Goal: Task Accomplishment & Management: Manage account settings

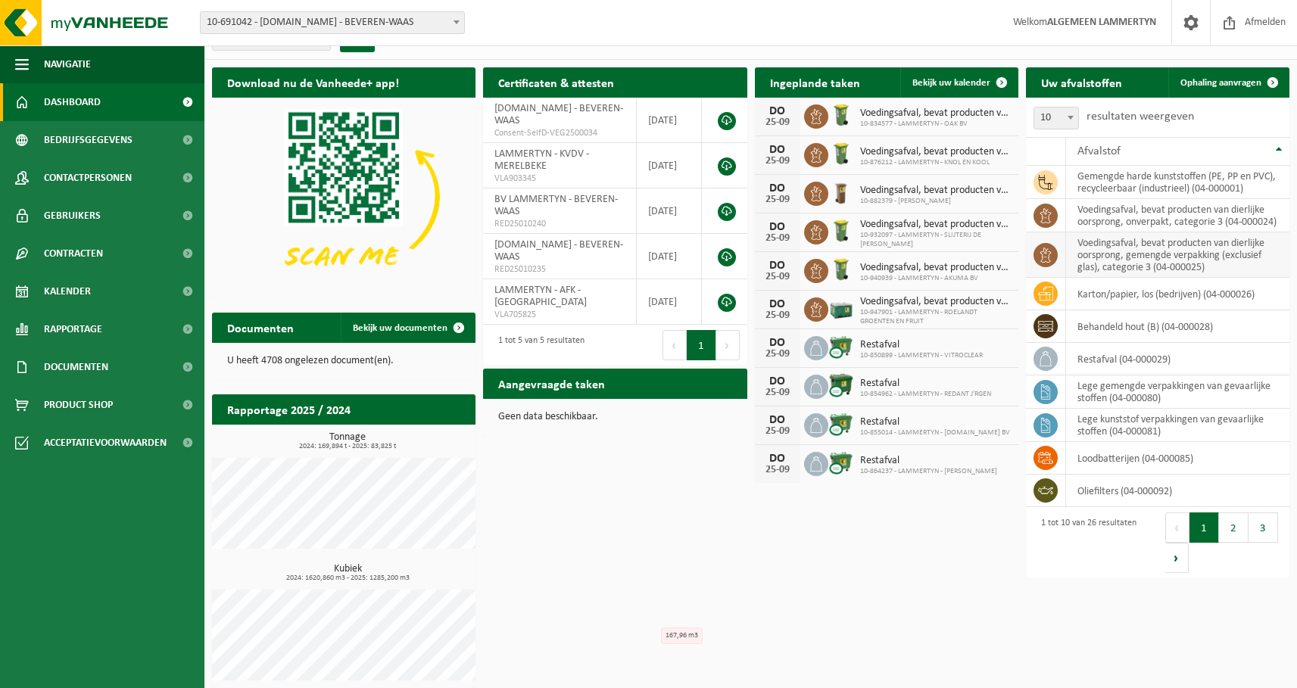
scroll to position [32, 0]
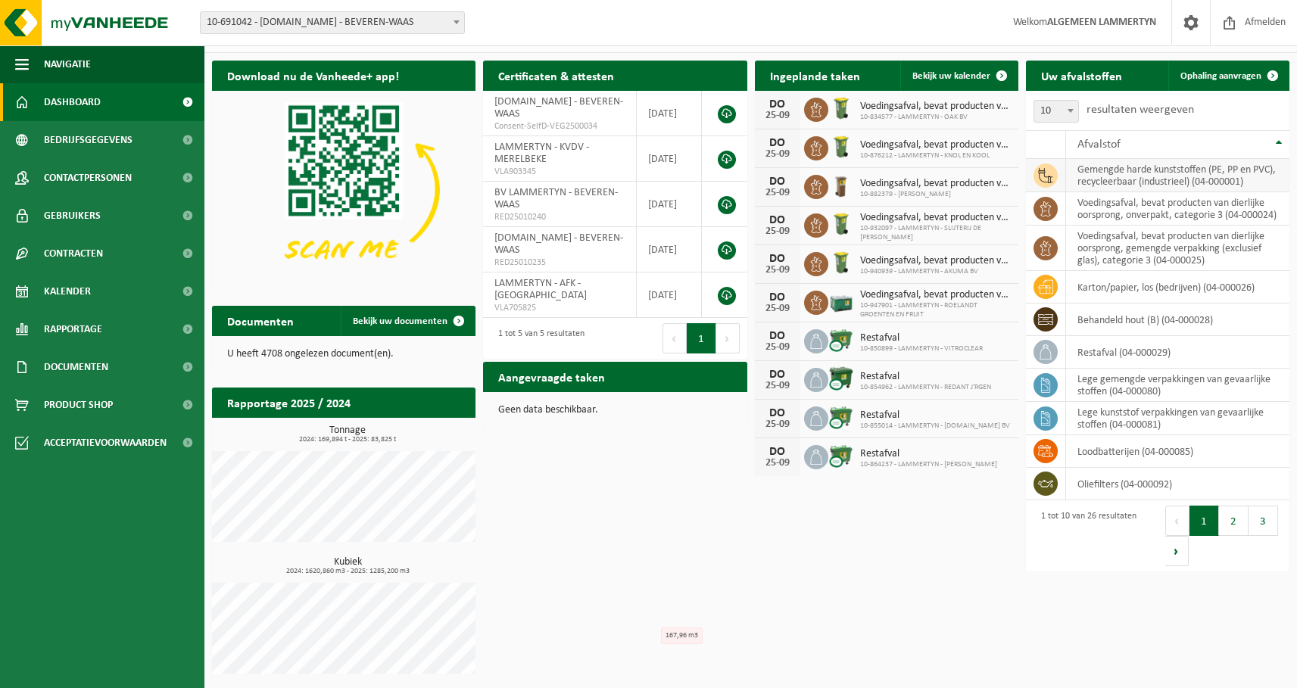
click at [1179, 179] on td "gemengde harde kunststoffen (PE, PP en PVC), recycleerbaar (industrieel) (04-00…" at bounding box center [1177, 175] width 223 height 33
click at [942, 79] on span "Bekijk uw kalender" at bounding box center [951, 76] width 78 height 10
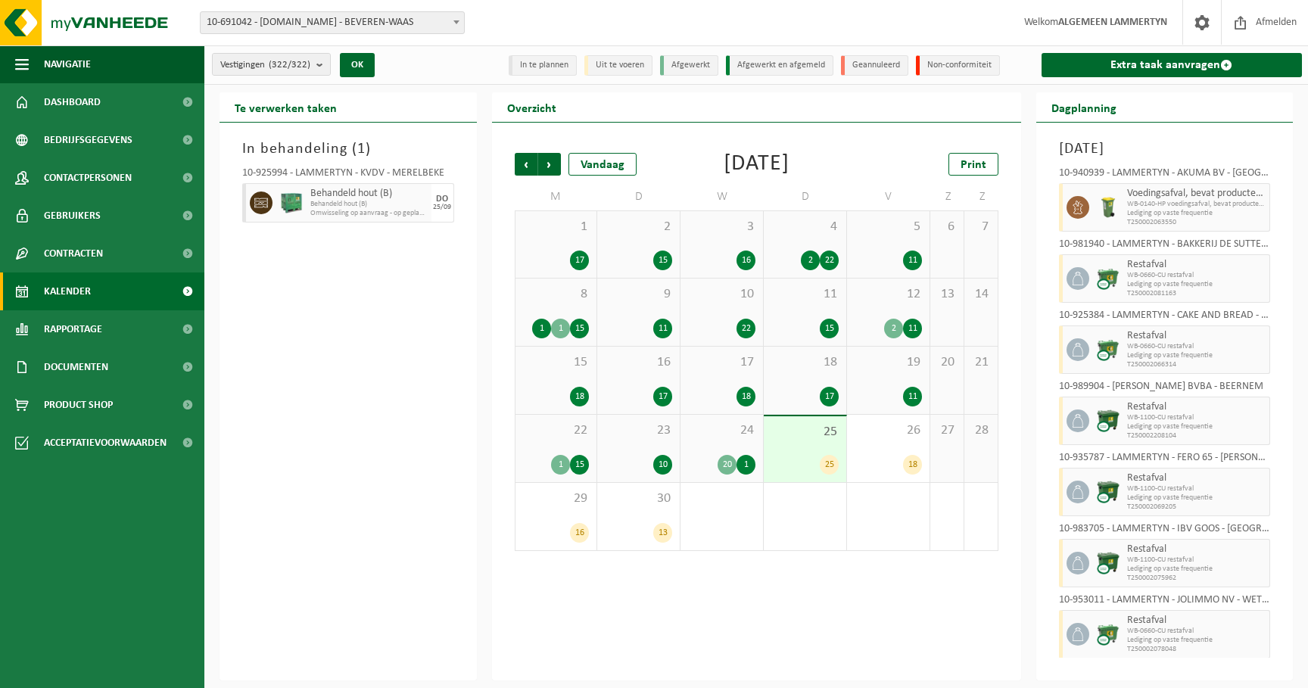
click at [814, 441] on div "25 25" at bounding box center [805, 449] width 83 height 66
click at [878, 448] on div "26 18" at bounding box center [888, 448] width 83 height 67
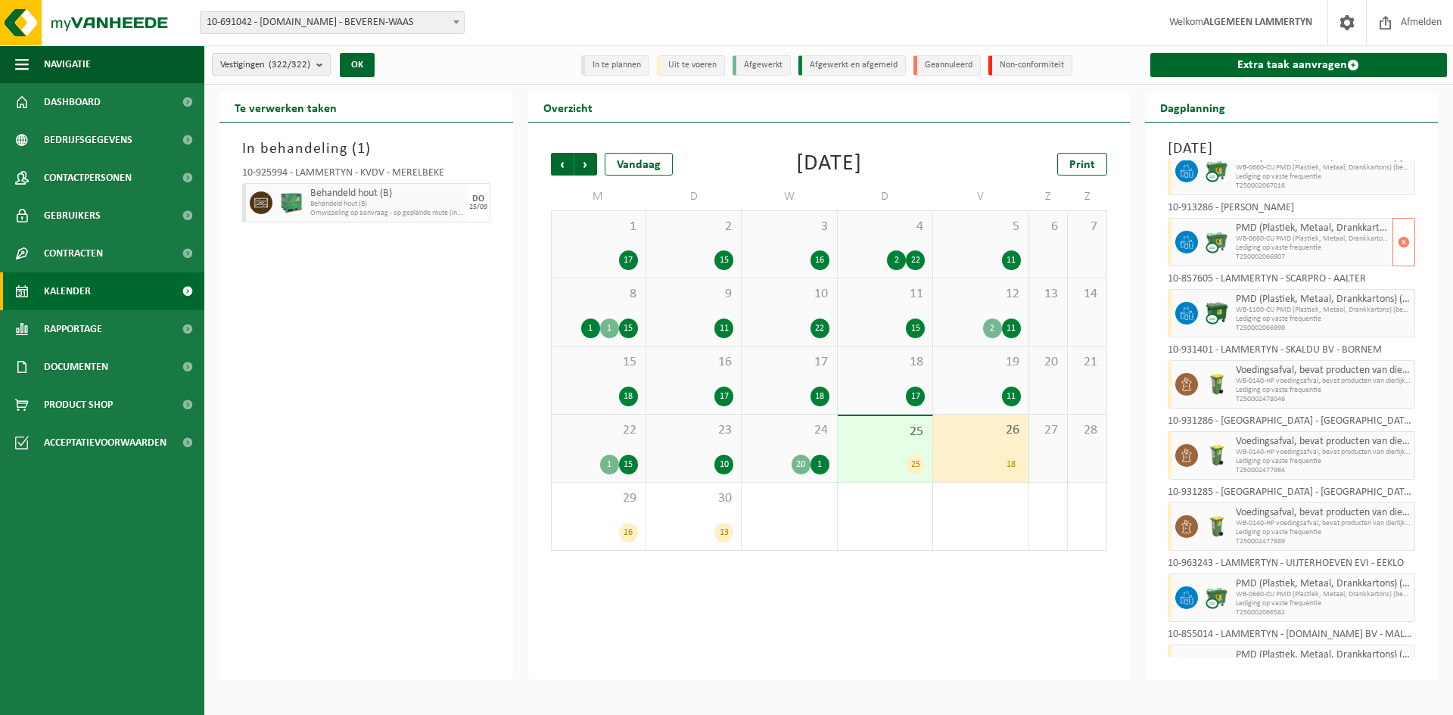
scroll to position [757, 0]
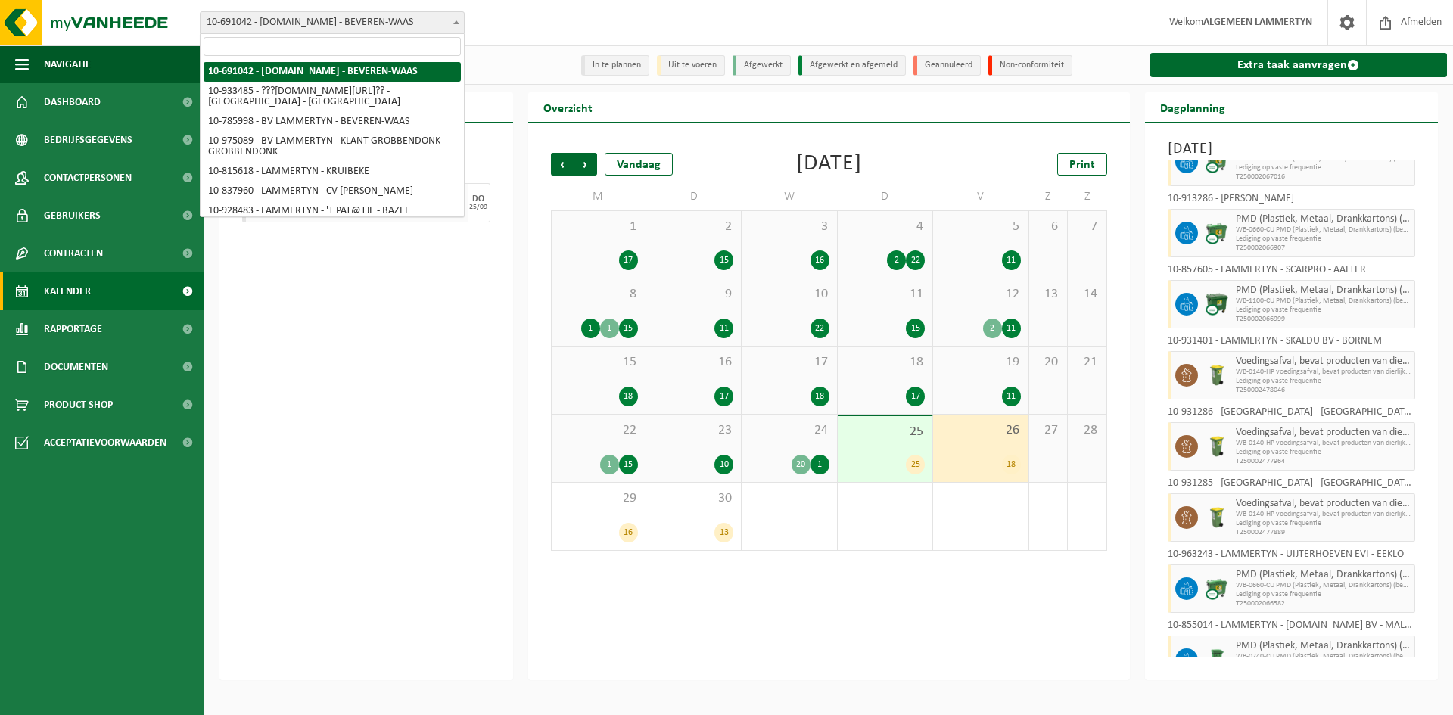
click at [428, 20] on span "10-691042 - [DOMAIN_NAME] - BEVEREN-WAAS" at bounding box center [332, 22] width 263 height 21
click at [348, 42] on input "search" at bounding box center [332, 46] width 257 height 19
type input "Bakkerij De Sutter"
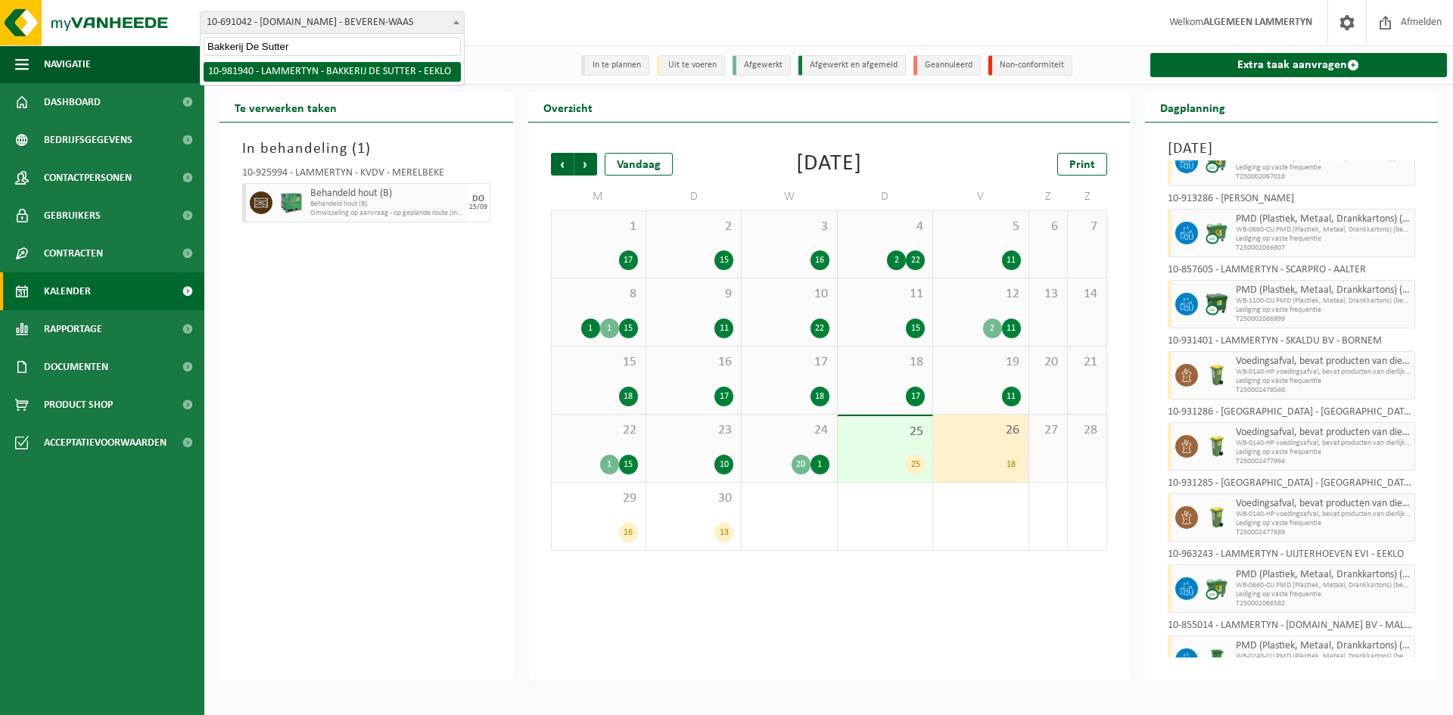
select select "162275"
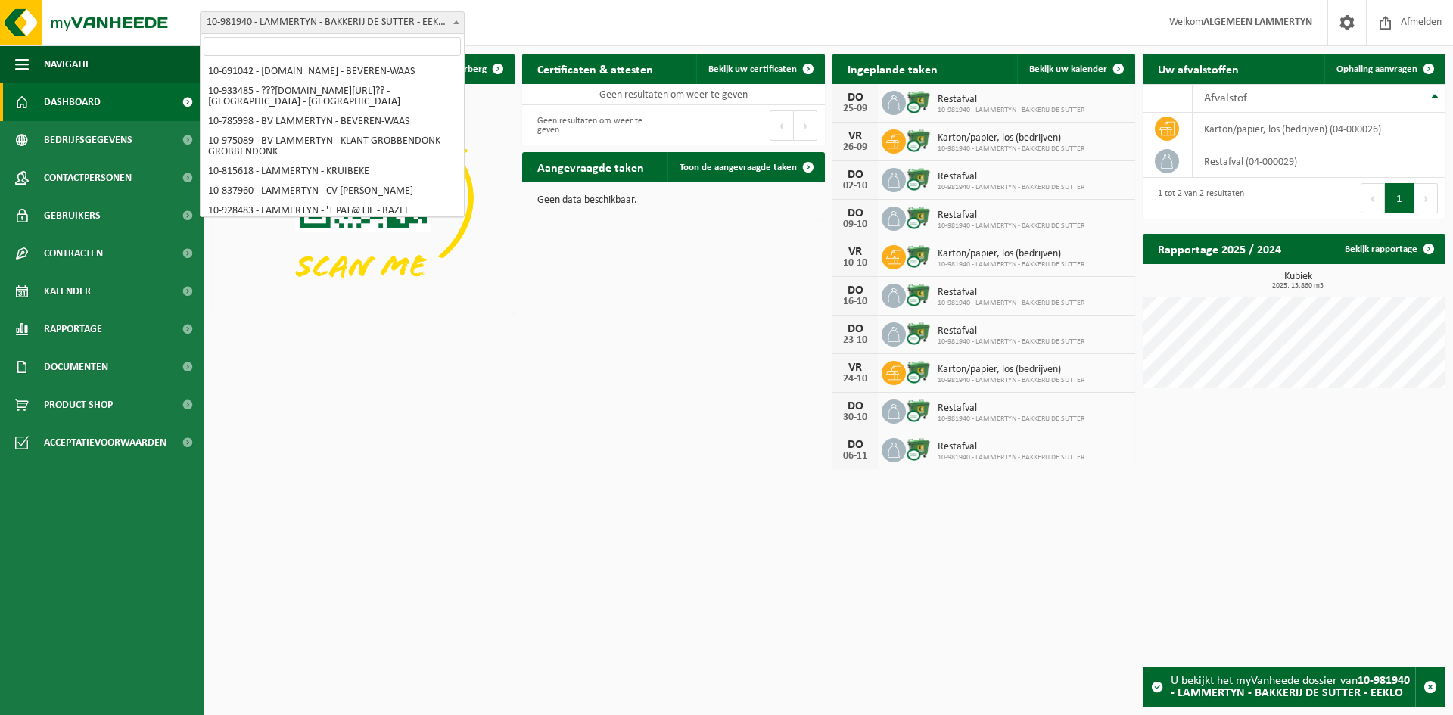
click at [383, 29] on span "10-981940 - LAMMERTYN - BAKKERIJ DE SUTTER - EEKLO" at bounding box center [332, 22] width 263 height 21
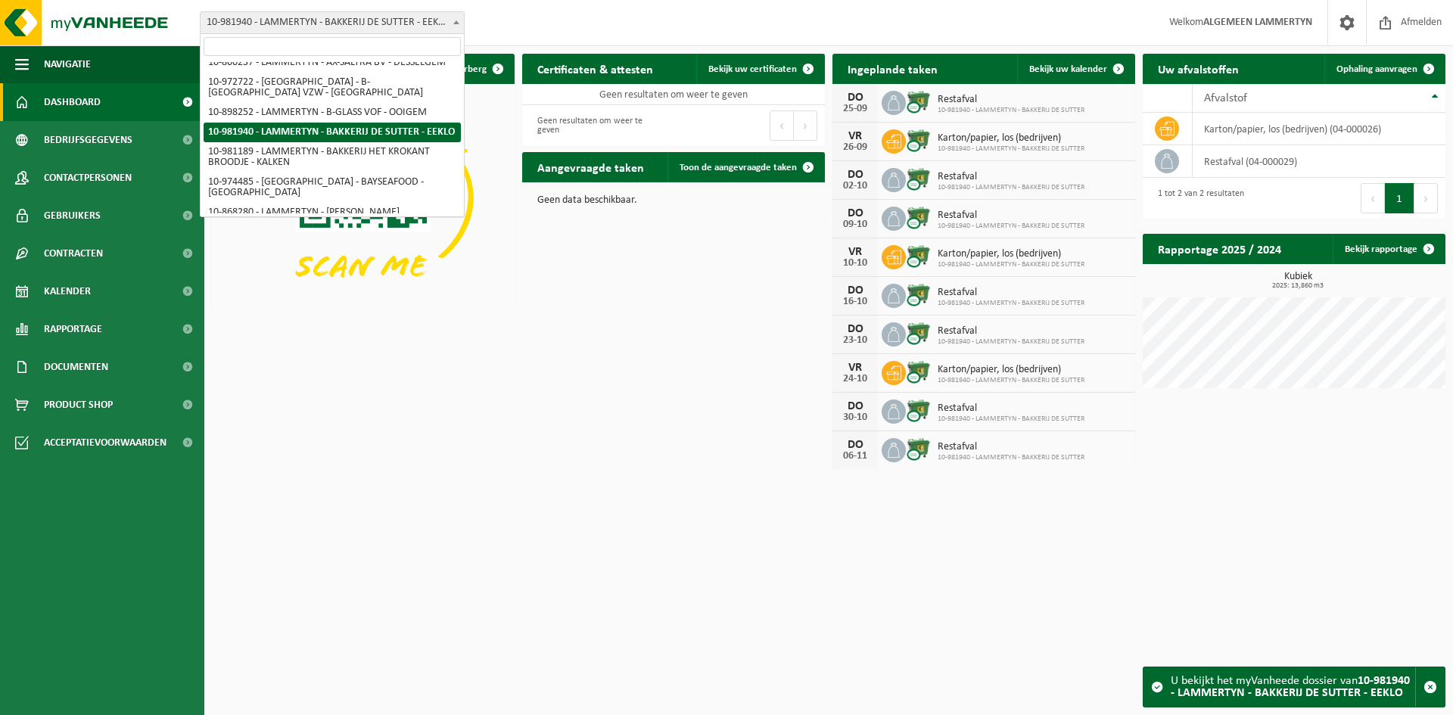
click at [347, 50] on input "search" at bounding box center [332, 46] width 257 height 19
type input "Hof Van Oeselgem"
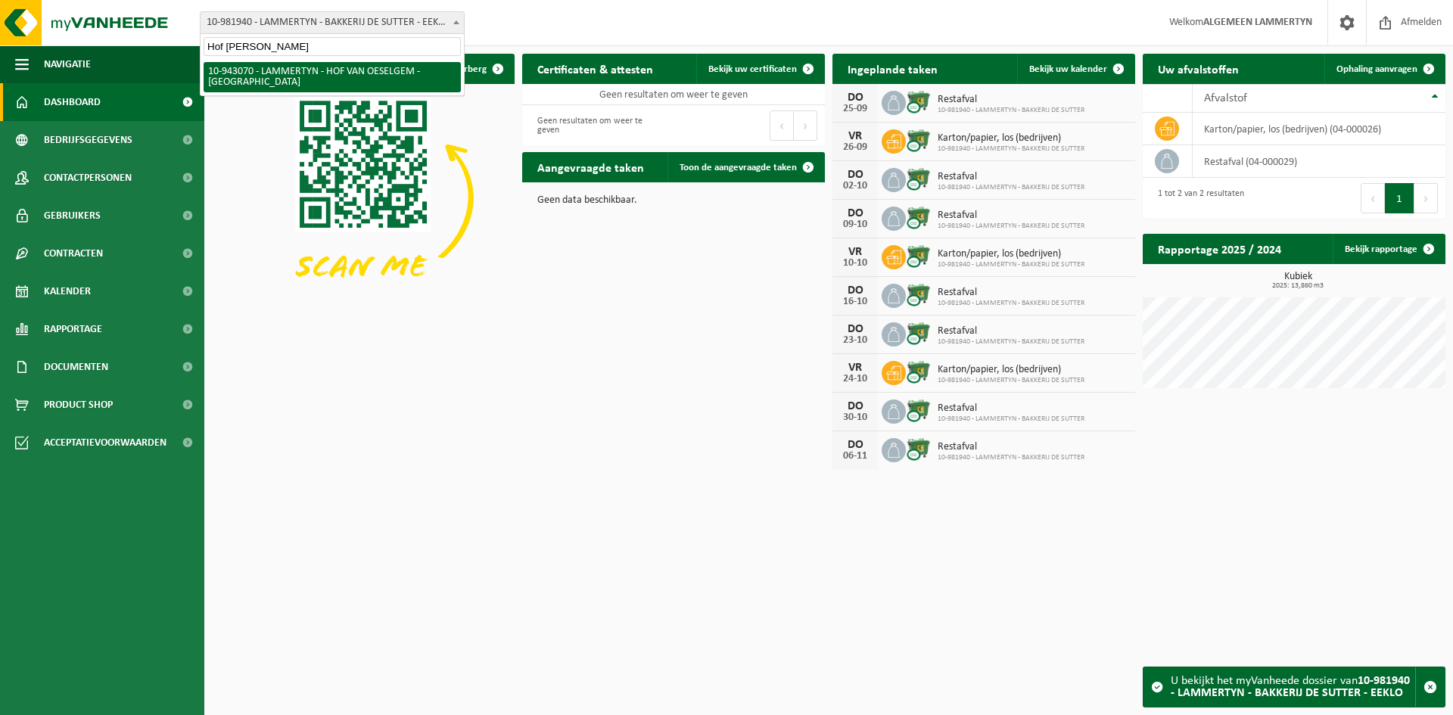
select select "140117"
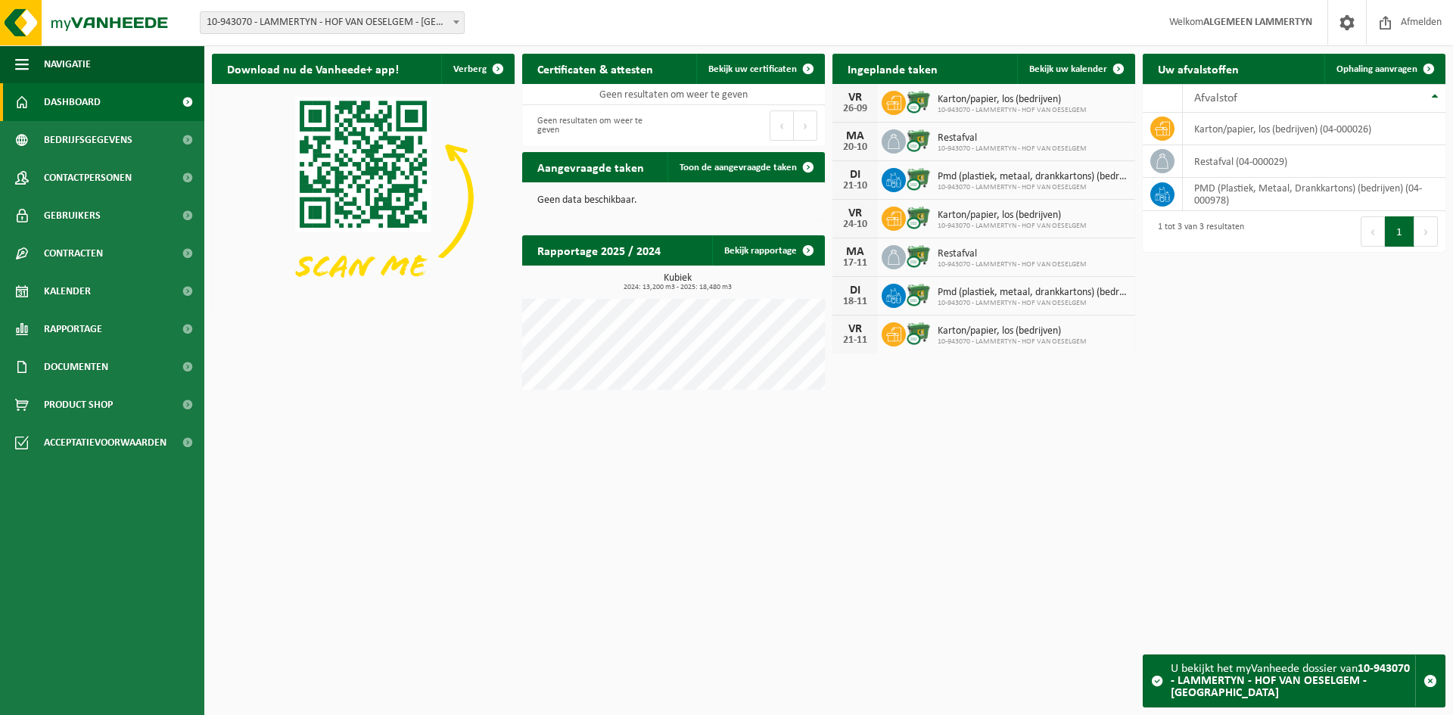
click at [233, 36] on div "Vestiging: 10-691042 - LAMMERTYN.NET - BEVEREN-WAAS 10-933485 - ???LAMMERTYN.NE…" at bounding box center [726, 23] width 1453 height 46
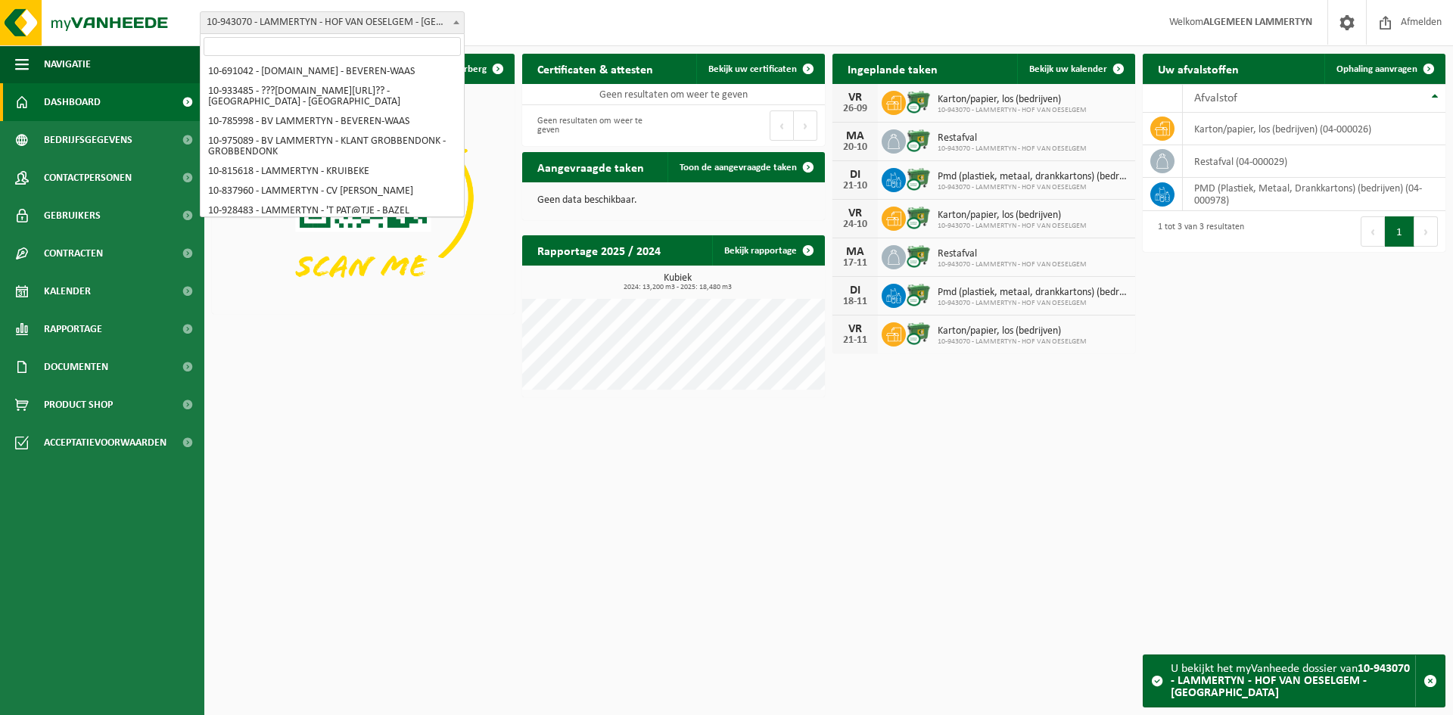
click at [246, 32] on span "10-943070 - LAMMERTYN - HOF VAN OESELGEM - [GEOGRAPHIC_DATA]" at bounding box center [332, 22] width 263 height 21
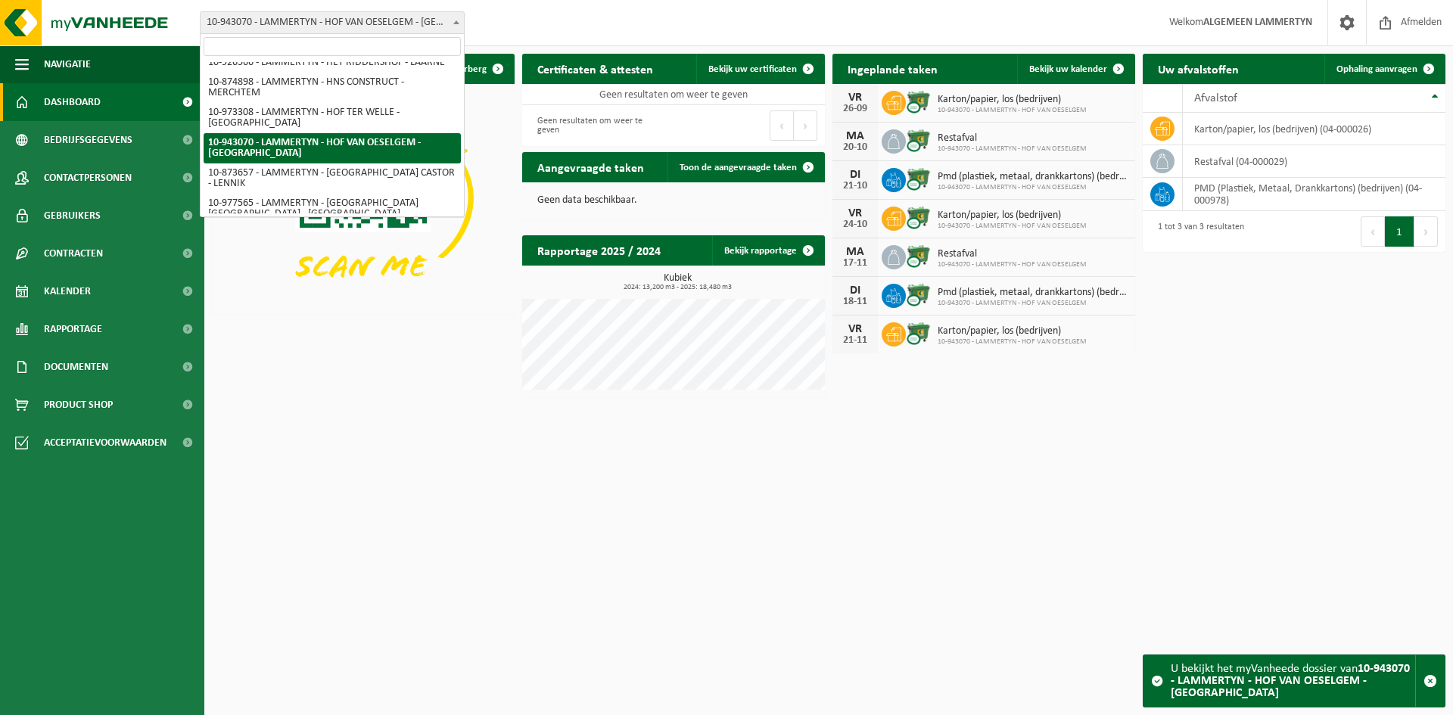
type input "New Chapter"
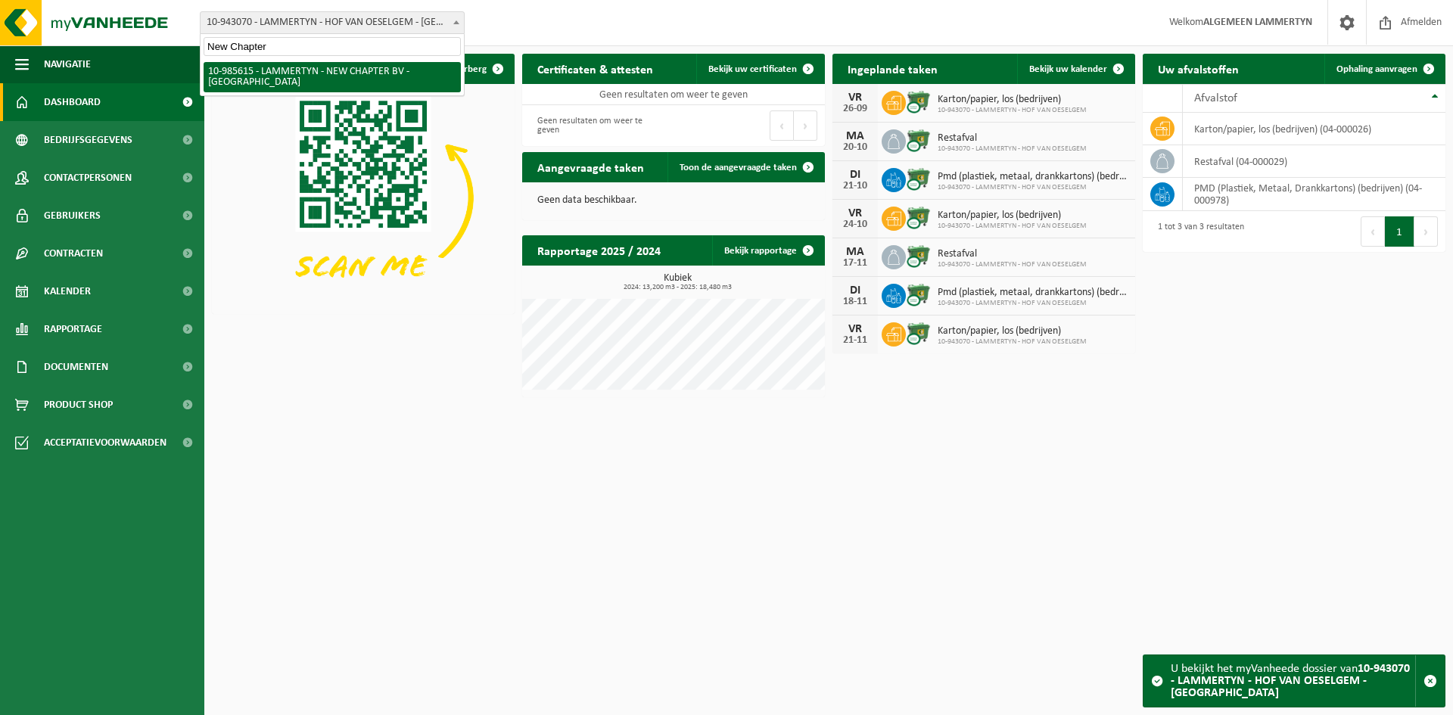
select select "165194"
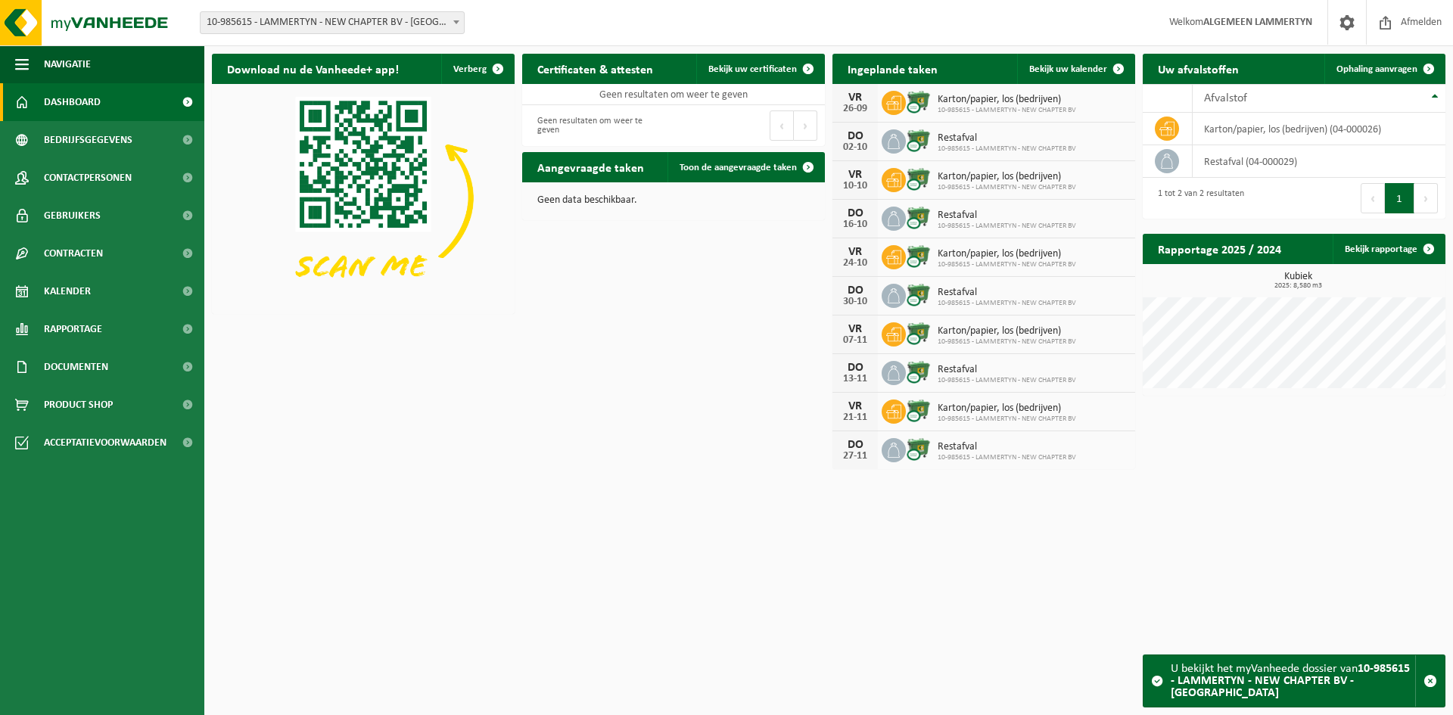
drag, startPoint x: 346, startPoint y: 39, endPoint x: 347, endPoint y: 28, distance: 10.6
click at [346, 39] on div "Vestiging: 10-691042 - LAMMERTYN.NET - BEVEREN-WAAS 10-933485 - ???LAMMERTYN.NE…" at bounding box center [726, 23] width 1453 height 46
click at [347, 27] on span "10-985615 - LAMMERTYN - NEW CHAPTER BV - [GEOGRAPHIC_DATA]" at bounding box center [332, 22] width 263 height 21
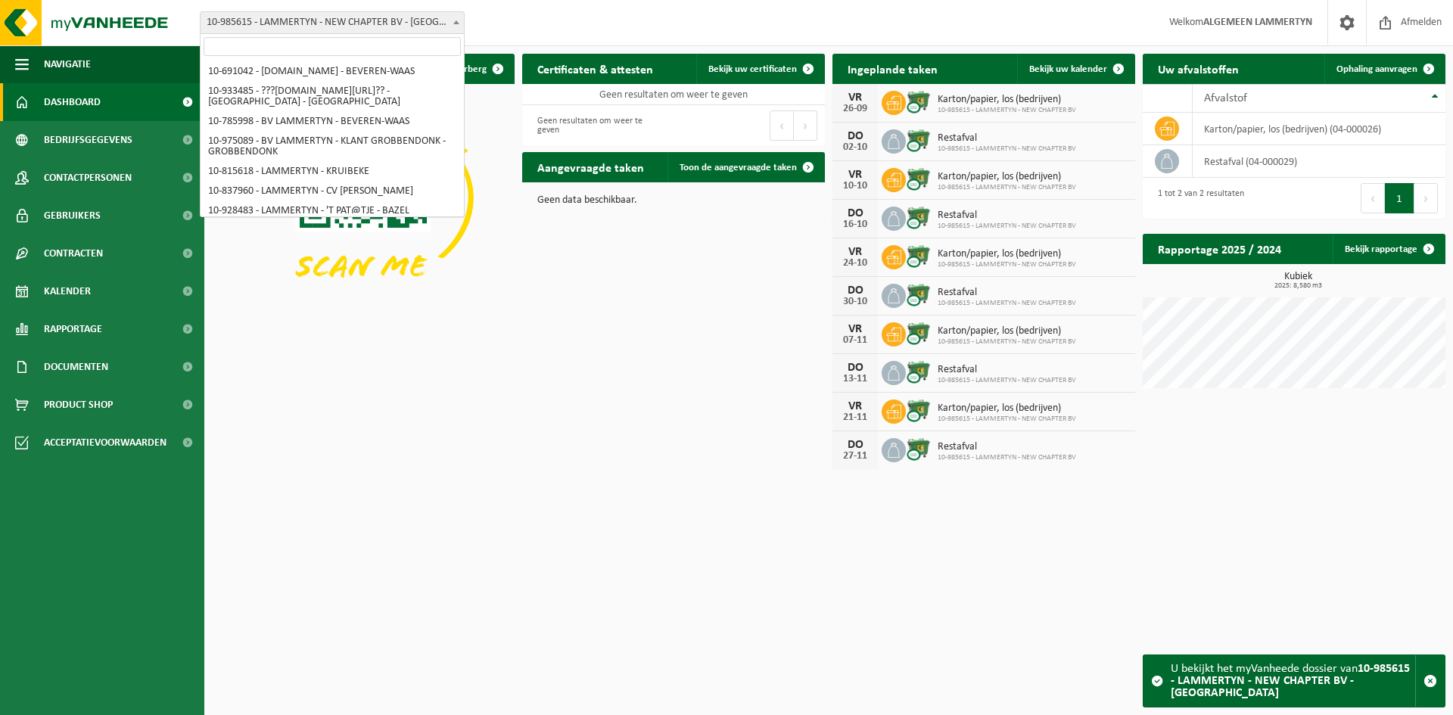
scroll to position [5178, 0]
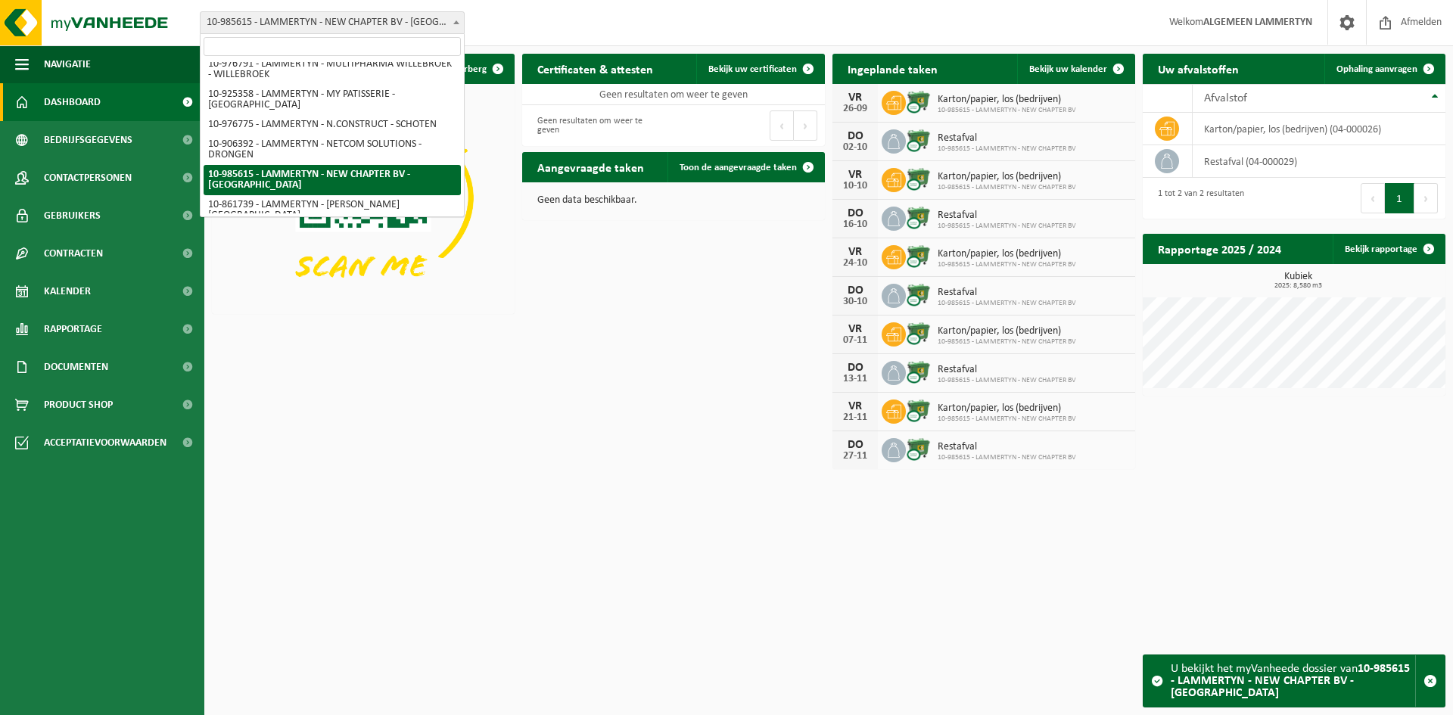
type input "Garage De Dapper"
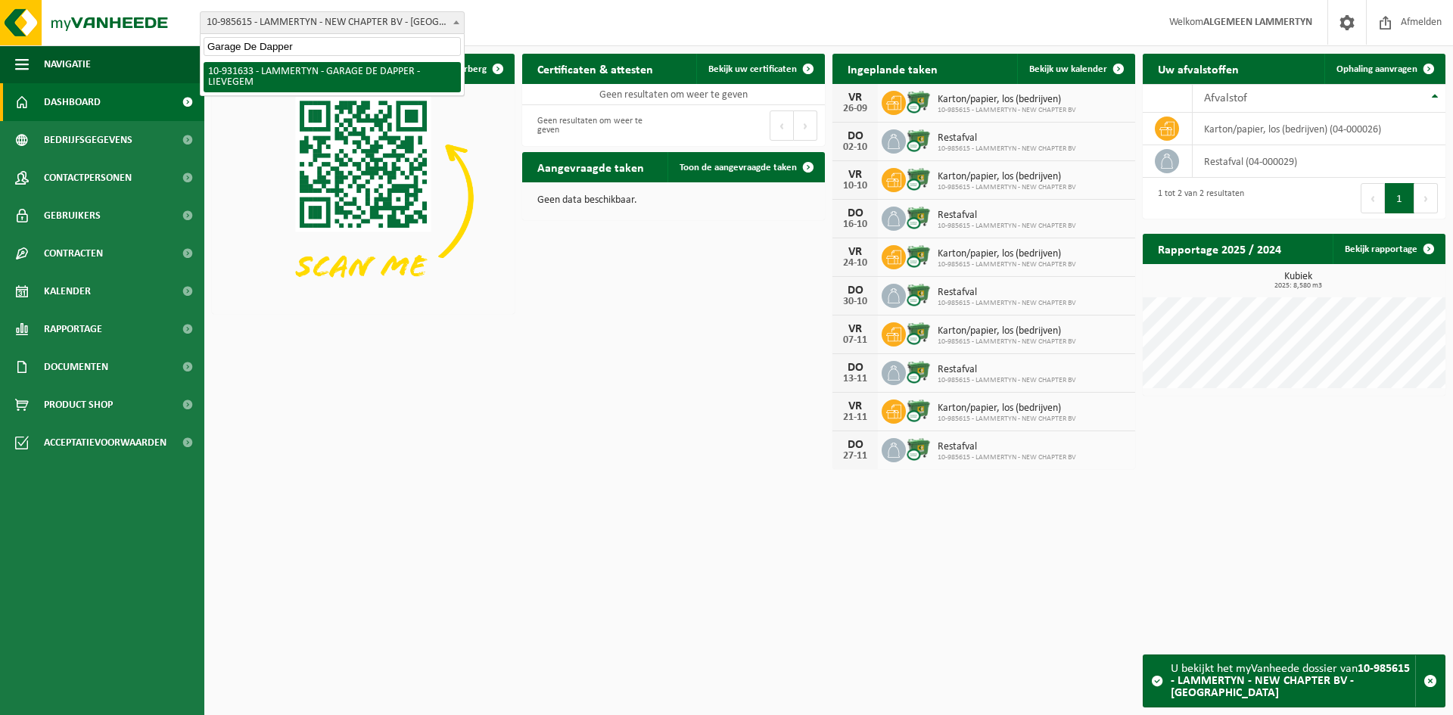
scroll to position [0, 0]
select select "134806"
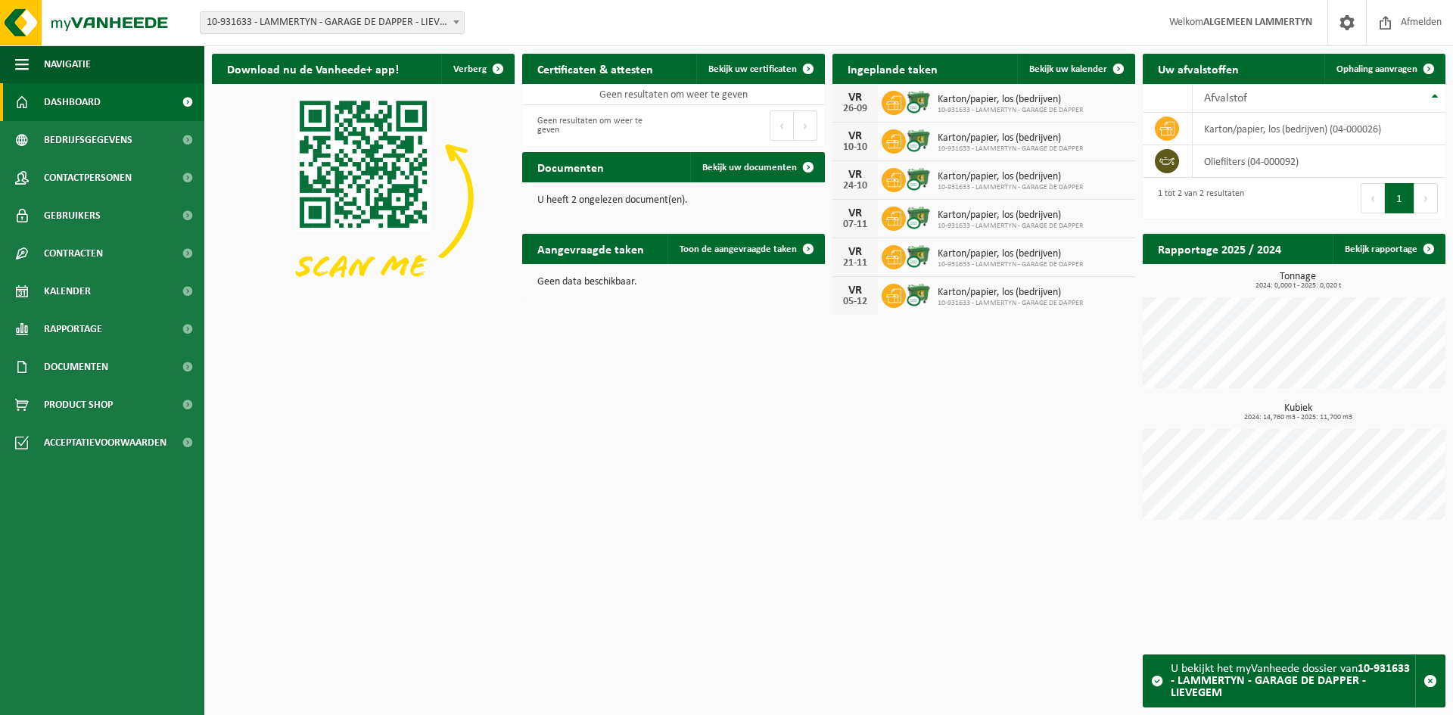
click at [273, 31] on span "10-931633 - LAMMERTYN - GARAGE DE DAPPER - LIEVEGEM" at bounding box center [332, 22] width 263 height 21
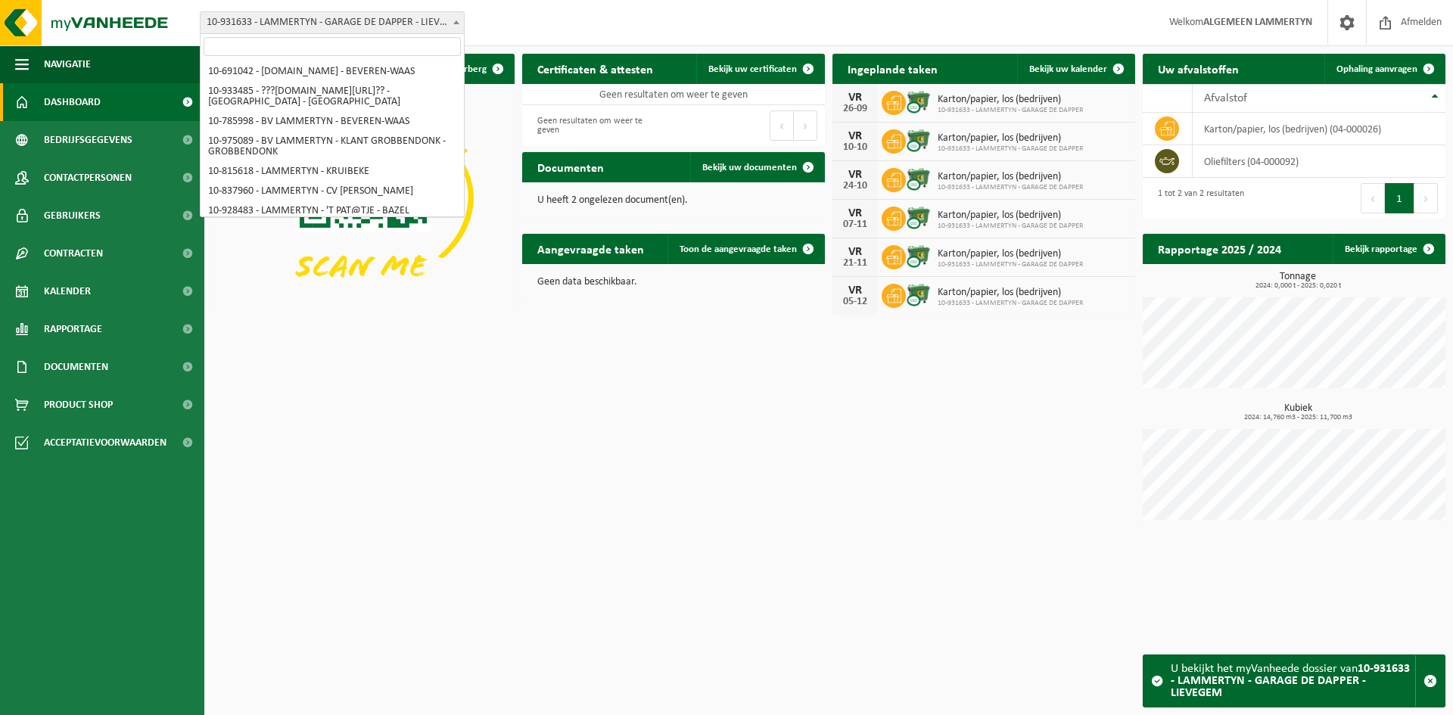
scroll to position [2774, 0]
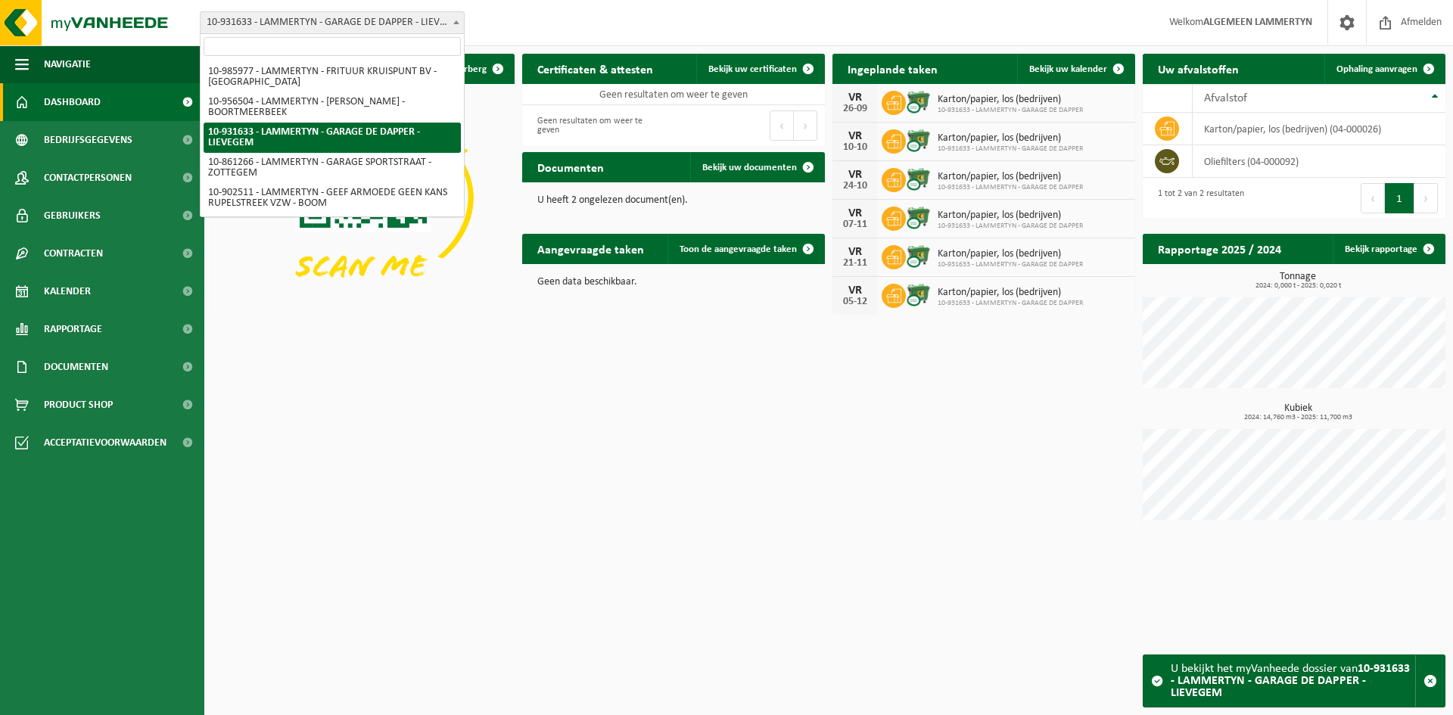
click at [272, 55] on input "search" at bounding box center [332, 46] width 257 height 19
type input "Livarti CSB"
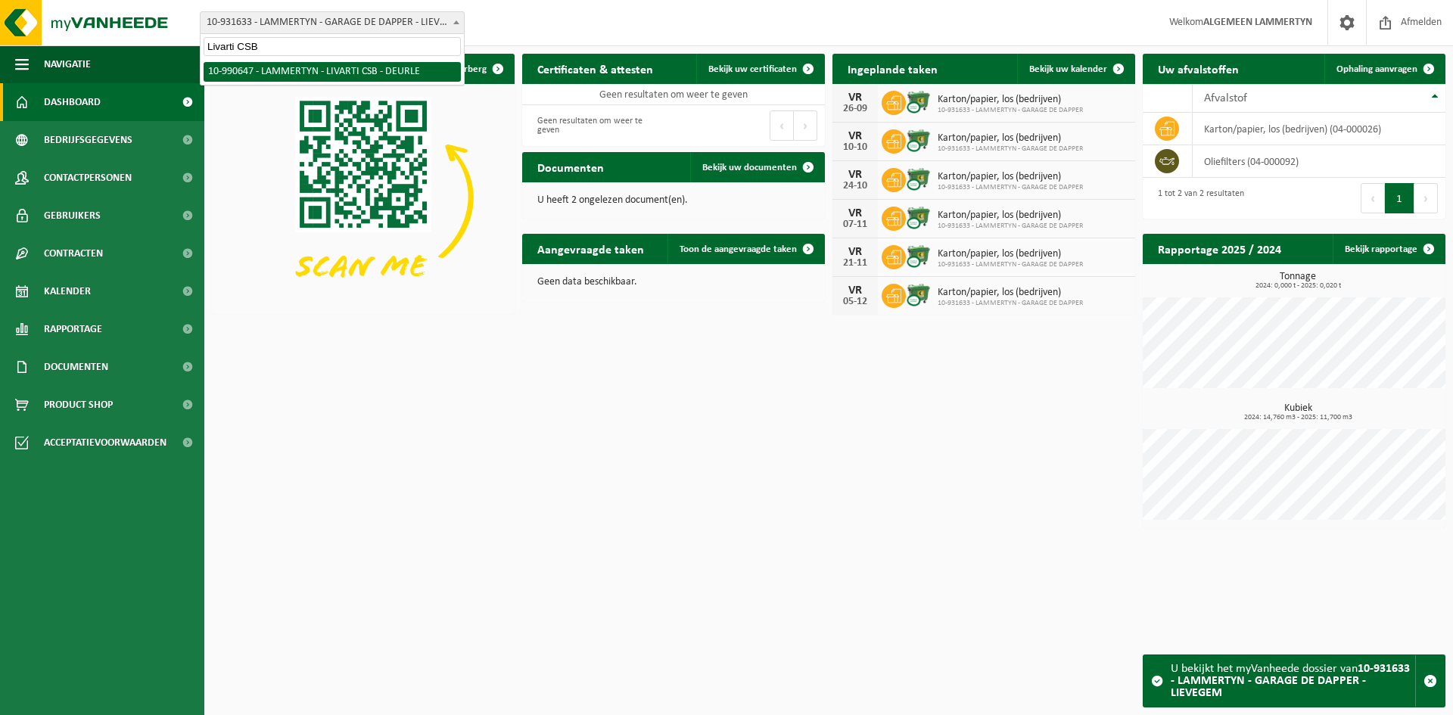
scroll to position [0, 0]
select select "169243"
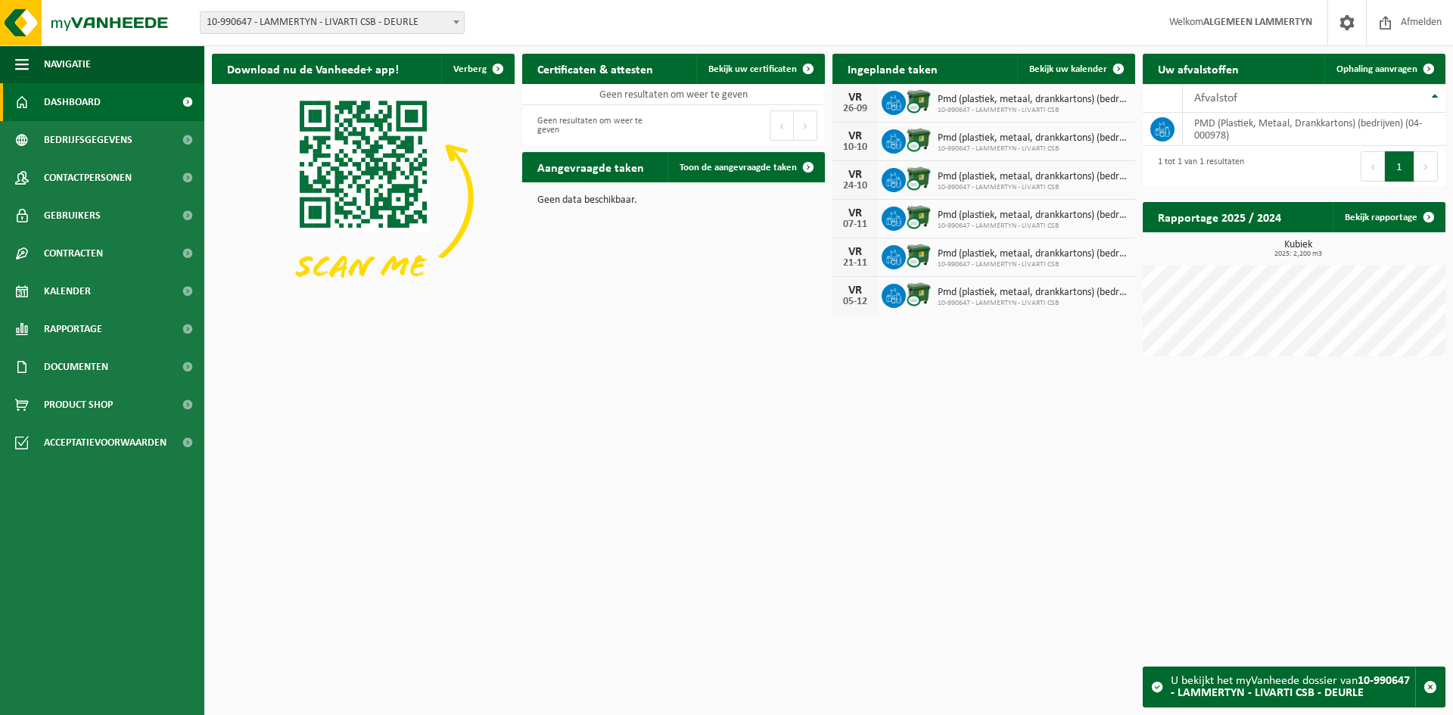
click at [313, 25] on span "10-990647 - LAMMERTYN - LIVARTI CSB - DEURLE" at bounding box center [332, 22] width 263 height 21
click at [337, 48] on input "Ollin BV" at bounding box center [332, 46] width 257 height 19
type input "Ollin"
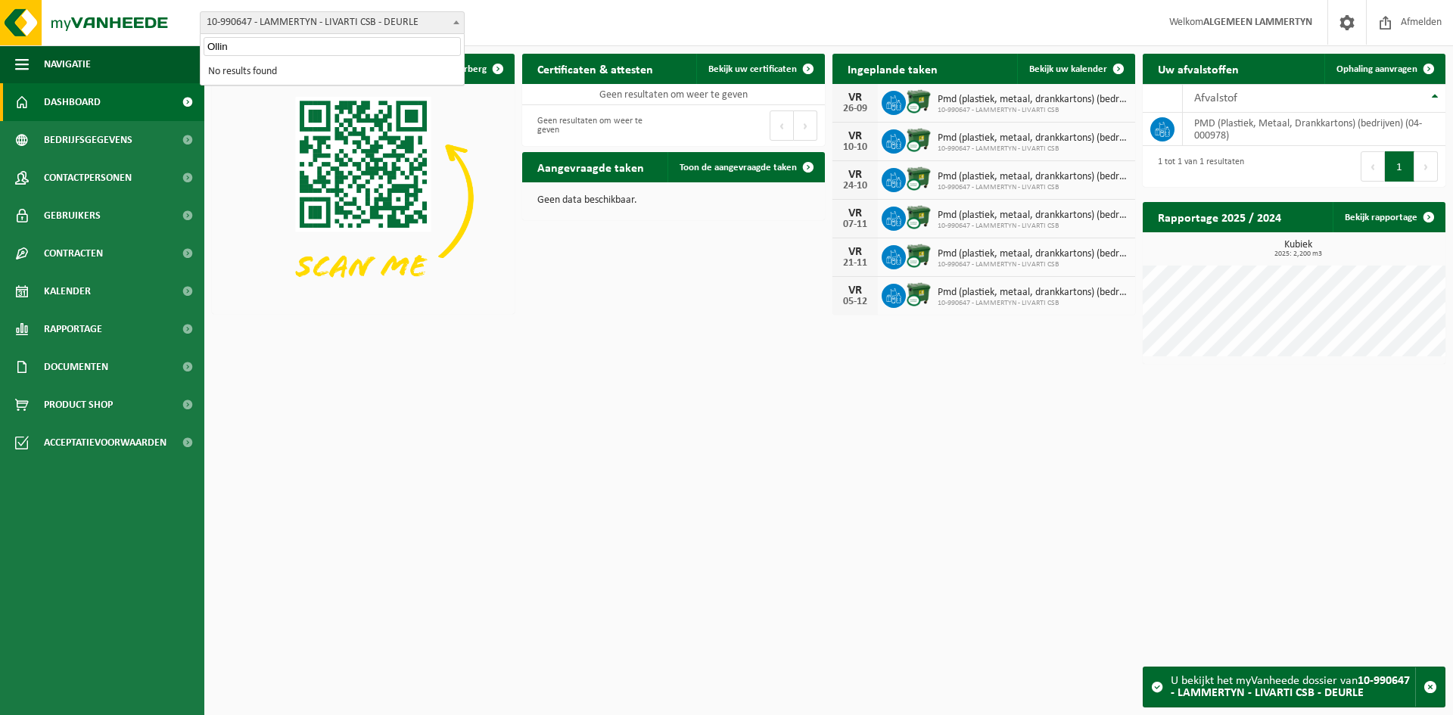
click at [316, 47] on input "Ollin" at bounding box center [332, 46] width 257 height 19
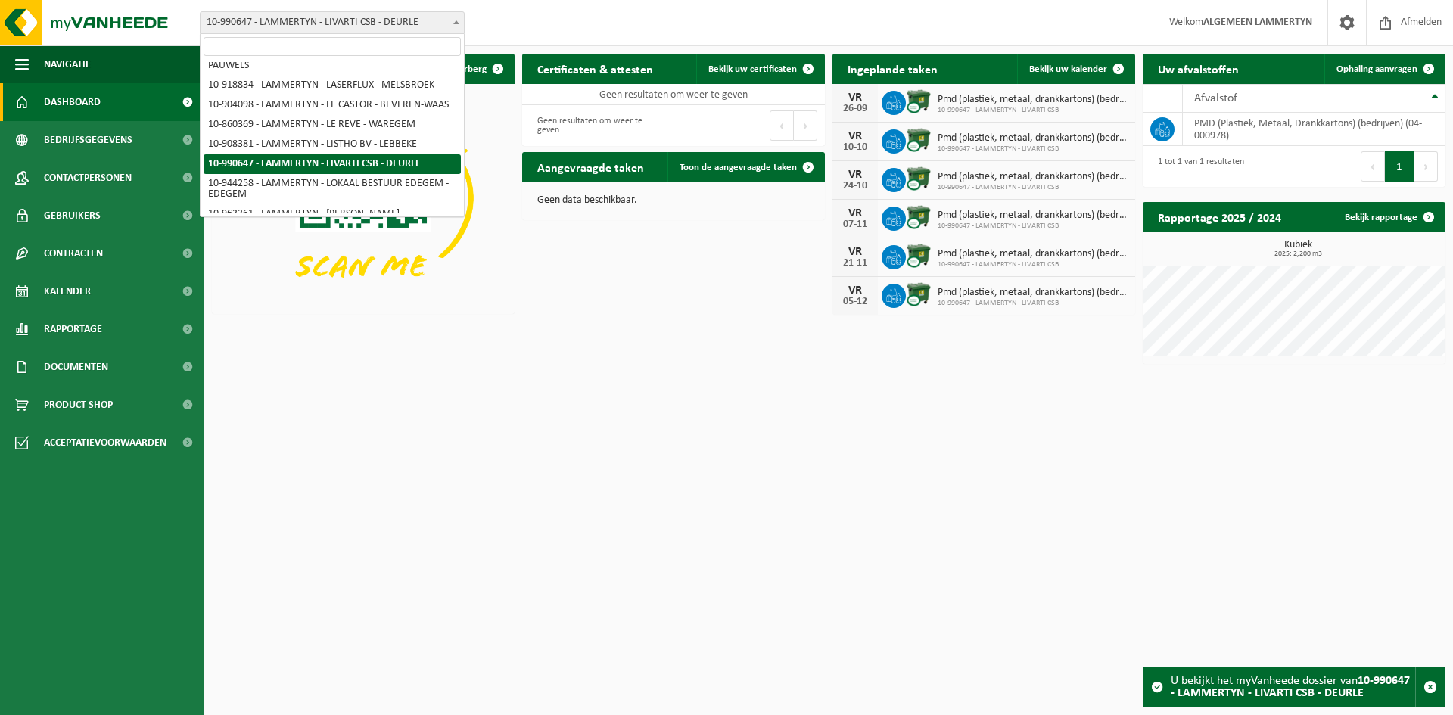
paste input "Scarpro"
type input "Scarpro"
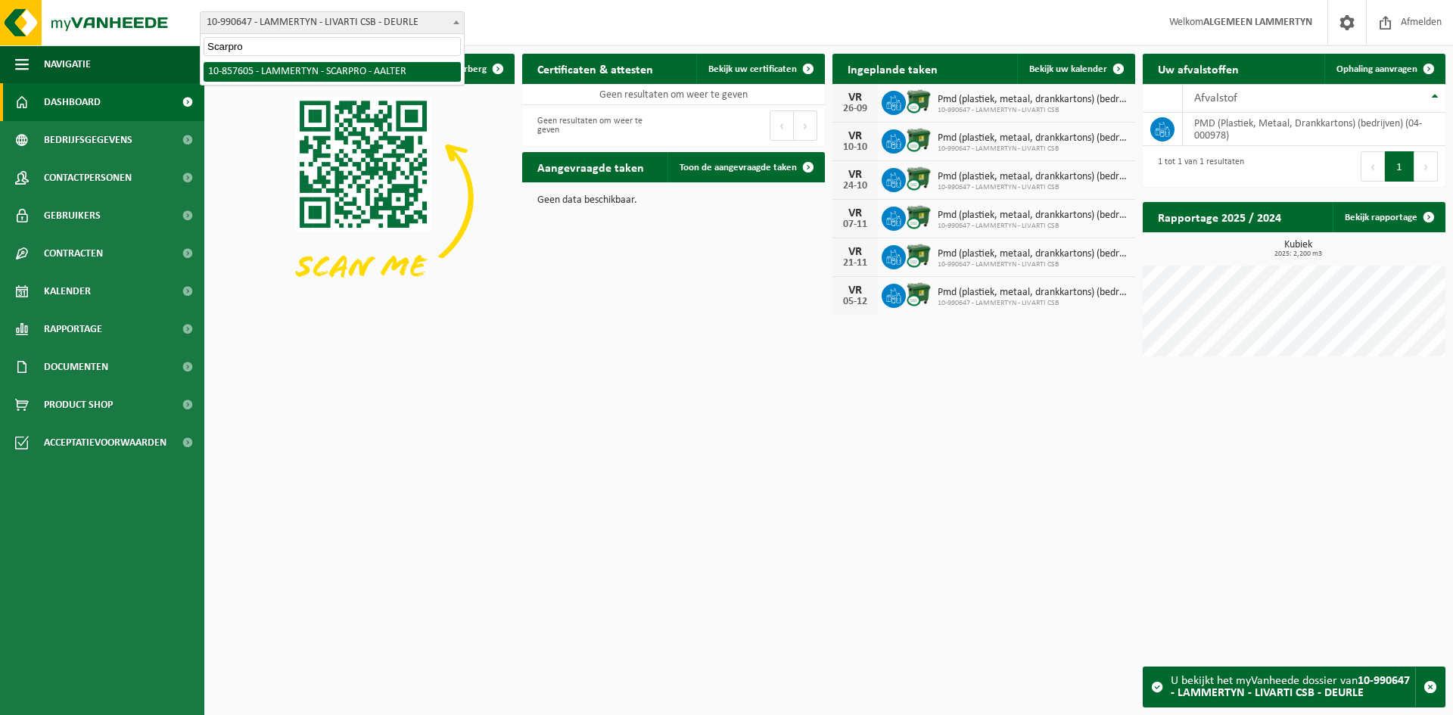
select select "99011"
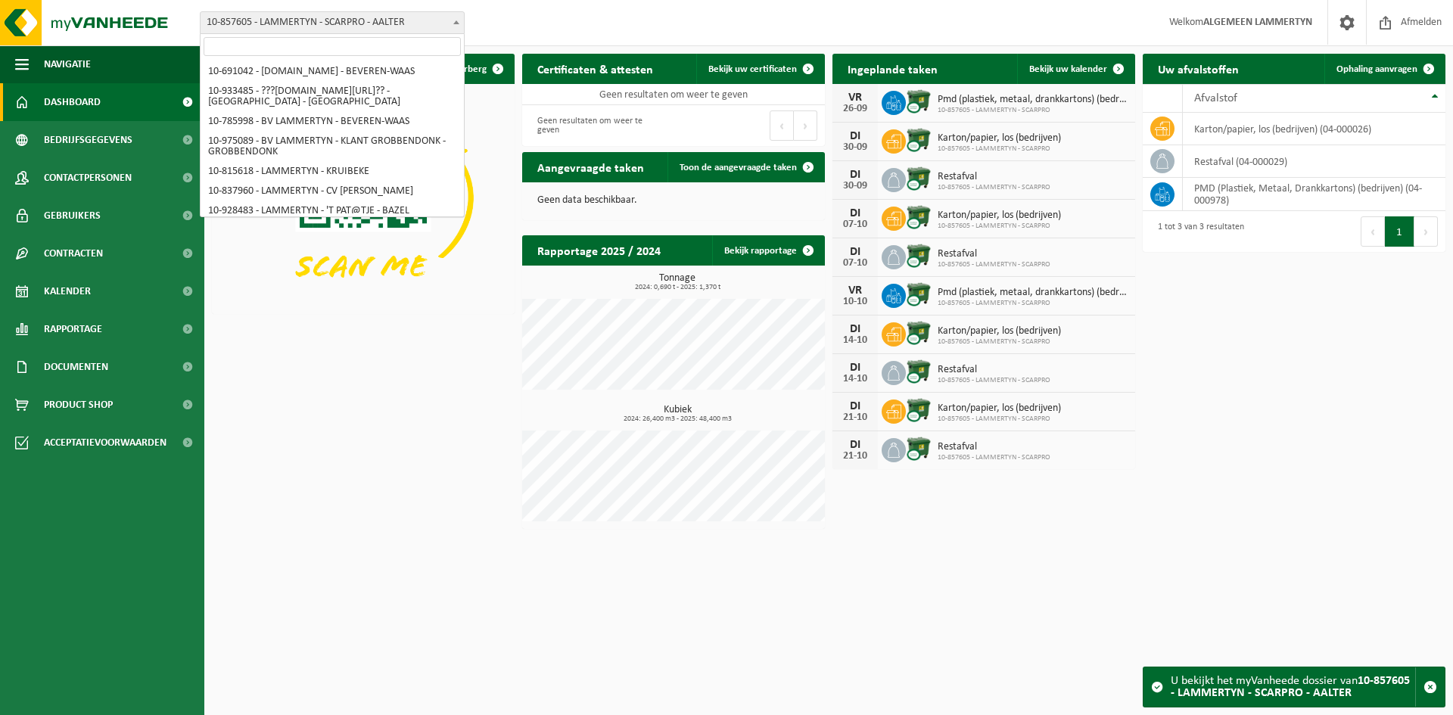
click at [335, 20] on span "10-857605 - LAMMERTYN - SCARPRO - AALTER" at bounding box center [332, 22] width 263 height 21
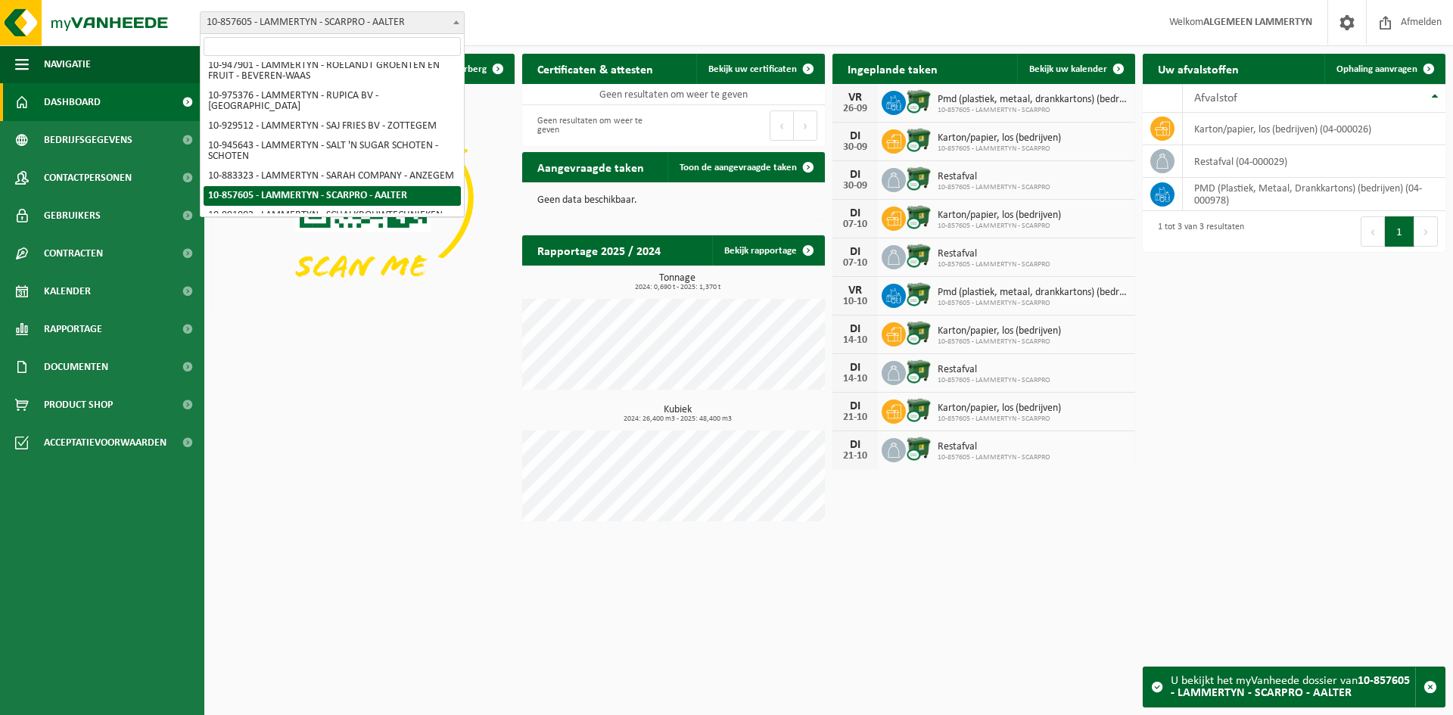
click at [310, 51] on input "search" at bounding box center [332, 46] width 257 height 19
type input "VDV.K.Solutions"
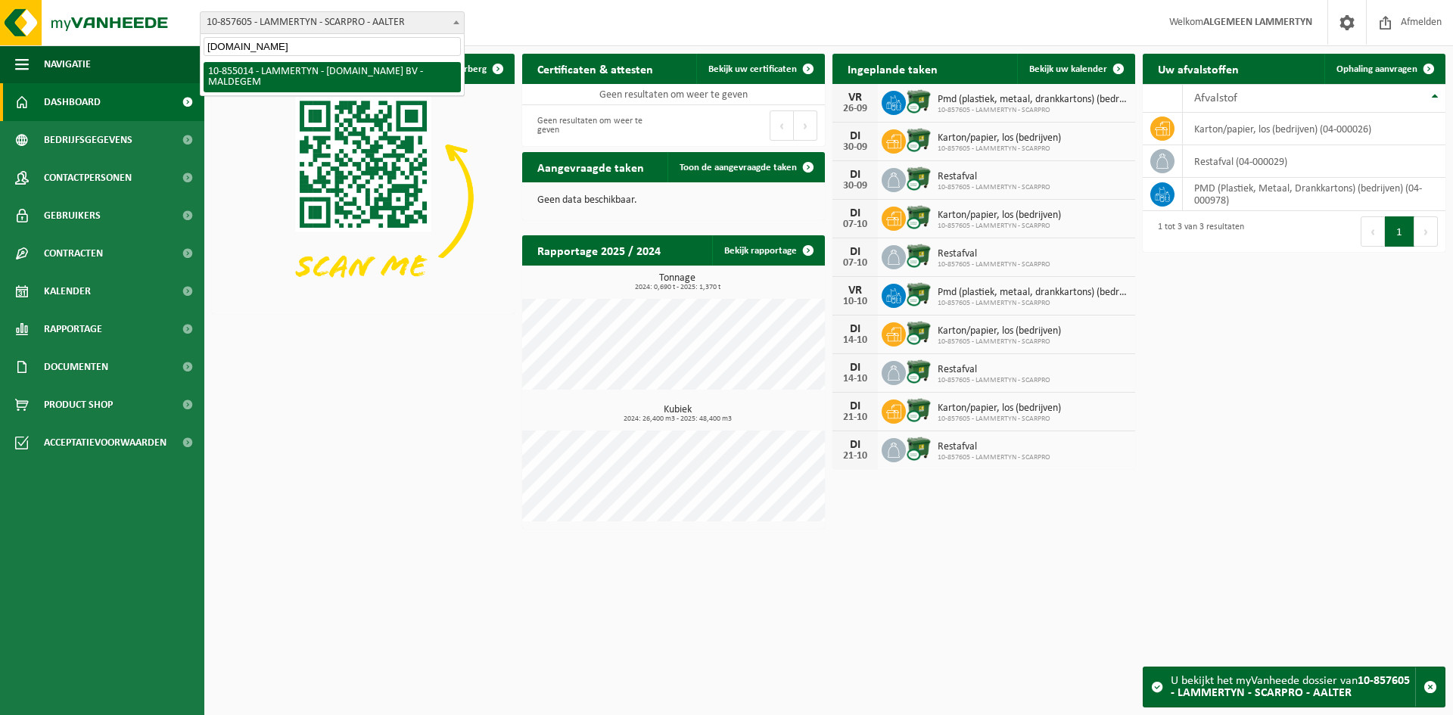
scroll to position [0, 0]
select select "98099"
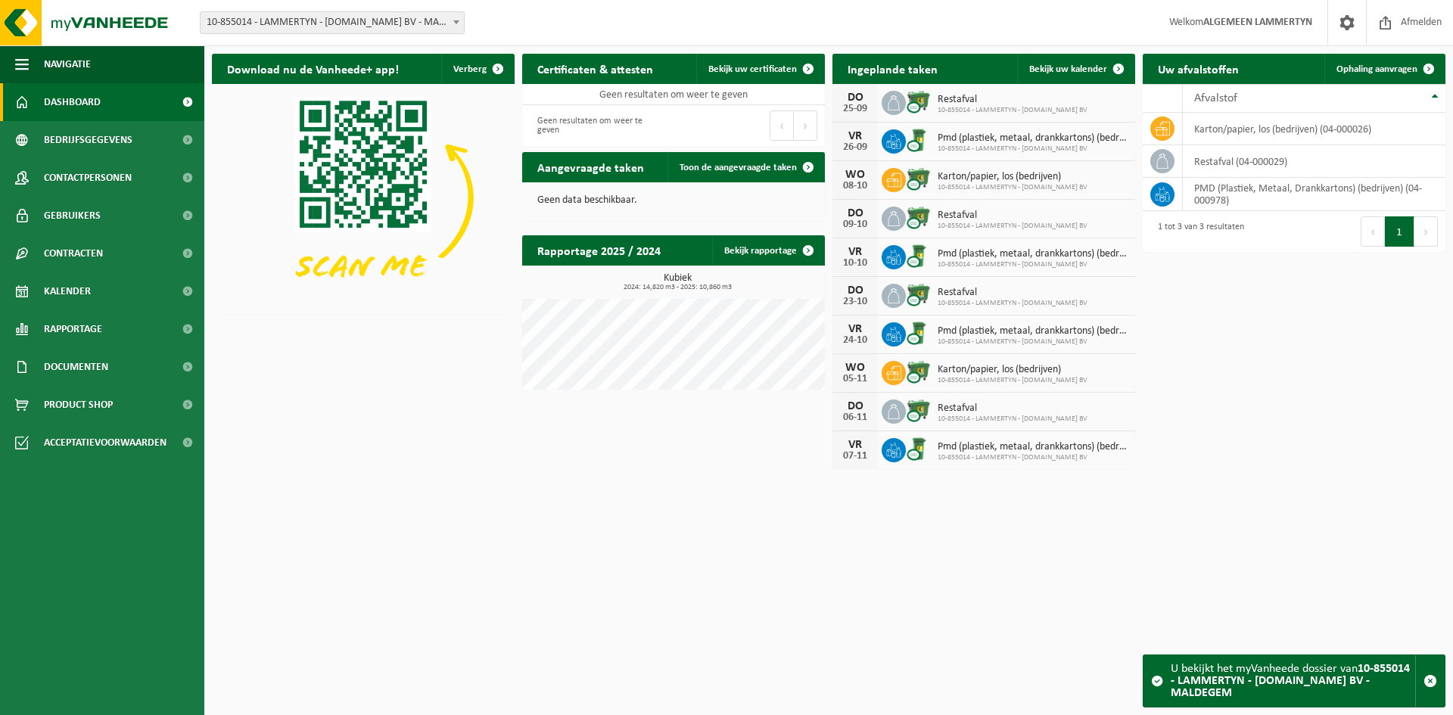
click at [294, 19] on span "10-855014 - LAMMERTYN - [DOMAIN_NAME] BV - MALDEGEM" at bounding box center [332, 22] width 263 height 21
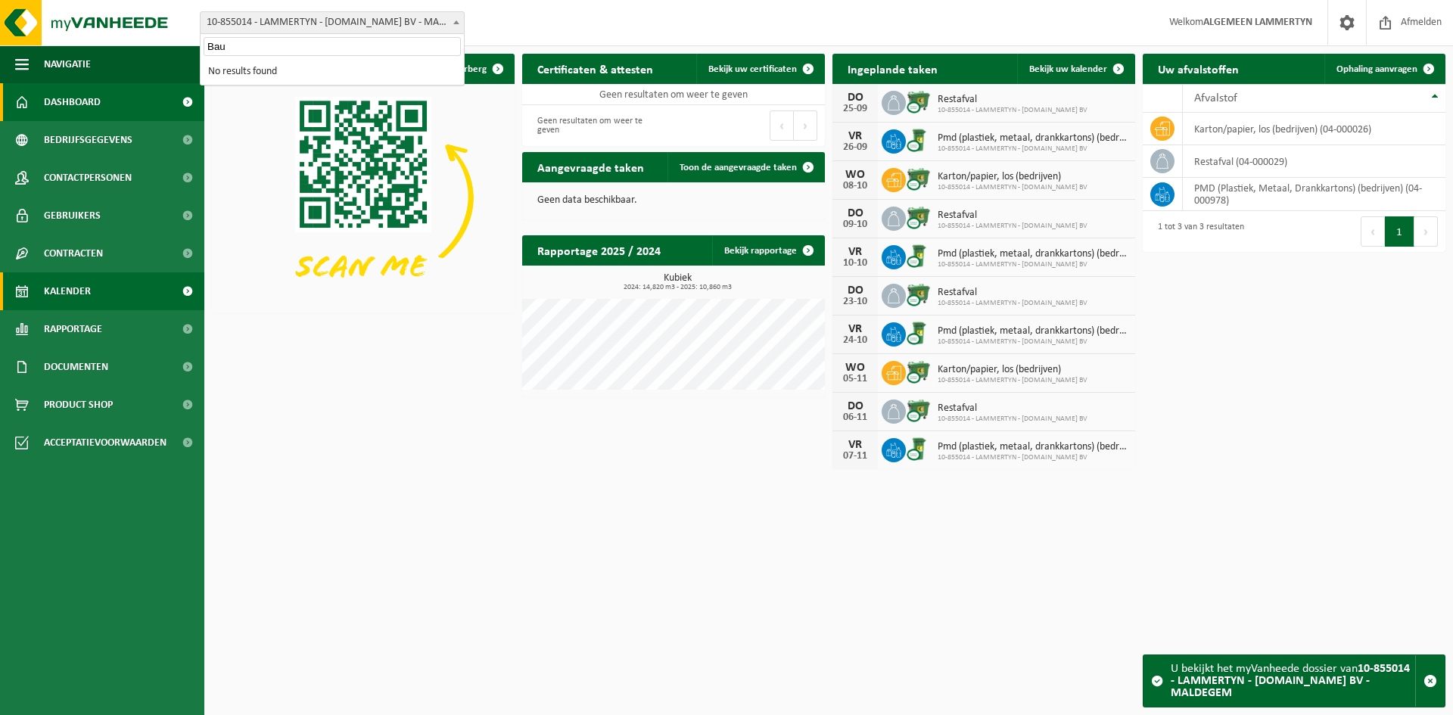
type input "Bau"
click at [219, 46] on input "Bau" at bounding box center [332, 46] width 257 height 19
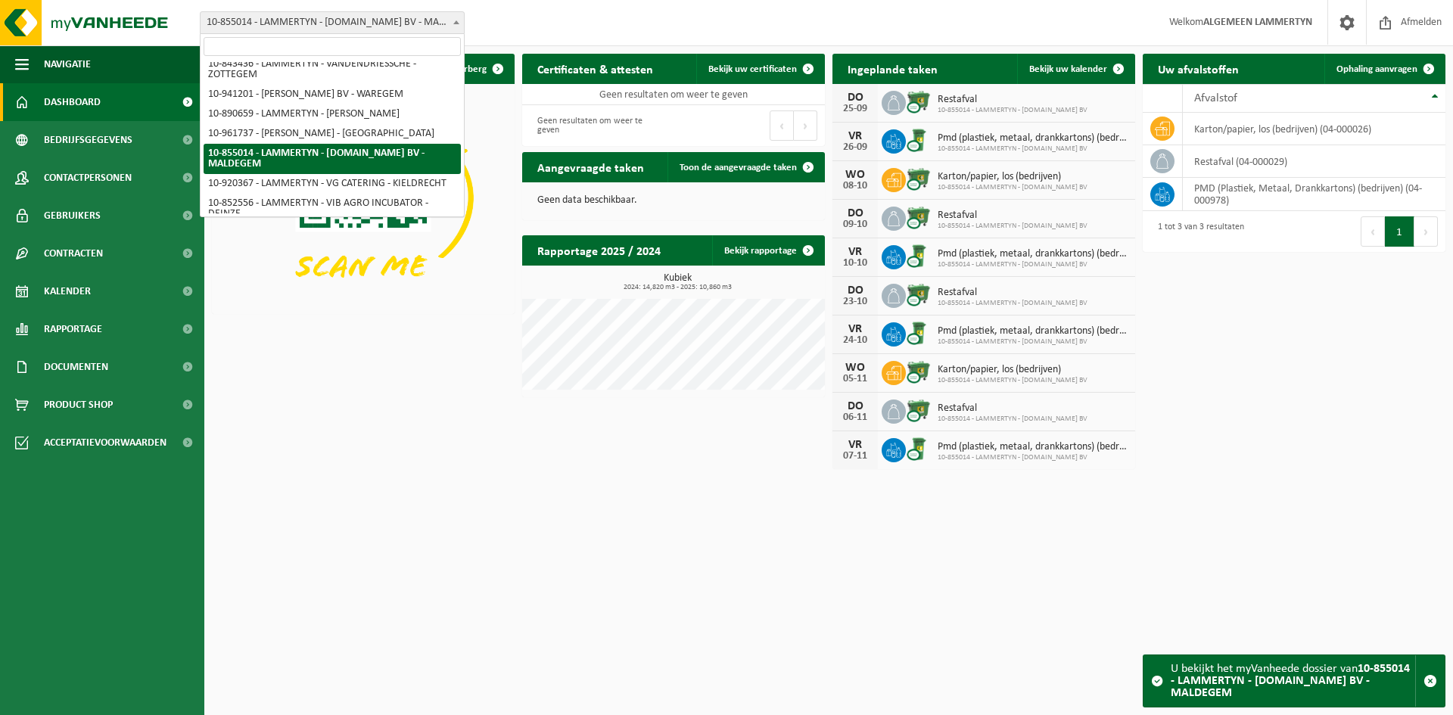
paste input "Scheldestraat 8"
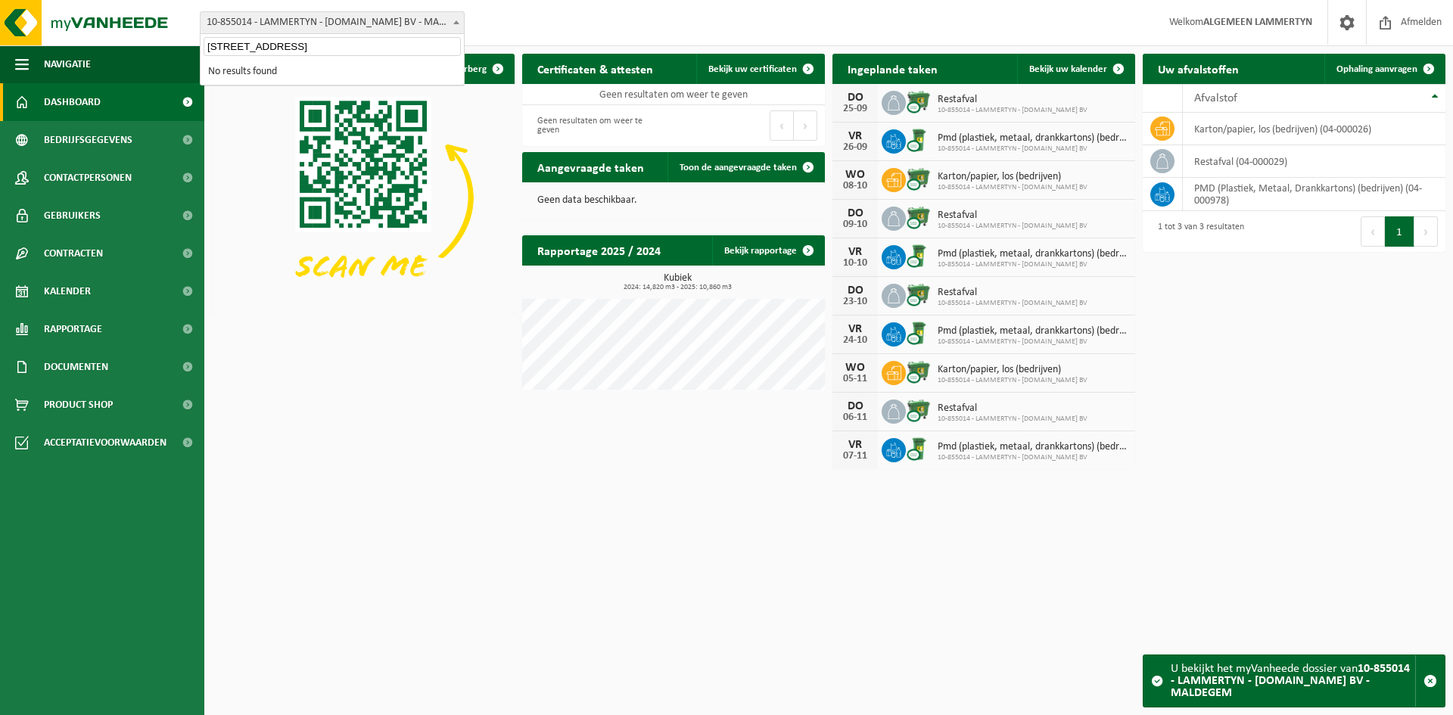
type input "Scheldestraat 8"
click at [917, 591] on html "Vestiging: 10-691042 - LAMMERTYN.NET - BEVEREN-WAAS 10-933485 - ???LAMMERTYN.NE…" at bounding box center [726, 357] width 1453 height 715
click at [356, 33] on span "10-855014 - LAMMERTYN - [DOMAIN_NAME] BV - MALDEGEM" at bounding box center [332, 22] width 263 height 21
click at [390, 23] on span "10-855014 - LAMMERTYN - [DOMAIN_NAME] BV - MALDEGEM" at bounding box center [332, 22] width 263 height 21
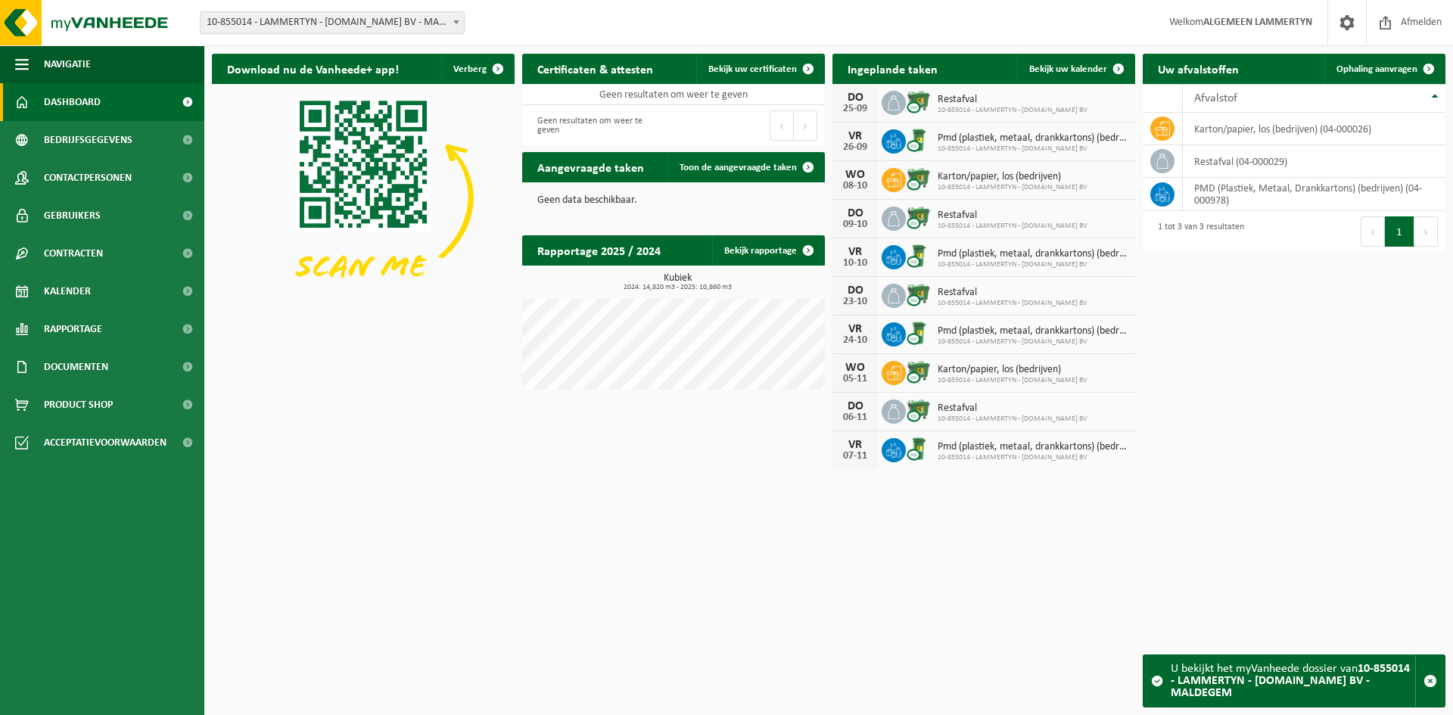
click at [387, 23] on span "10-855014 - LAMMERTYN - [DOMAIN_NAME] BV - MALDEGEM" at bounding box center [332, 22] width 263 height 21
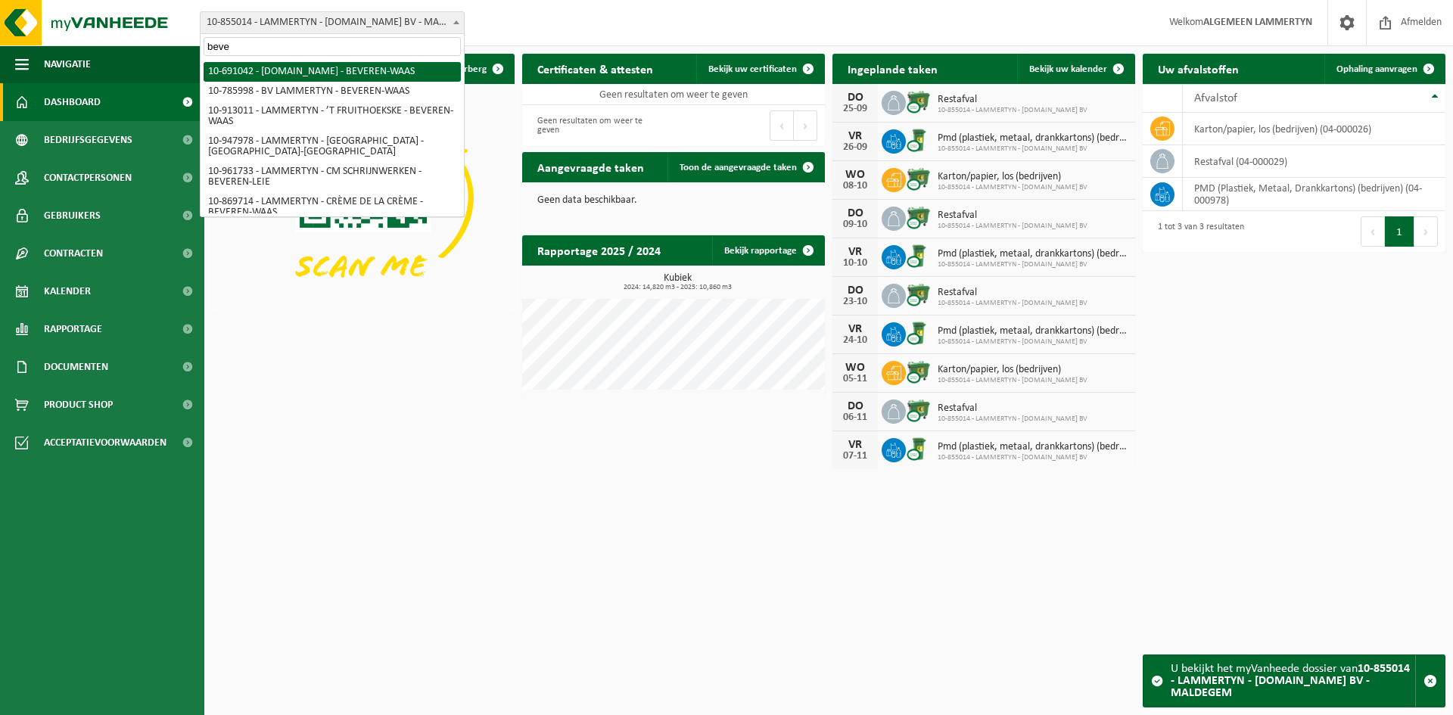
type input "beve"
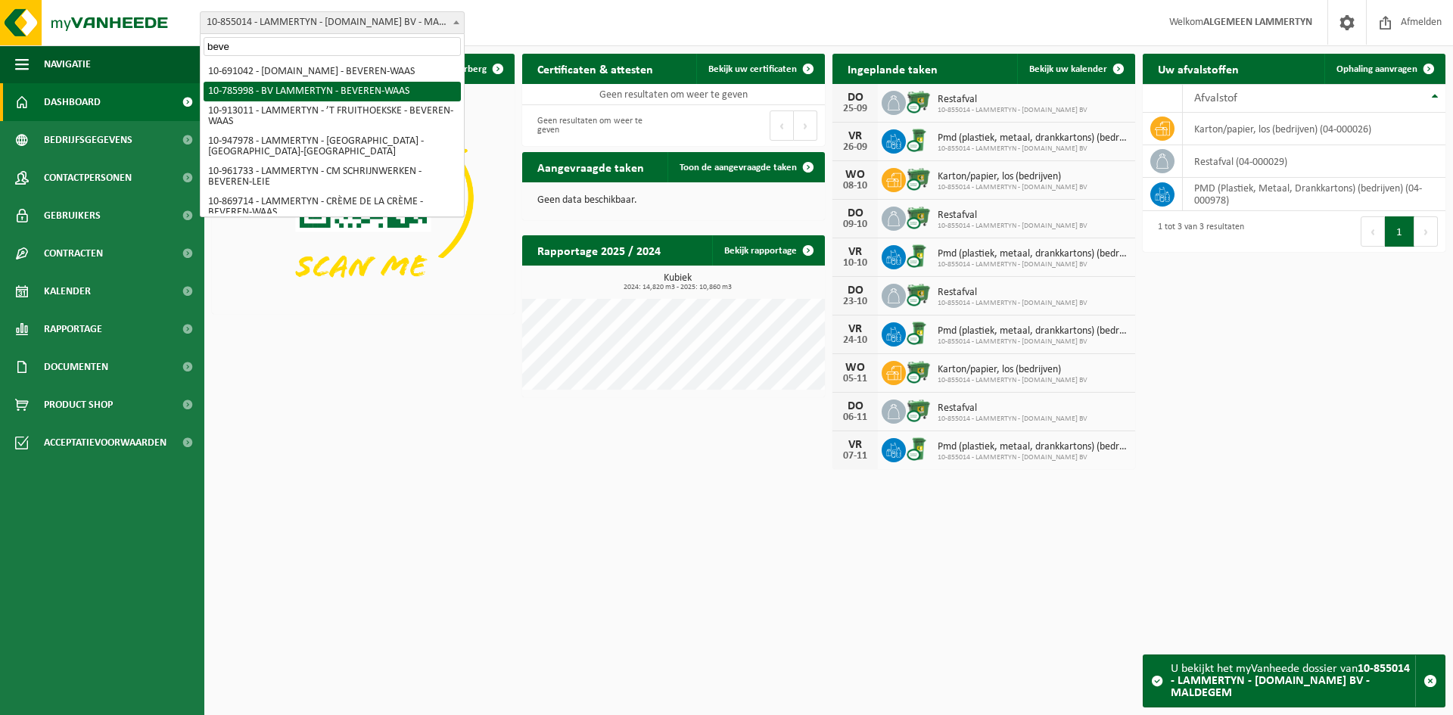
select select "85359"
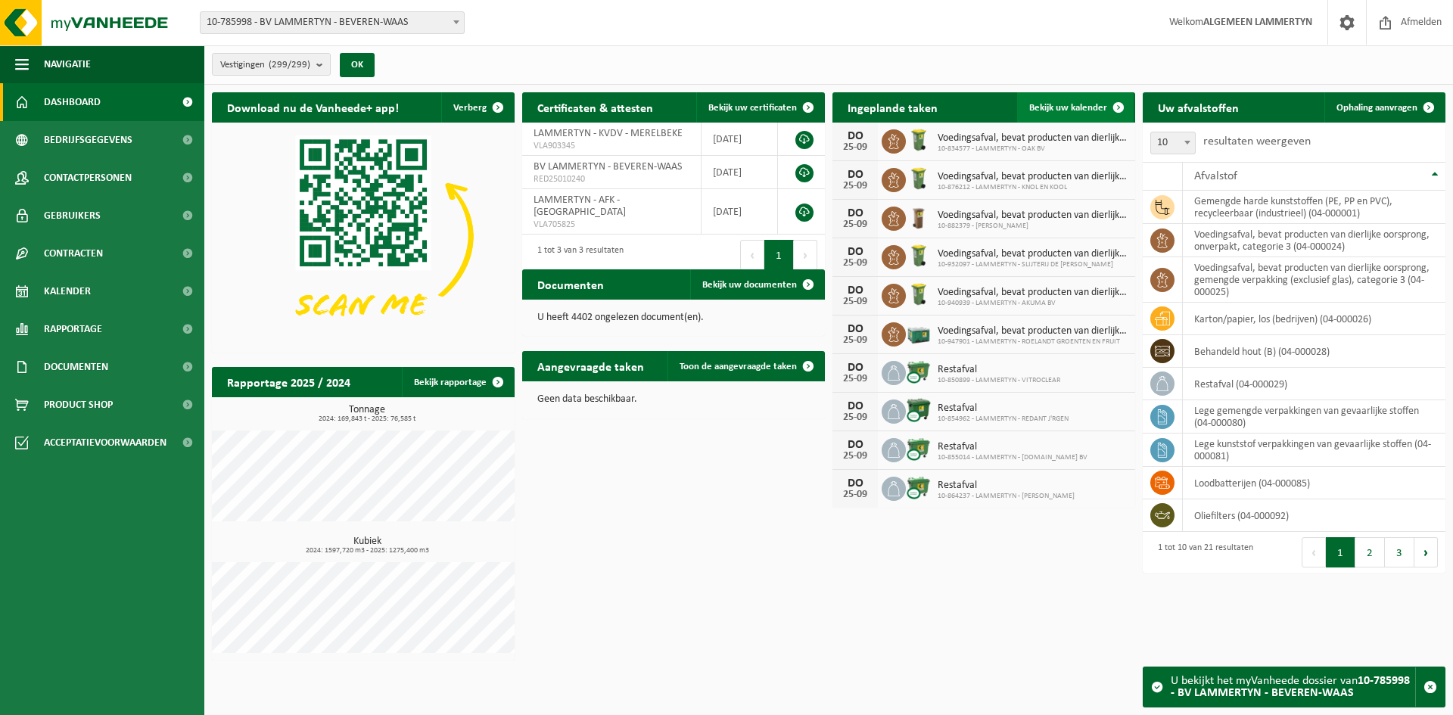
click at [1061, 99] on link "Bekijk uw kalender" at bounding box center [1075, 107] width 117 height 30
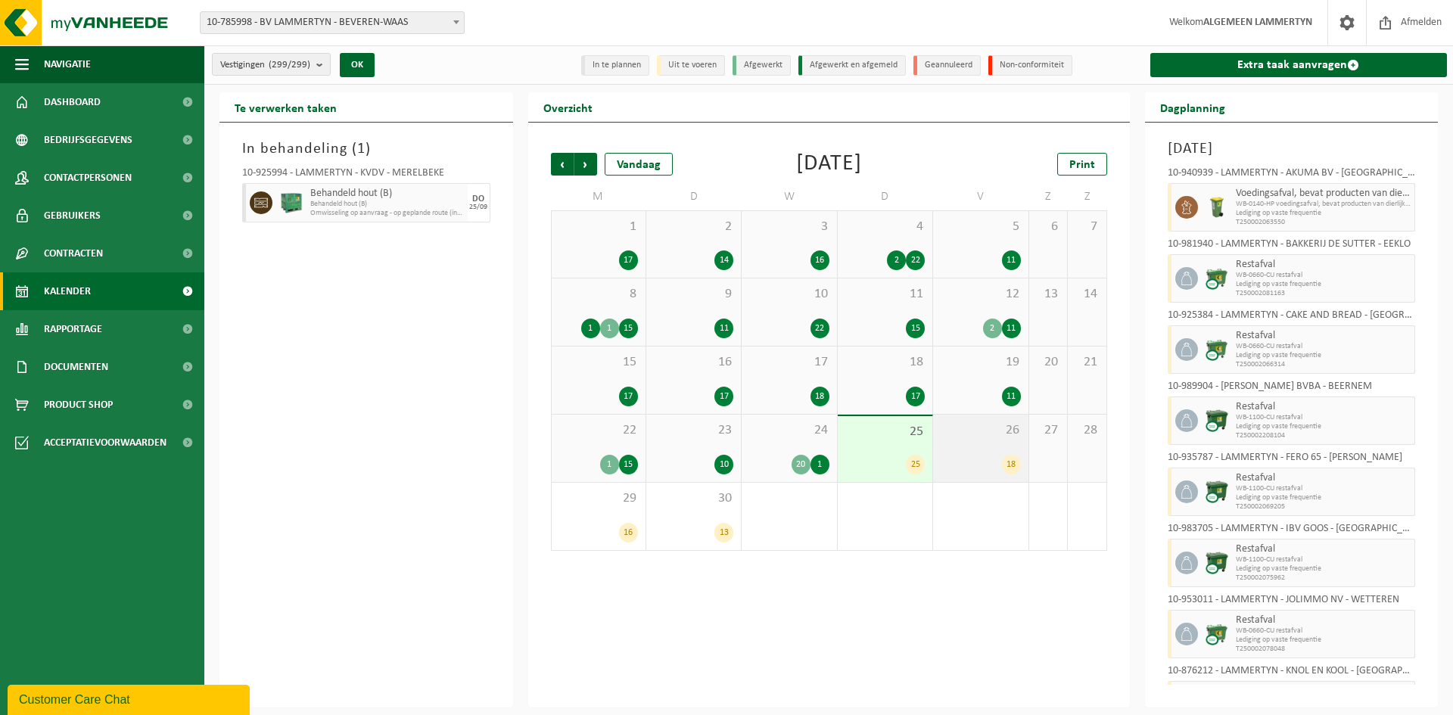
click at [971, 471] on div "18" at bounding box center [980, 465] width 79 height 20
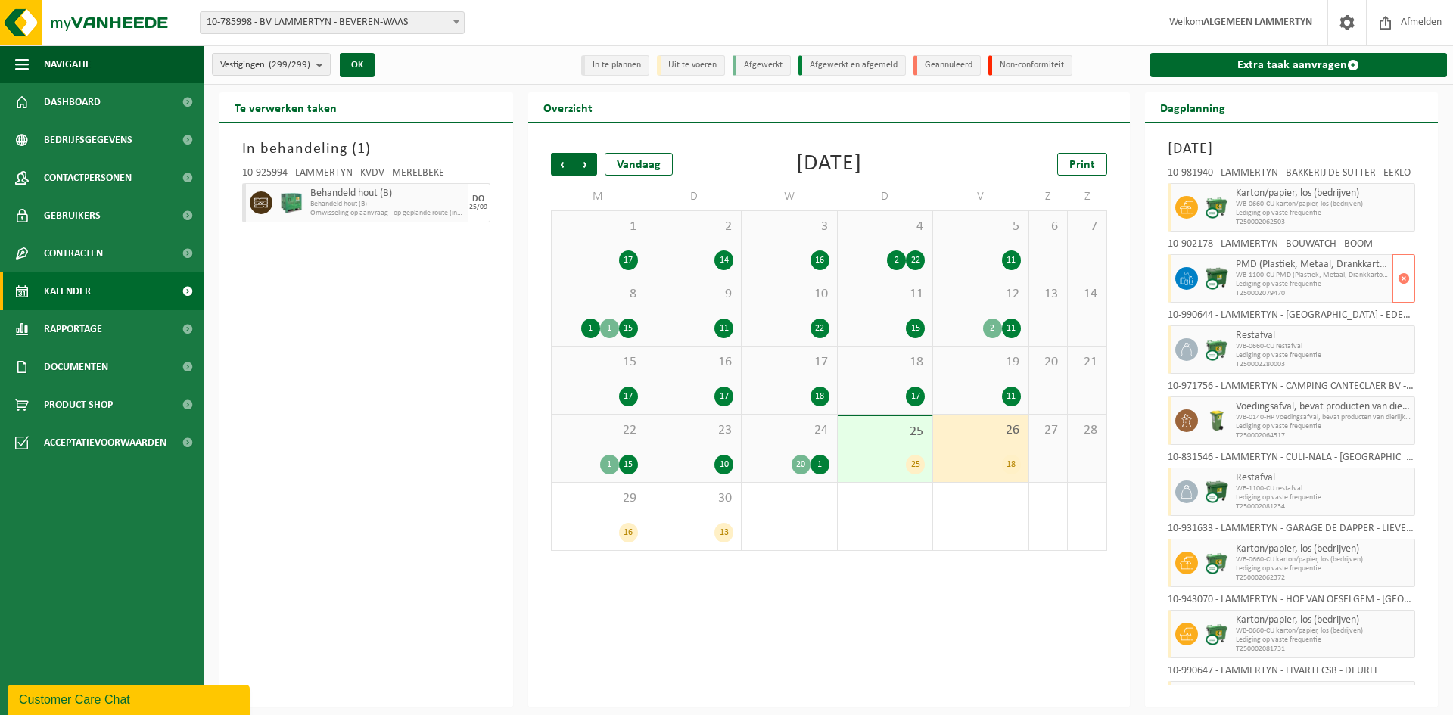
click at [1237, 275] on span "WB-1100-CU PMD (Plastiek, Metaal, Drankkartons) (bedrijven)" at bounding box center [1313, 275] width 154 height 9
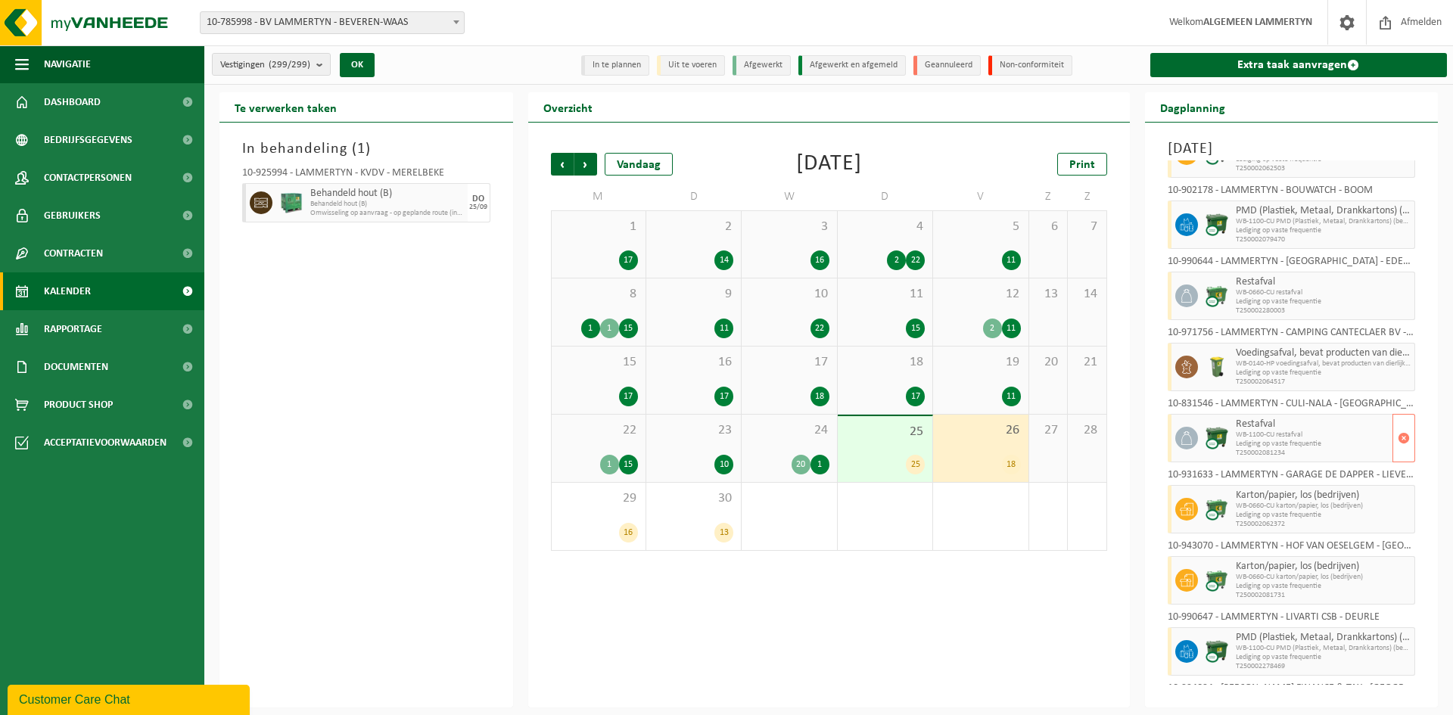
scroll to position [76, 0]
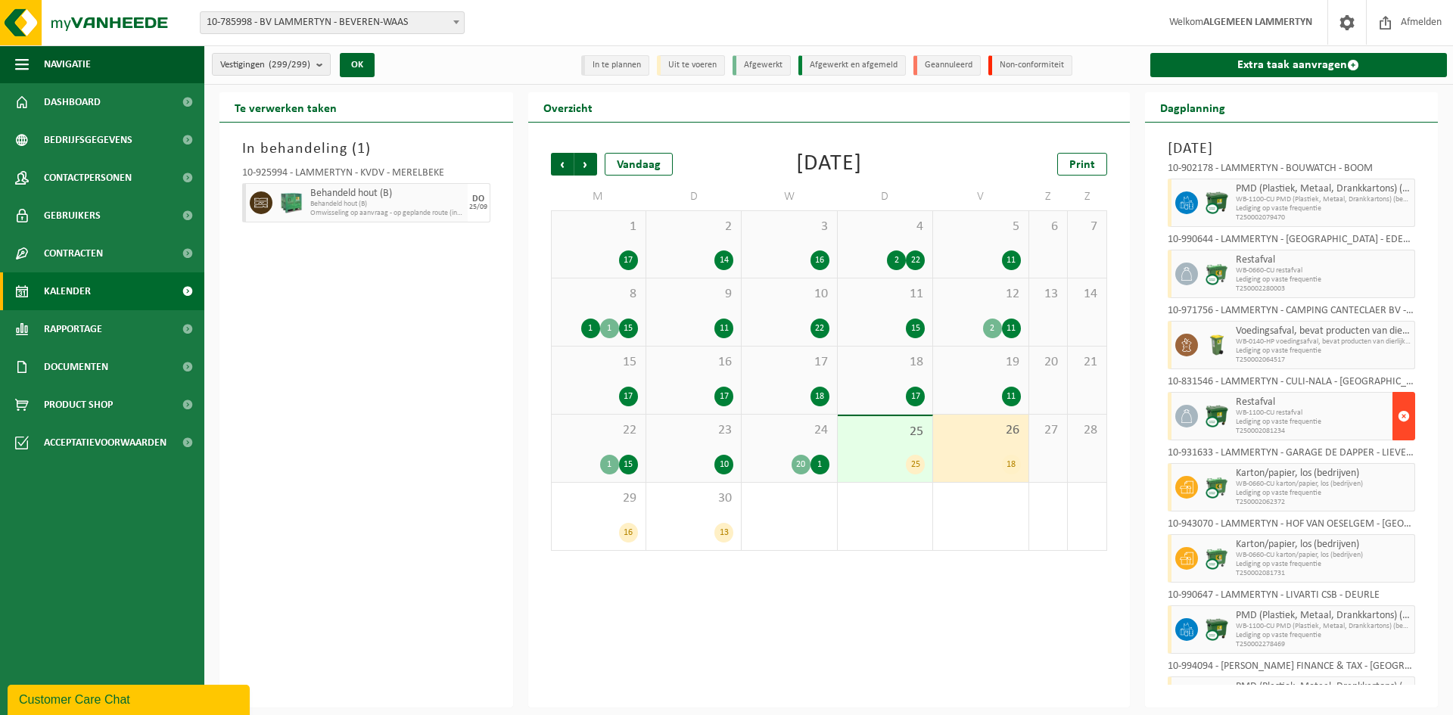
click at [1398, 422] on span "button" at bounding box center [1404, 416] width 12 height 30
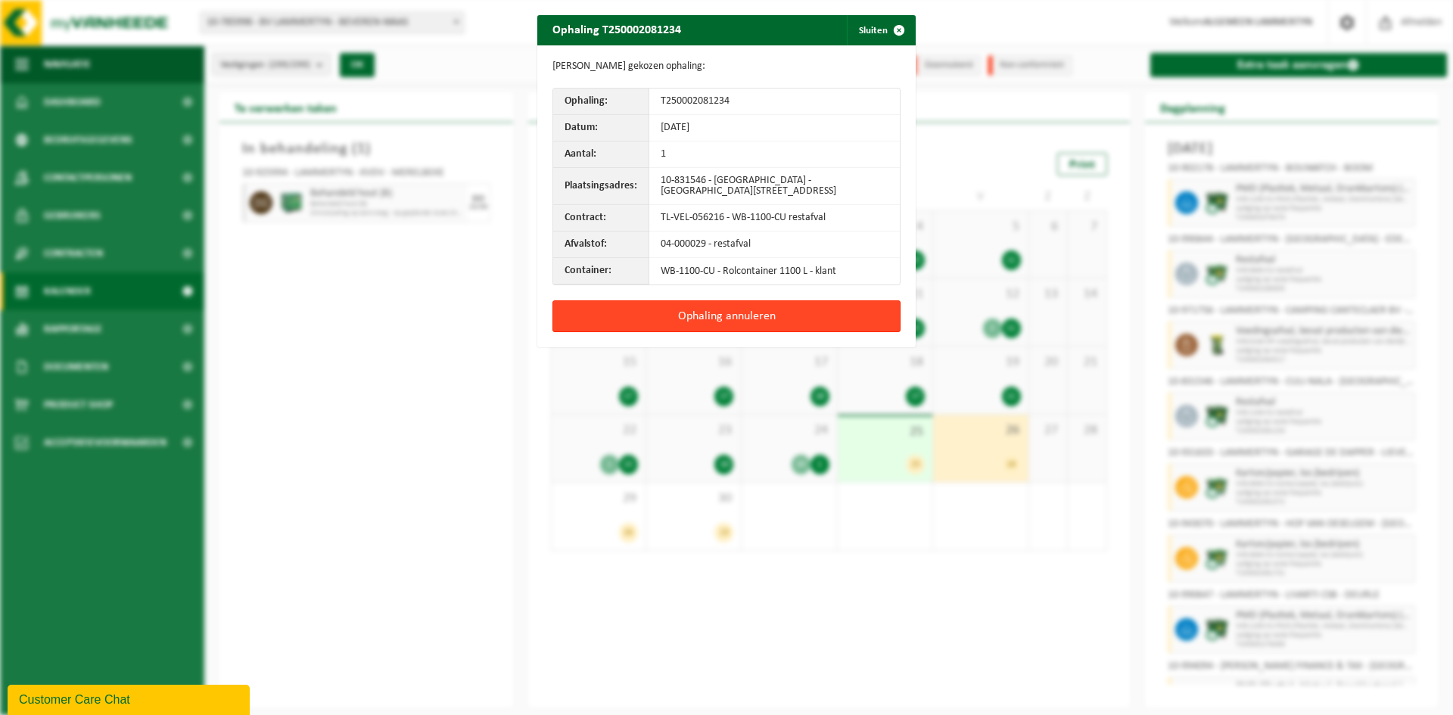
click at [747, 316] on button "Ophaling annuleren" at bounding box center [727, 317] width 348 height 32
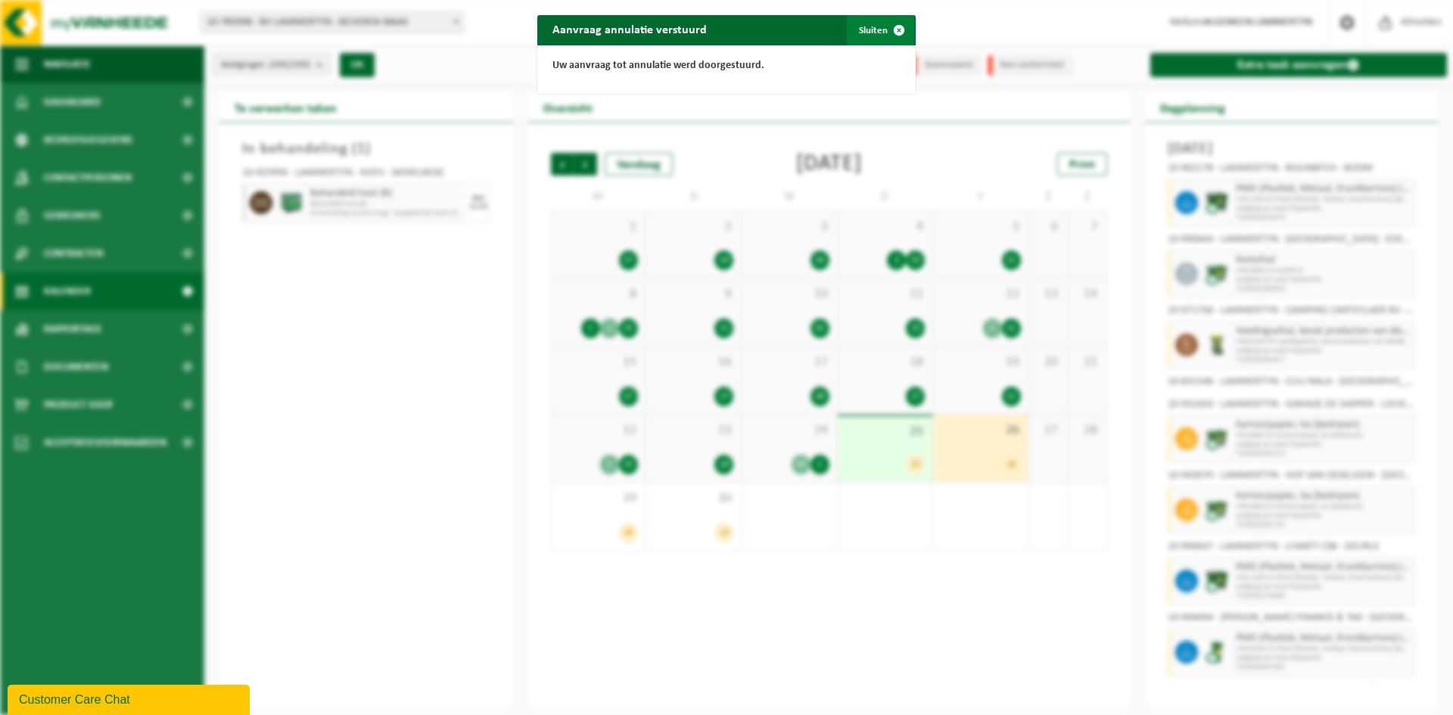
click at [868, 34] on button "Sluiten" at bounding box center [880, 30] width 67 height 30
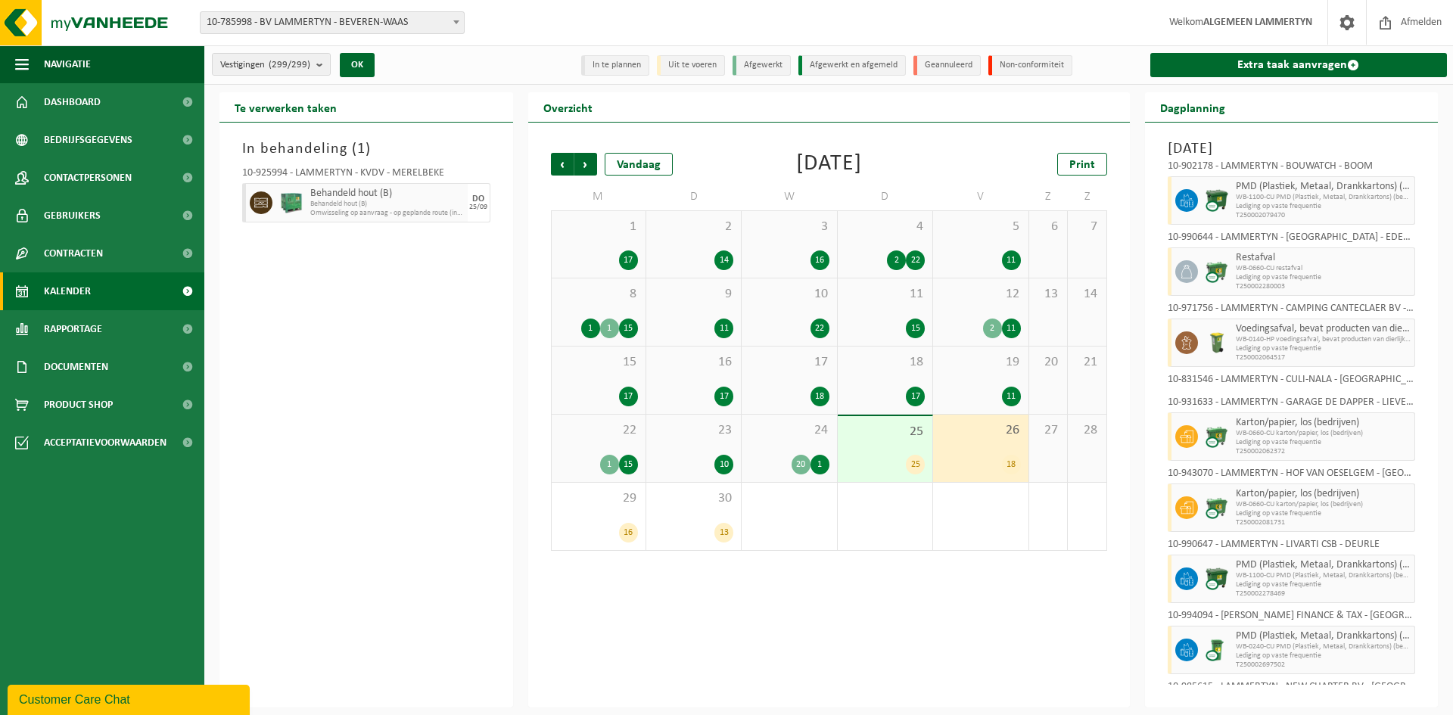
scroll to position [91, 0]
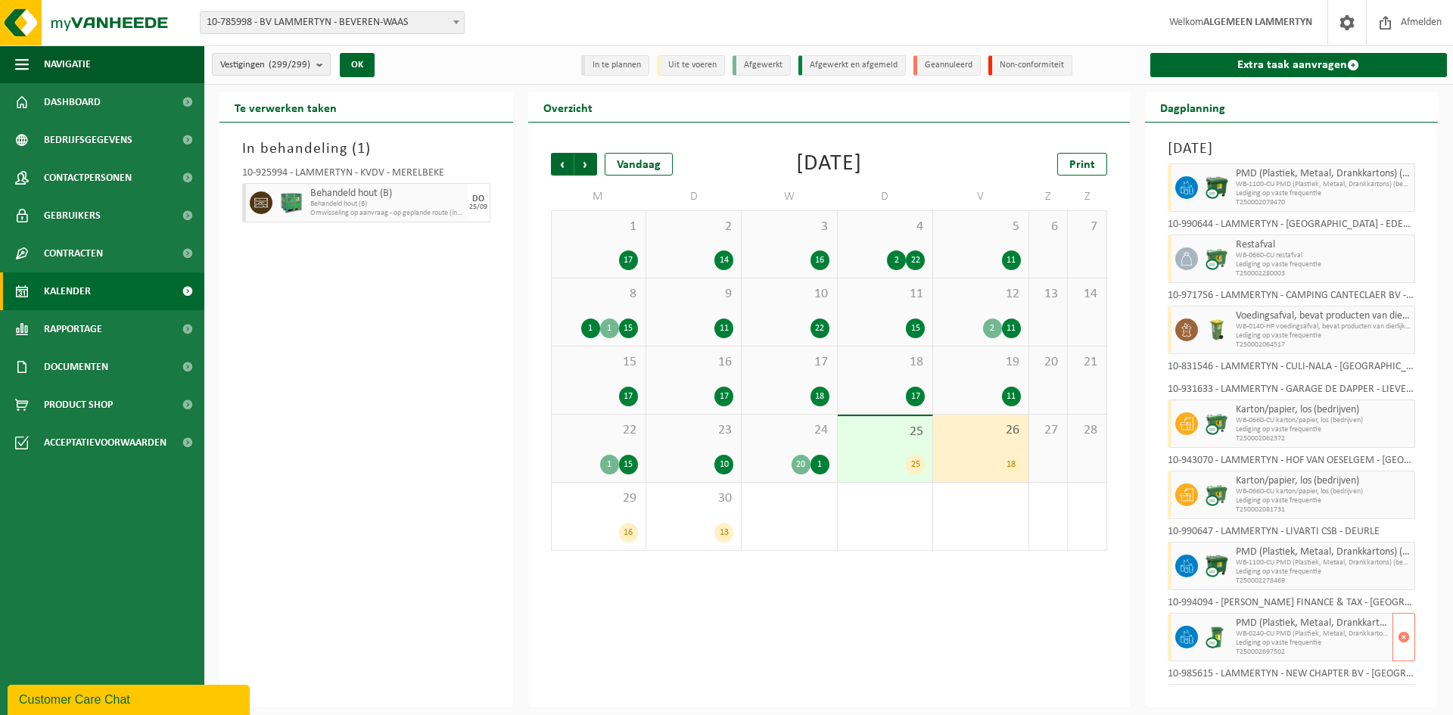
click at [1348, 645] on span "Lediging op vaste frequentie" at bounding box center [1313, 643] width 154 height 9
click at [1185, 608] on div "10-994094 - [PERSON_NAME] FINANCE & TAX - [GEOGRAPHIC_DATA]" at bounding box center [1292, 605] width 248 height 15
drag, startPoint x: 1223, startPoint y: 602, endPoint x: 1325, endPoint y: 594, distance: 102.5
click at [1325, 594] on div "10-981940 - LAMMERTYN - BAKKERIJ DE SUTTER - EEKLO Karton/papier, los (bedrijve…" at bounding box center [1291, 422] width 263 height 525
click at [1319, 600] on div "10-994094 - [PERSON_NAME] FINANCE & TAX - [GEOGRAPHIC_DATA]" at bounding box center [1292, 605] width 248 height 15
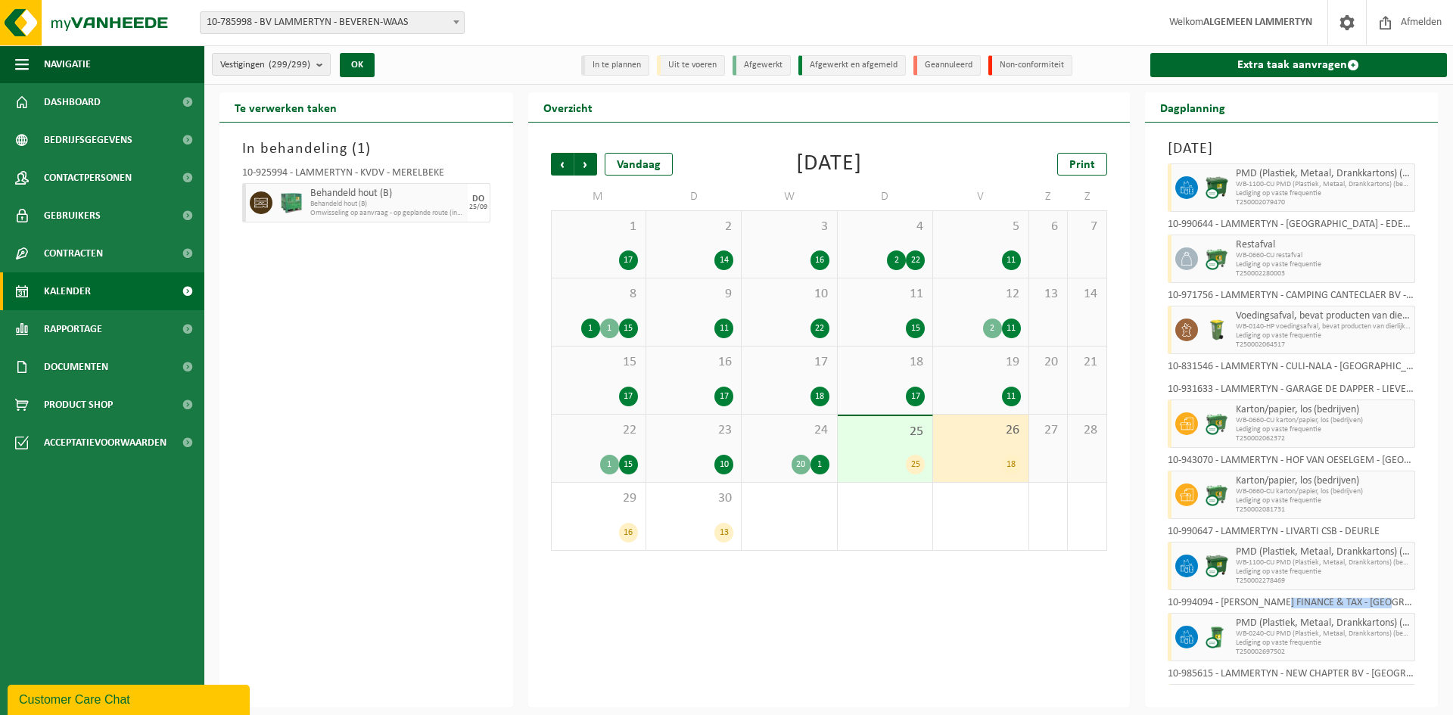
drag, startPoint x: 1287, startPoint y: 603, endPoint x: 1400, endPoint y: 597, distance: 113.0
click at [1400, 597] on div "10-981940 - LAMMERTYN - BAKKERIJ DE SUTTER - EEKLO Karton/papier, los (bedrijve…" at bounding box center [1291, 422] width 263 height 525
copy div "MOORE FINANCE & TAX -"
click at [292, 29] on span "10-785998 - BV LAMMERTYN - BEVEREN-WAAS" at bounding box center [332, 22] width 263 height 21
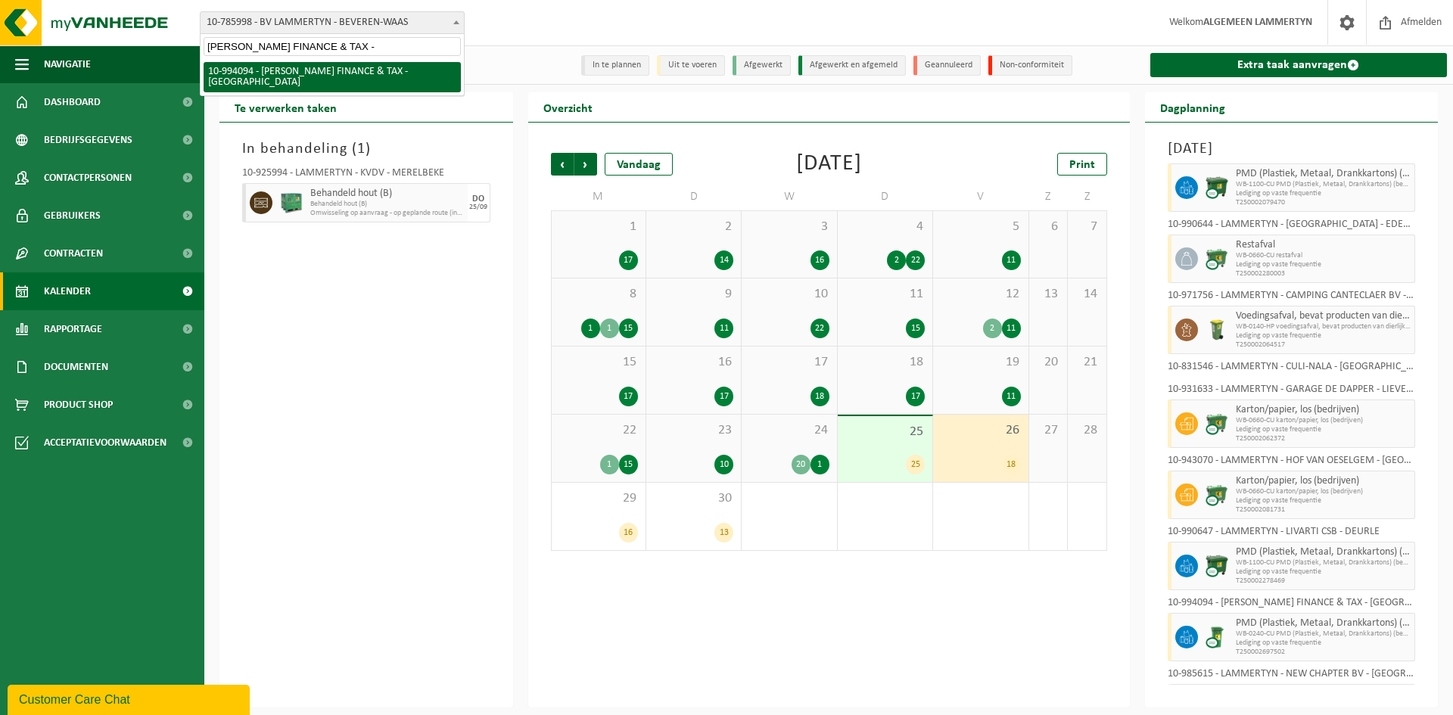
type input "MOORE FINANCE & TAX -"
select select "171360"
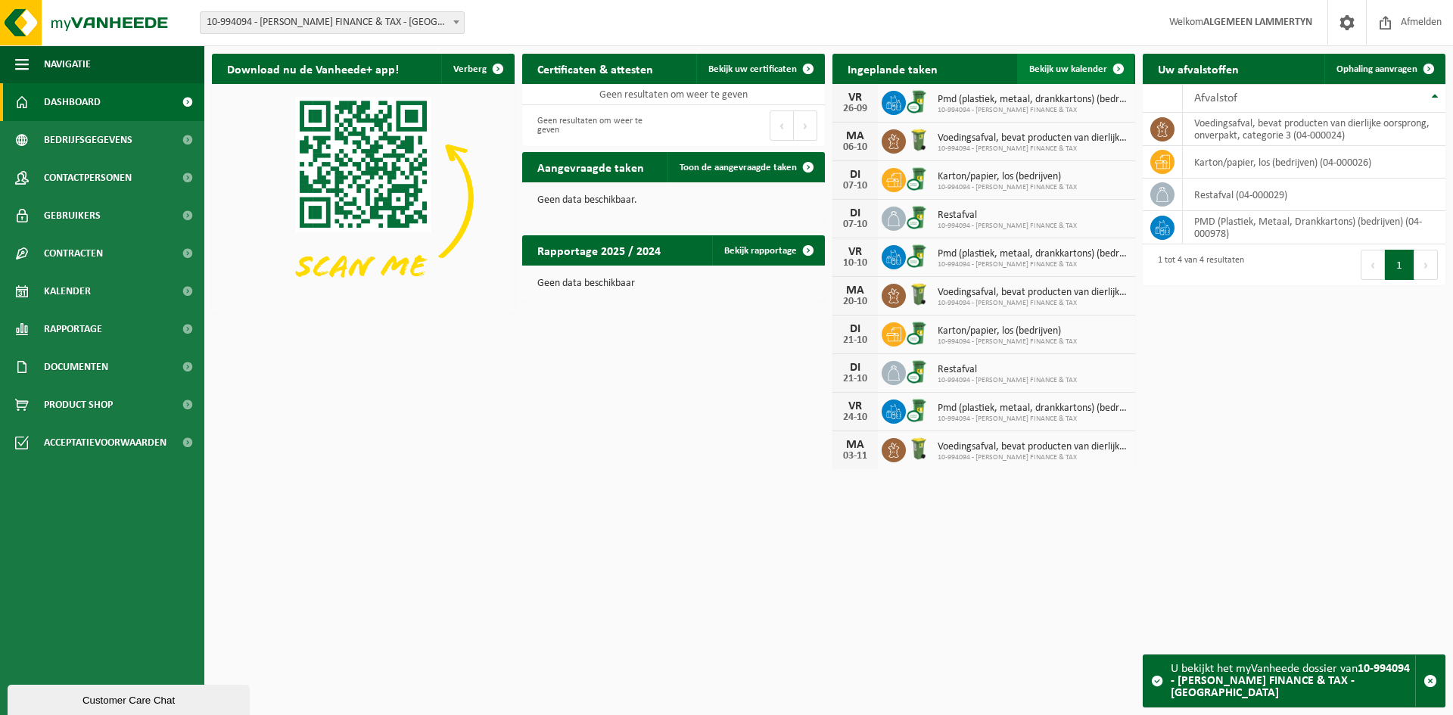
click at [1055, 64] on span "Bekijk uw kalender" at bounding box center [1069, 69] width 78 height 10
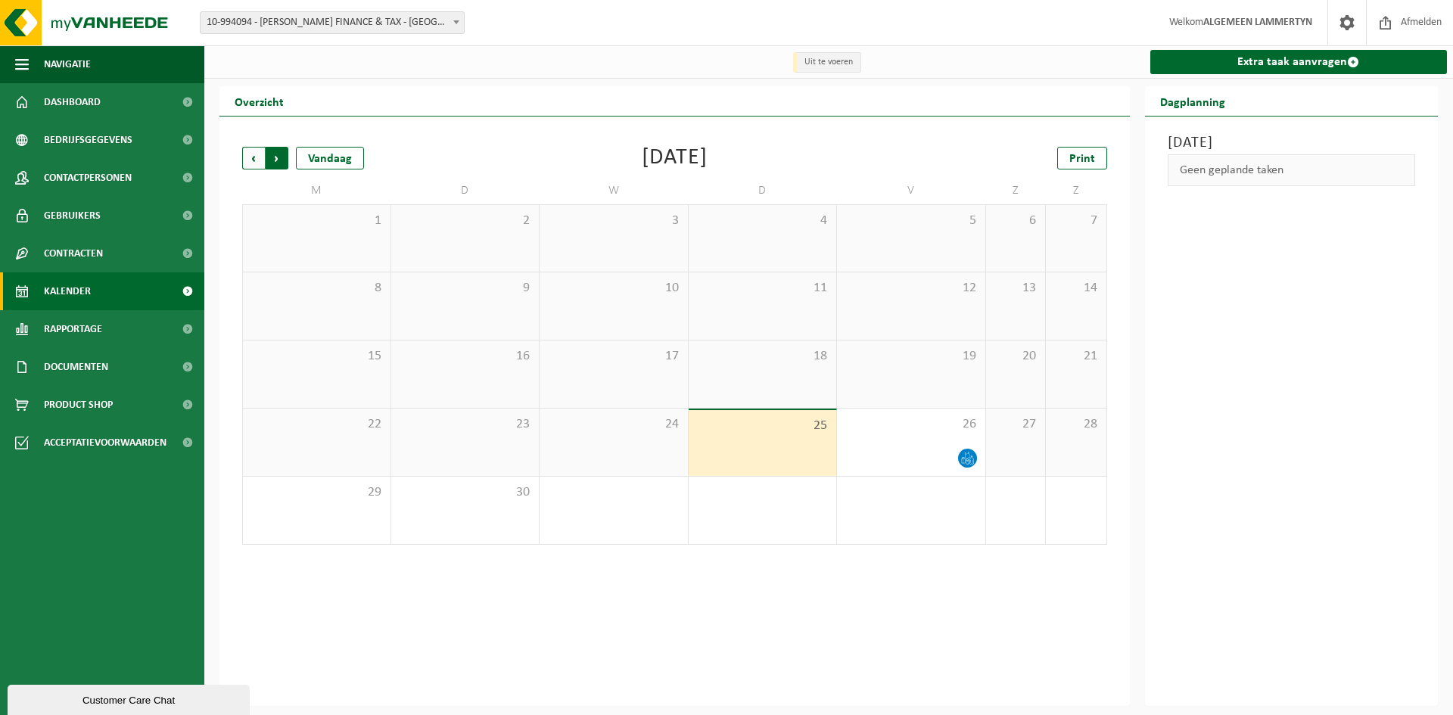
click at [259, 155] on span "Vorige" at bounding box center [253, 158] width 23 height 23
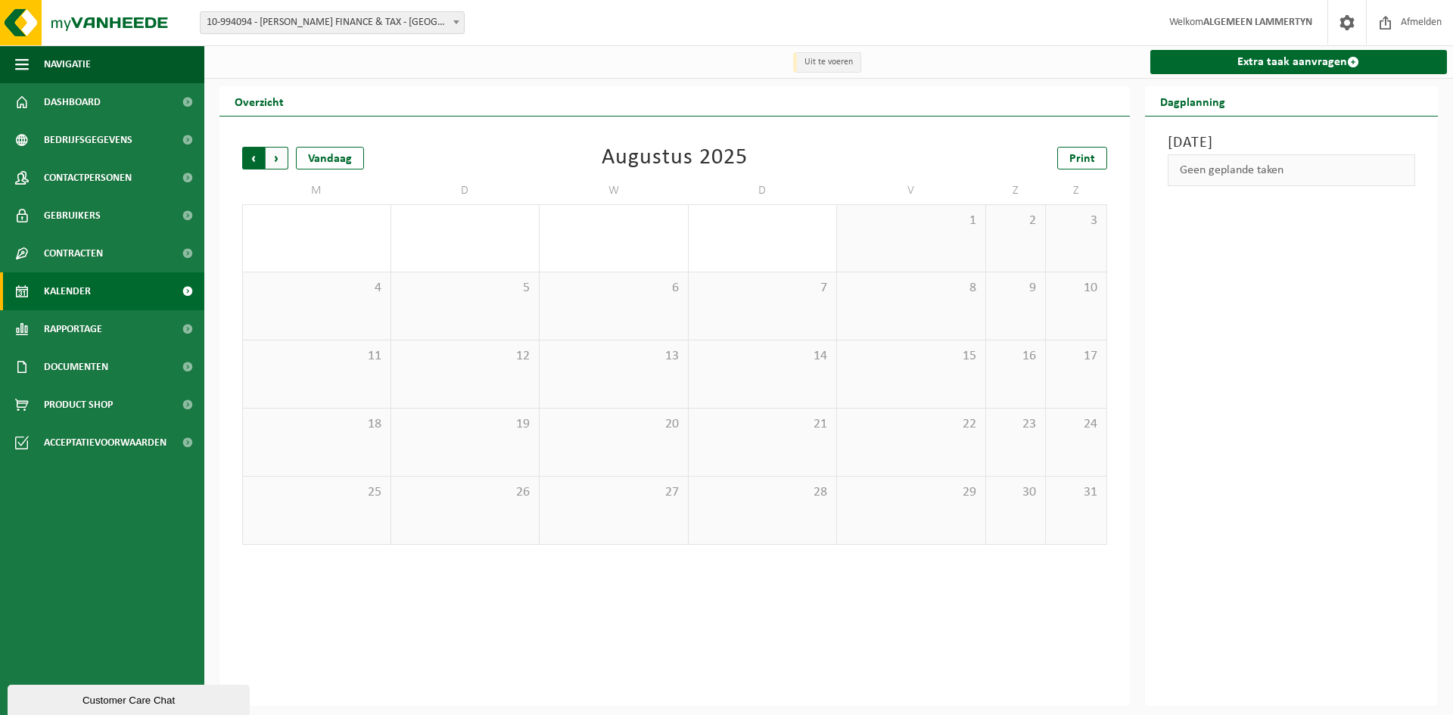
click at [279, 159] on span "Volgende" at bounding box center [277, 158] width 23 height 23
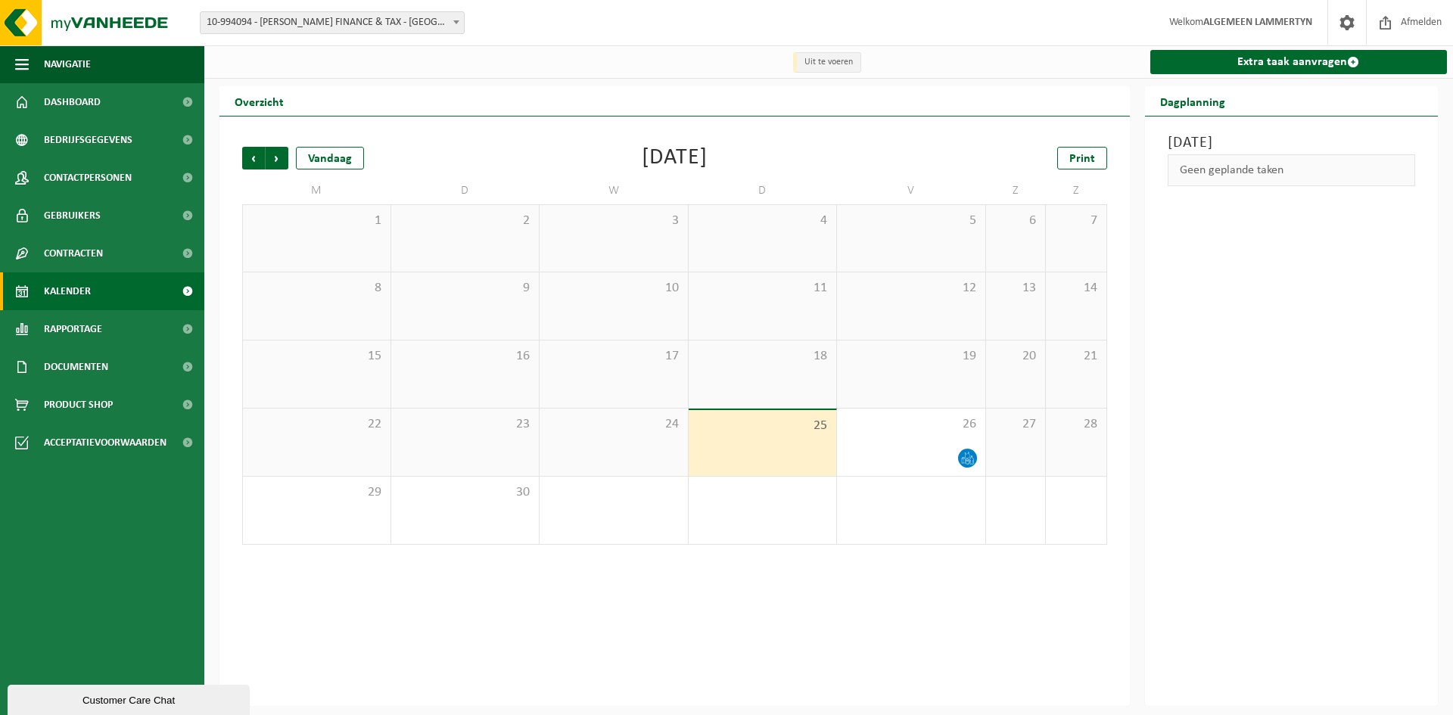
click at [989, 615] on div "Vorige Volgende Vandaag [DATE] Print M D W D V Z Z 1 2 3 4 5 6 7 8 9 10 11 12 1…" at bounding box center [675, 412] width 911 height 590
click at [912, 432] on span "26" at bounding box center [911, 424] width 133 height 17
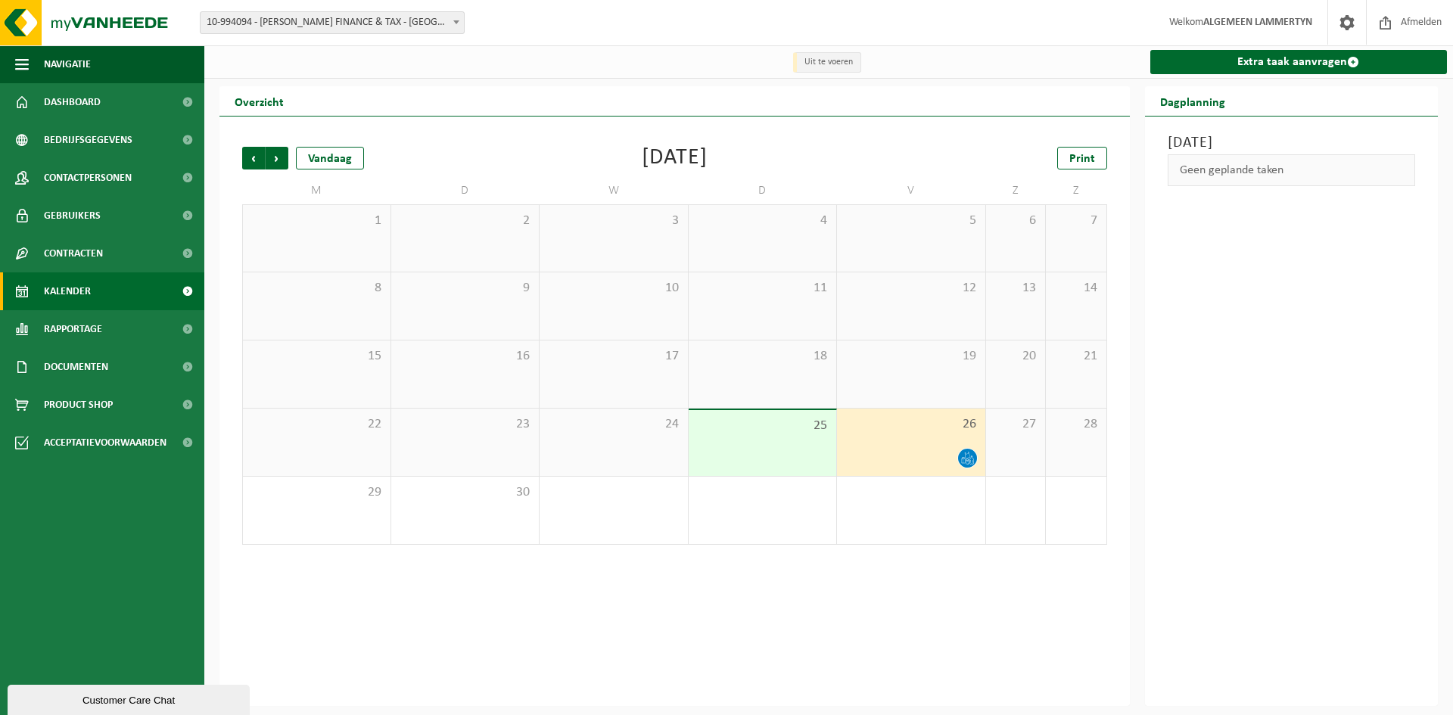
click at [917, 431] on span "26" at bounding box center [911, 424] width 133 height 17
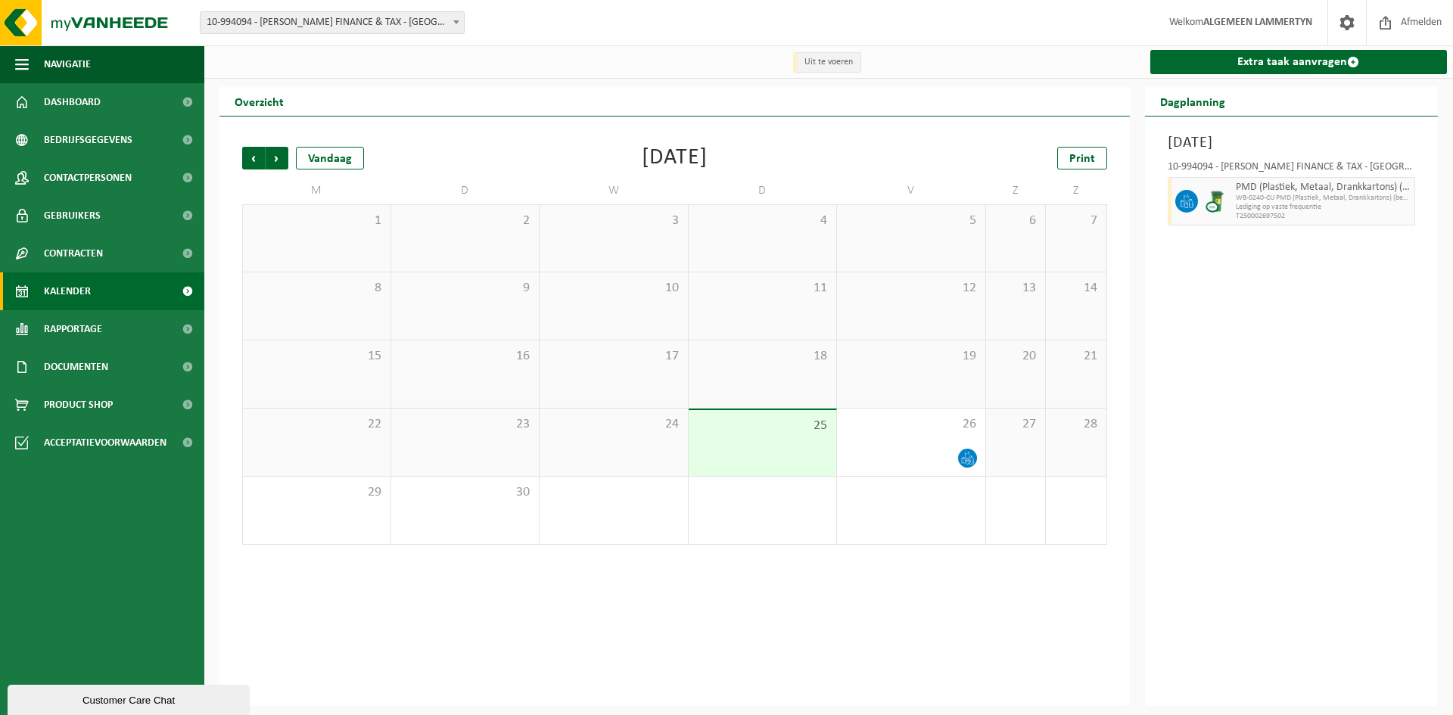
click at [241, 166] on div "Vorige Volgende Vandaag September 2025 Print M D W D V Z Z 1 2 3 4 5 6 7 8 9 10…" at bounding box center [675, 346] width 880 height 428
click at [251, 160] on span "Vorige" at bounding box center [253, 158] width 23 height 23
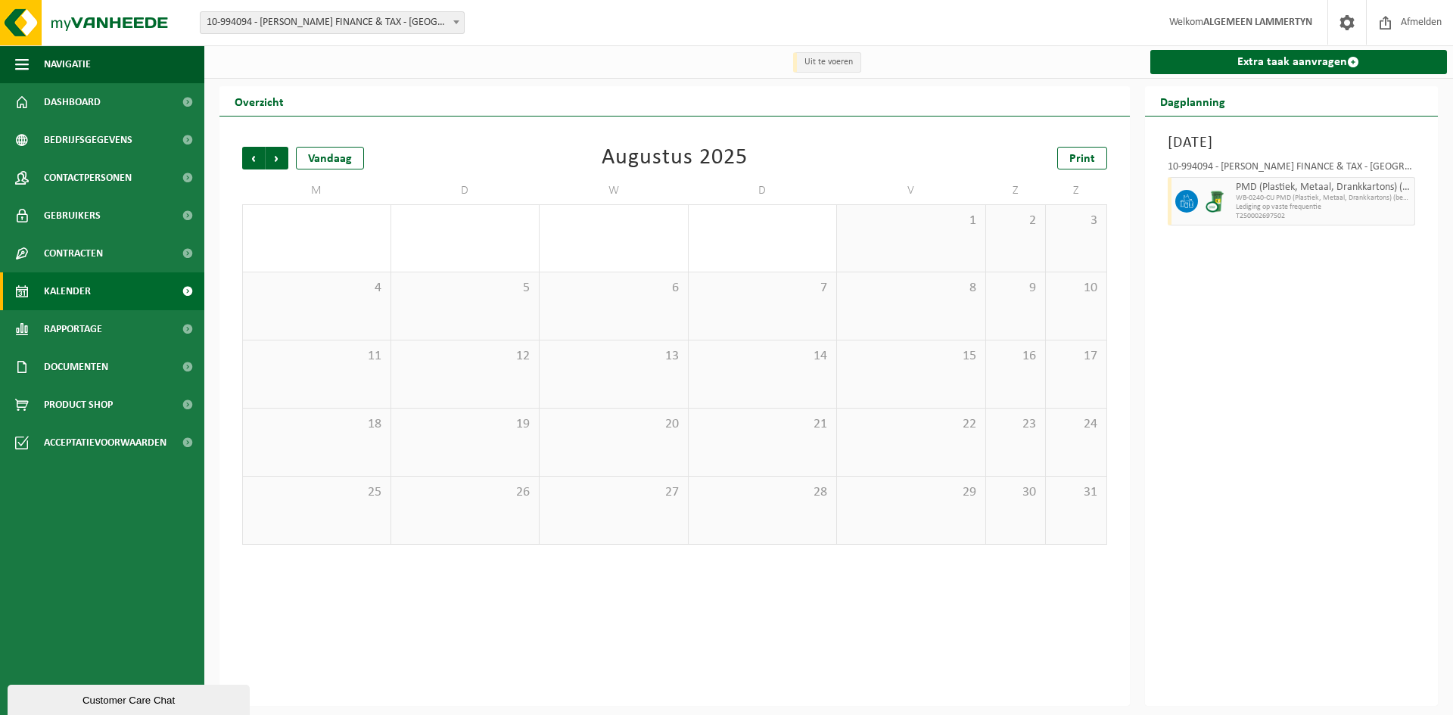
click at [251, 160] on span "Vorige" at bounding box center [253, 158] width 23 height 23
click at [252, 160] on span "Vorige" at bounding box center [253, 158] width 23 height 23
click at [254, 160] on span "Vorige" at bounding box center [253, 158] width 23 height 23
click at [256, 159] on span "Vorige" at bounding box center [253, 158] width 23 height 23
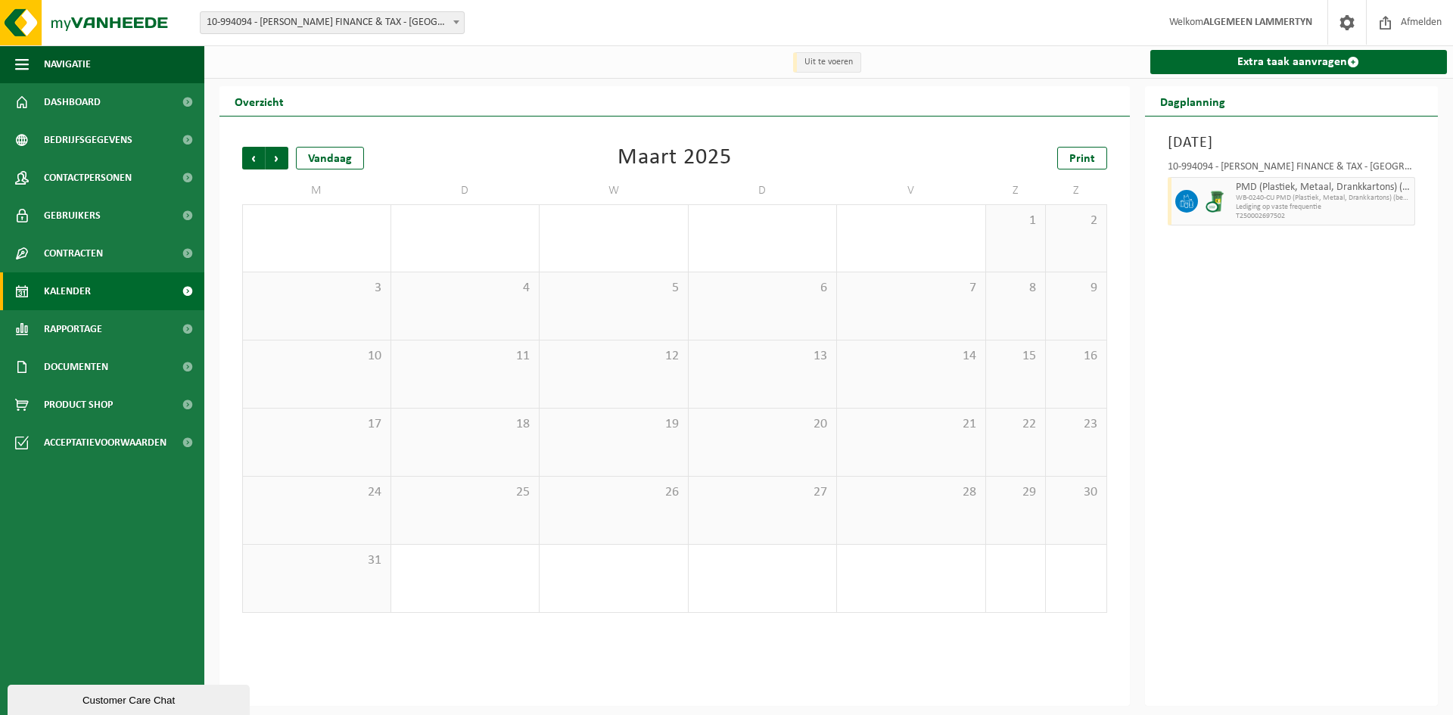
click at [256, 159] on span "Vorige" at bounding box center [253, 158] width 23 height 23
click at [260, 157] on span "Vorige" at bounding box center [253, 158] width 23 height 23
click at [260, 159] on span "Vorige" at bounding box center [253, 158] width 23 height 23
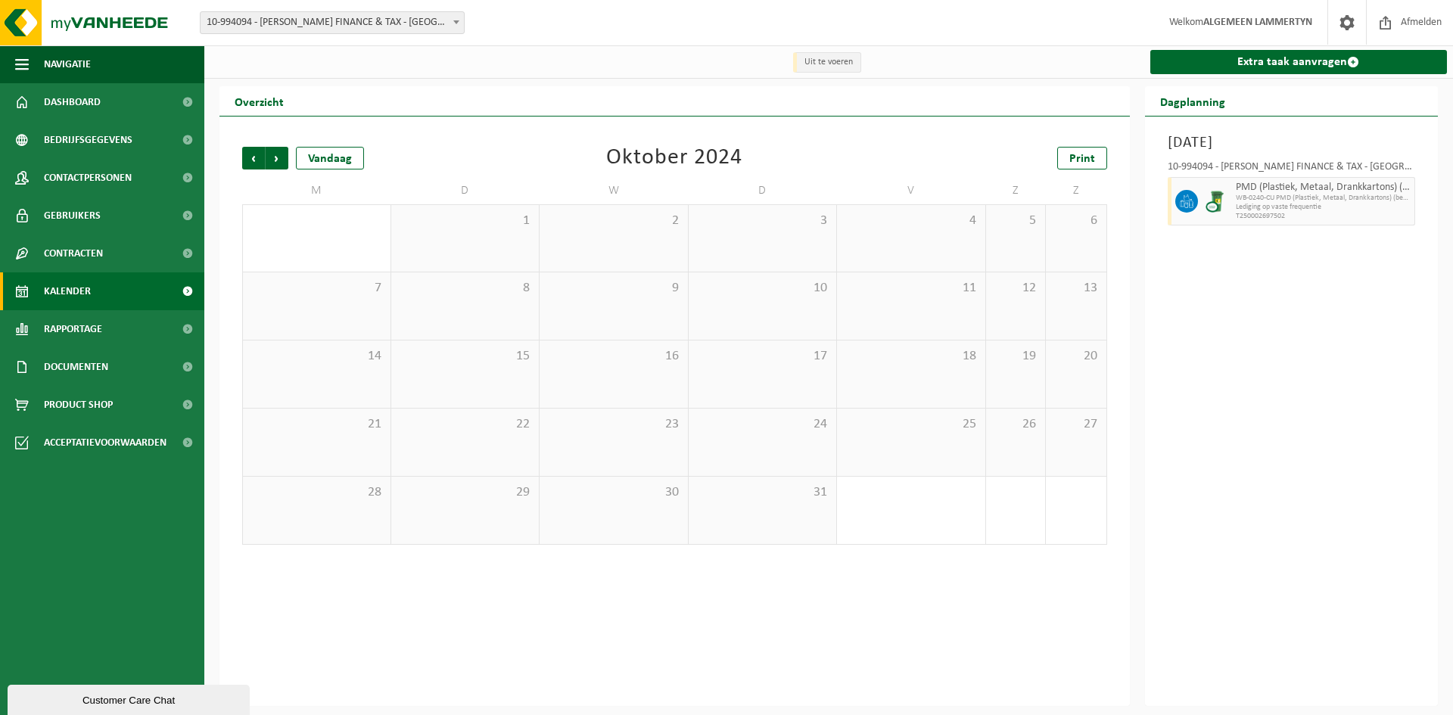
click at [260, 159] on span "Vorige" at bounding box center [253, 158] width 23 height 23
click at [267, 161] on span "Volgende" at bounding box center [277, 158] width 23 height 23
click at [268, 161] on span "Volgende" at bounding box center [277, 158] width 23 height 23
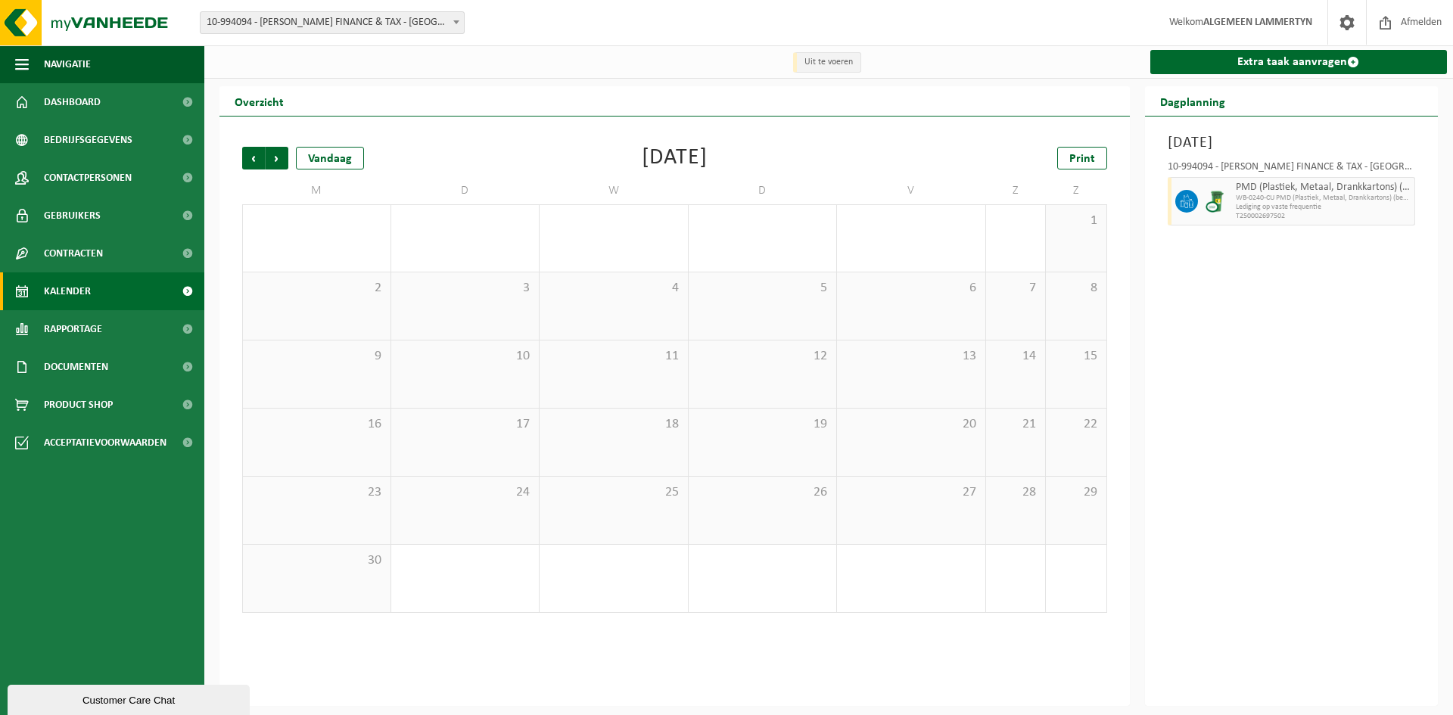
click at [268, 161] on span "Volgende" at bounding box center [277, 158] width 23 height 23
click at [269, 161] on span "Volgende" at bounding box center [277, 158] width 23 height 23
click at [270, 161] on span "Volgende" at bounding box center [277, 158] width 23 height 23
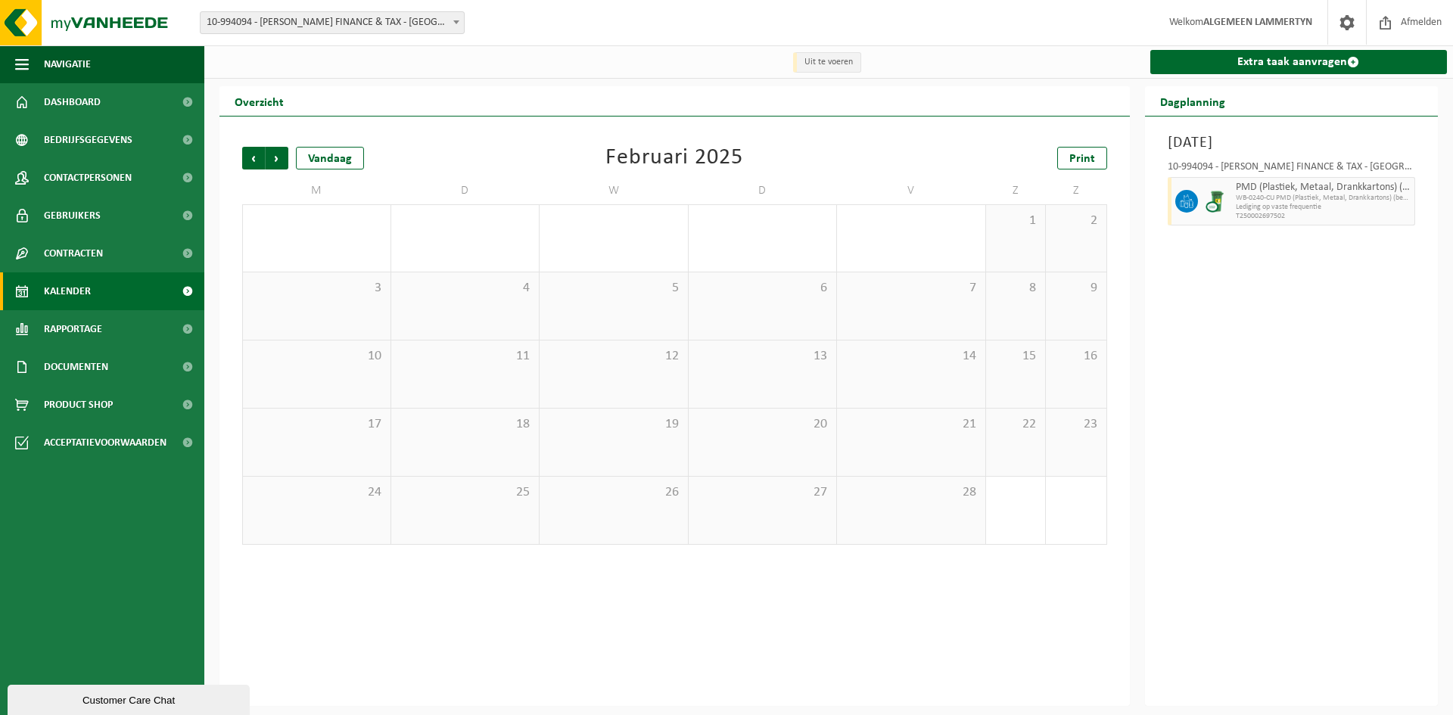
click at [270, 161] on span "Volgende" at bounding box center [277, 158] width 23 height 23
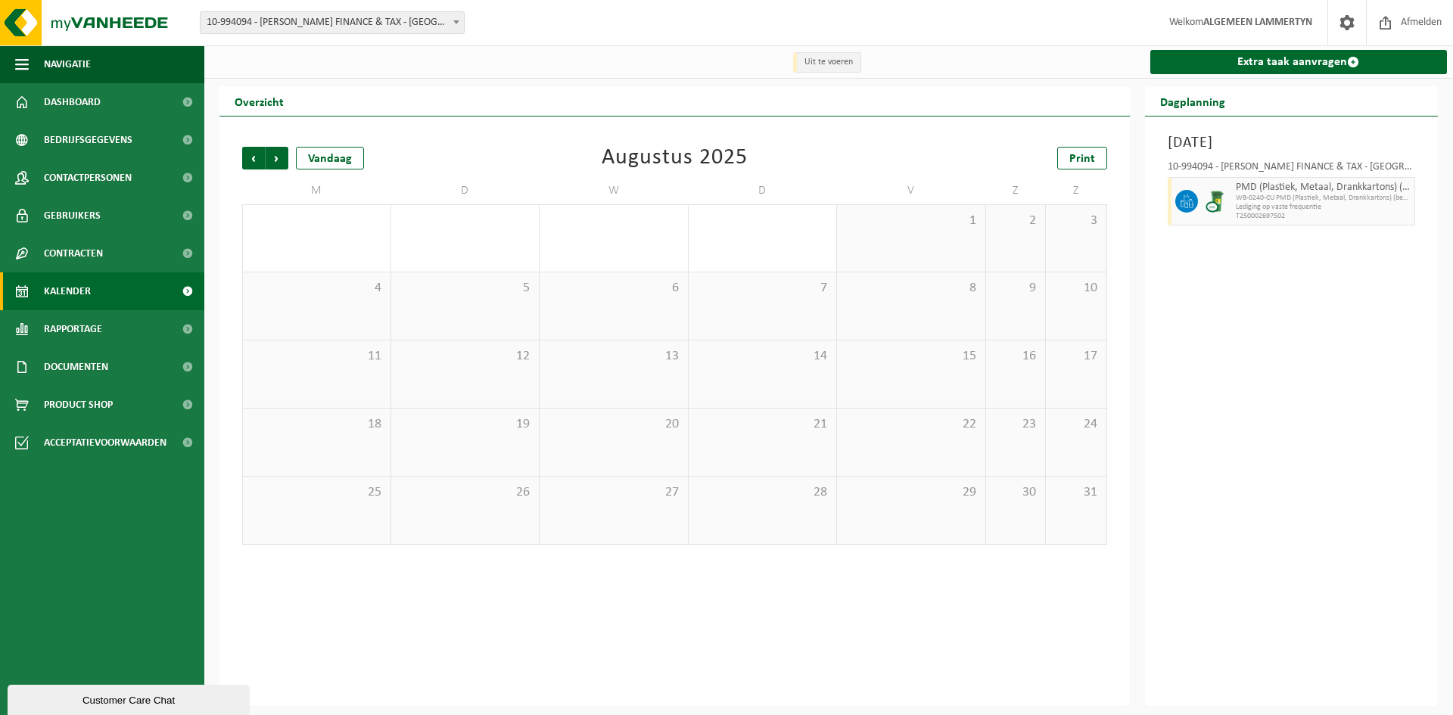
click at [270, 161] on span "Volgende" at bounding box center [277, 158] width 23 height 23
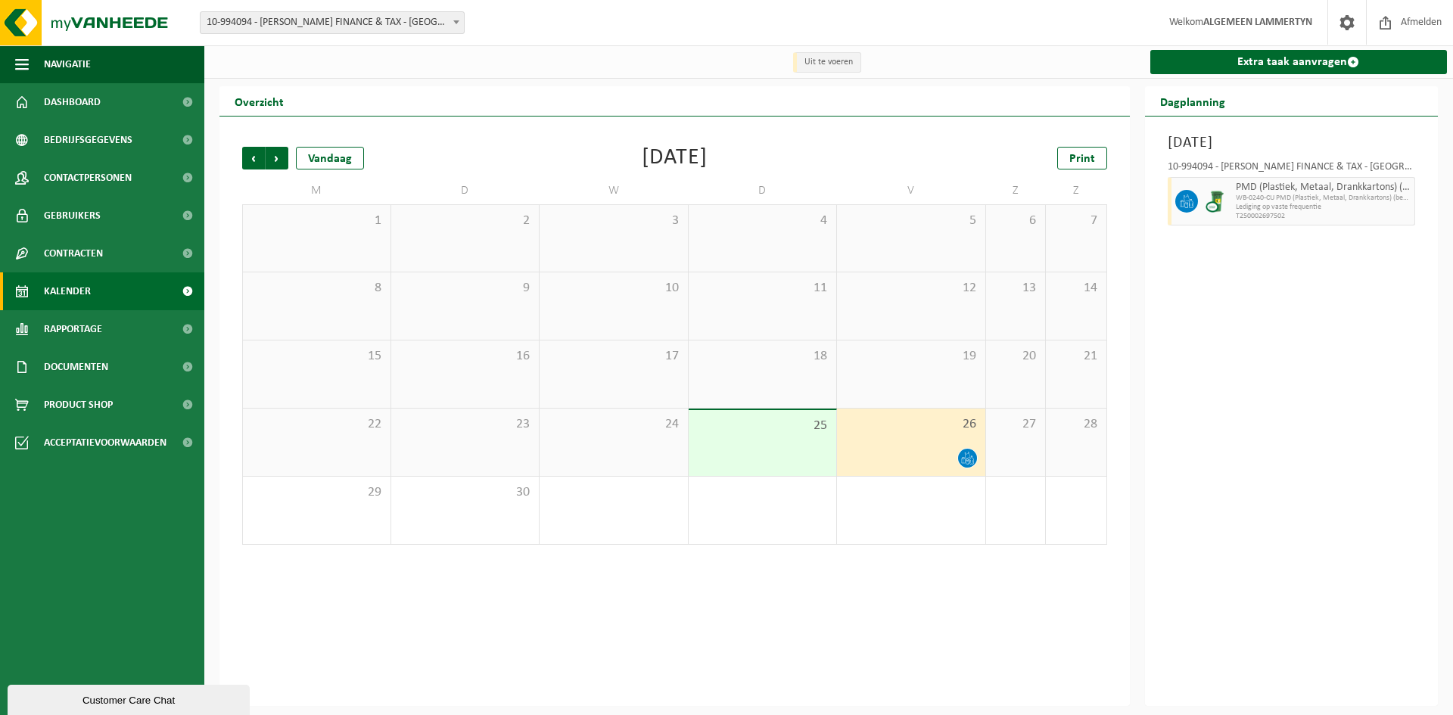
click at [270, 161] on span "Volgende" at bounding box center [277, 158] width 23 height 23
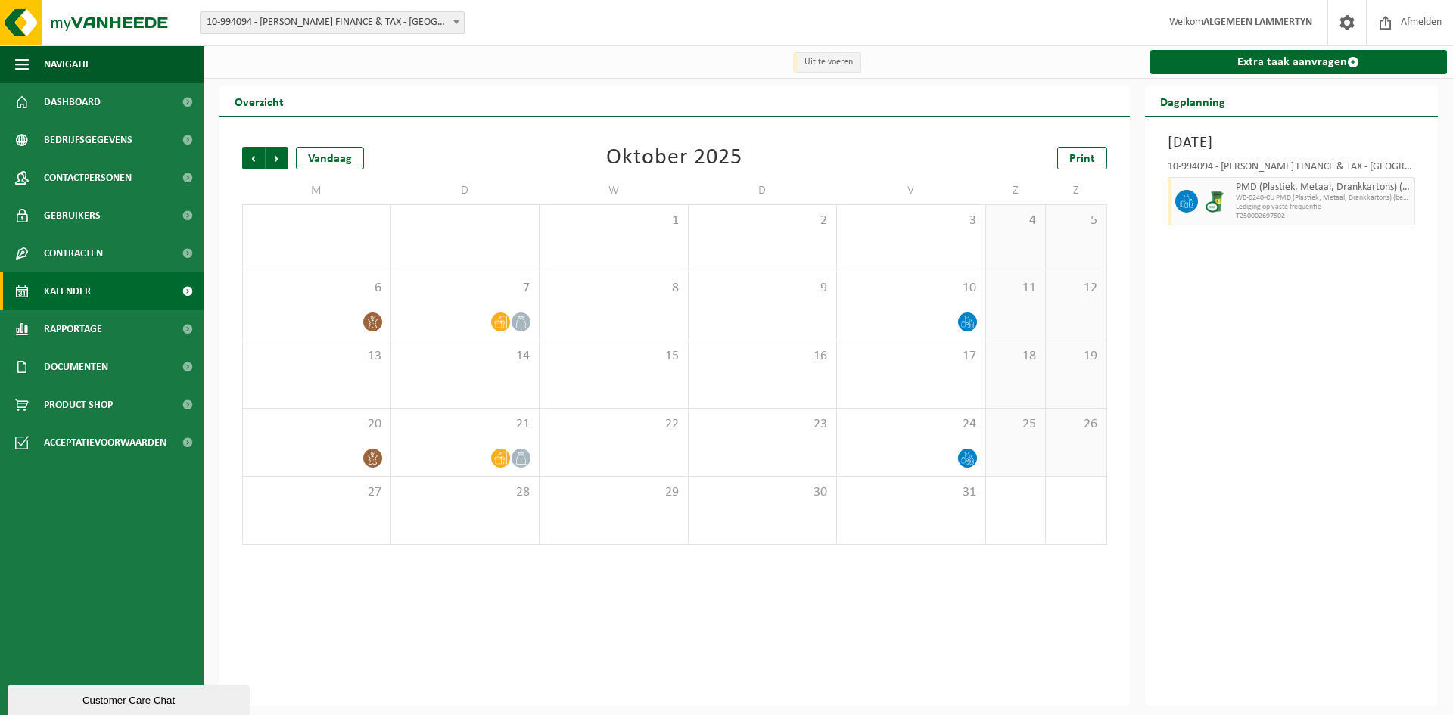
click at [270, 161] on span "Volgende" at bounding box center [277, 158] width 23 height 23
click at [266, 161] on span "Volgende" at bounding box center [277, 158] width 23 height 23
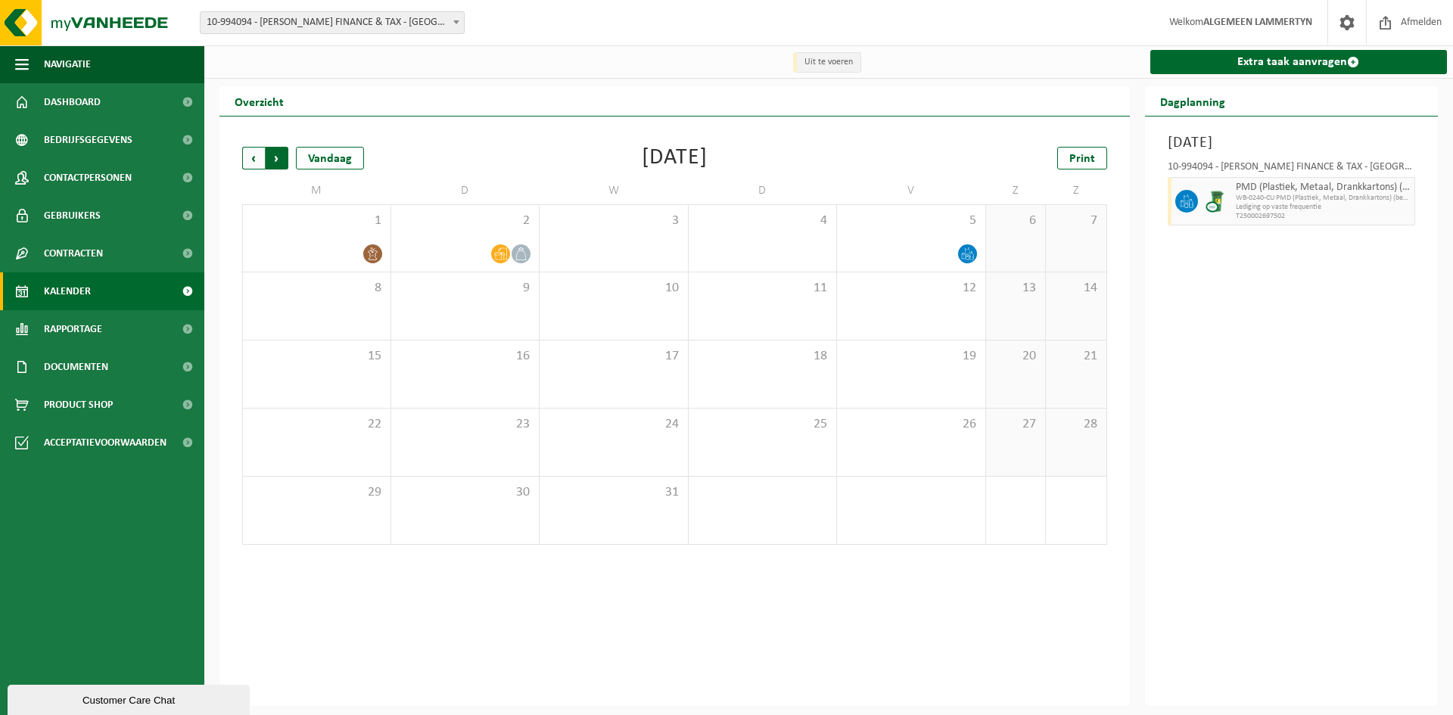
click at [260, 164] on span "Vorige" at bounding box center [253, 158] width 23 height 23
click at [253, 158] on span "Vorige" at bounding box center [253, 158] width 23 height 23
click at [248, 166] on span "Vorige" at bounding box center [253, 158] width 23 height 23
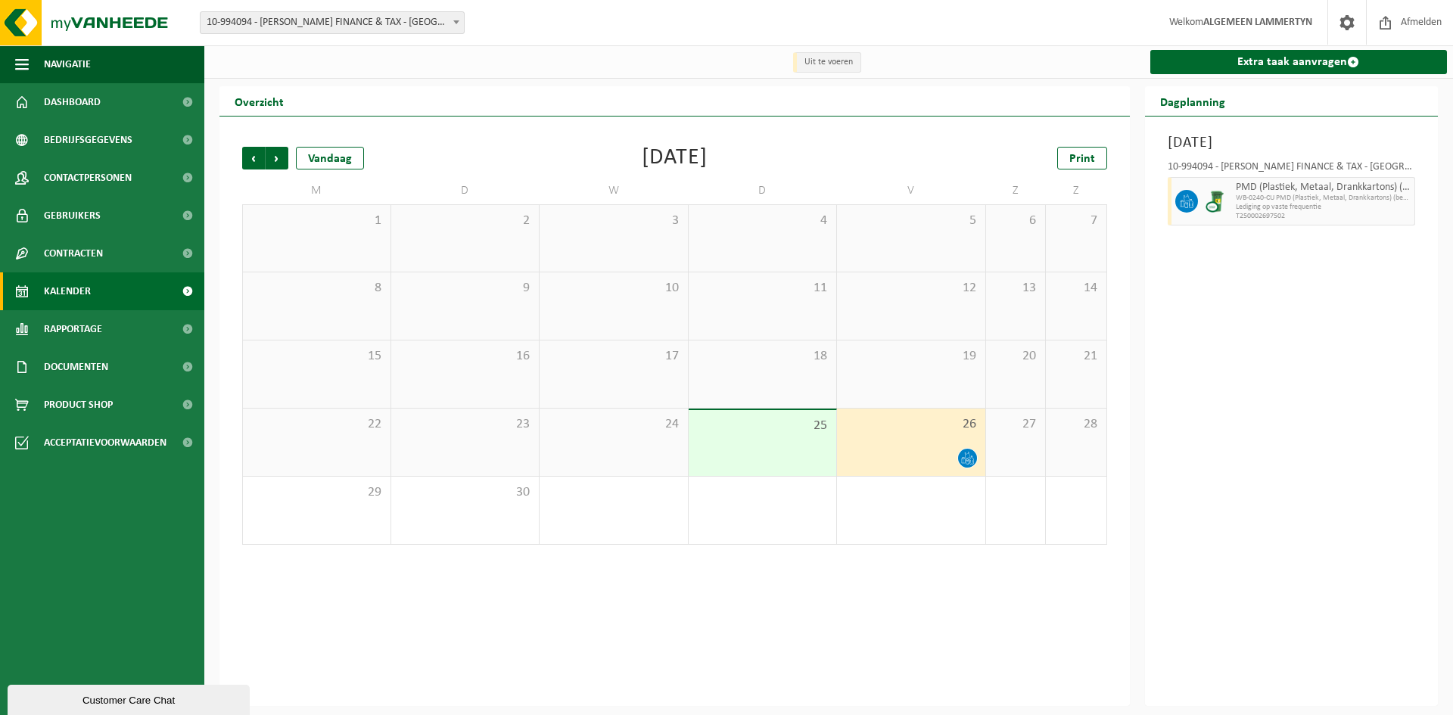
click at [837, 644] on div "Vorige Volgende Vandaag September 2025 Print M D W D V Z Z 1 2 3 4 5 6 7 8 9 10…" at bounding box center [675, 412] width 911 height 590
click at [1222, 426] on div "Vrijdag 26 september 2025 10-994094 - LAMMERTYN - MOORE FINANCE & TAX - HOBOKEN…" at bounding box center [1292, 412] width 294 height 590
drag, startPoint x: 1285, startPoint y: 166, endPoint x: 1385, endPoint y: 161, distance: 100.0
click at [1390, 161] on div "10-994094 - LAMMERTYN - MOORE FINANCE & TAX - HOBOKEN PMD (Plastiek, Metaal, Dr…" at bounding box center [1291, 190] width 263 height 73
copy div "MOORE FINANCE & TAX"
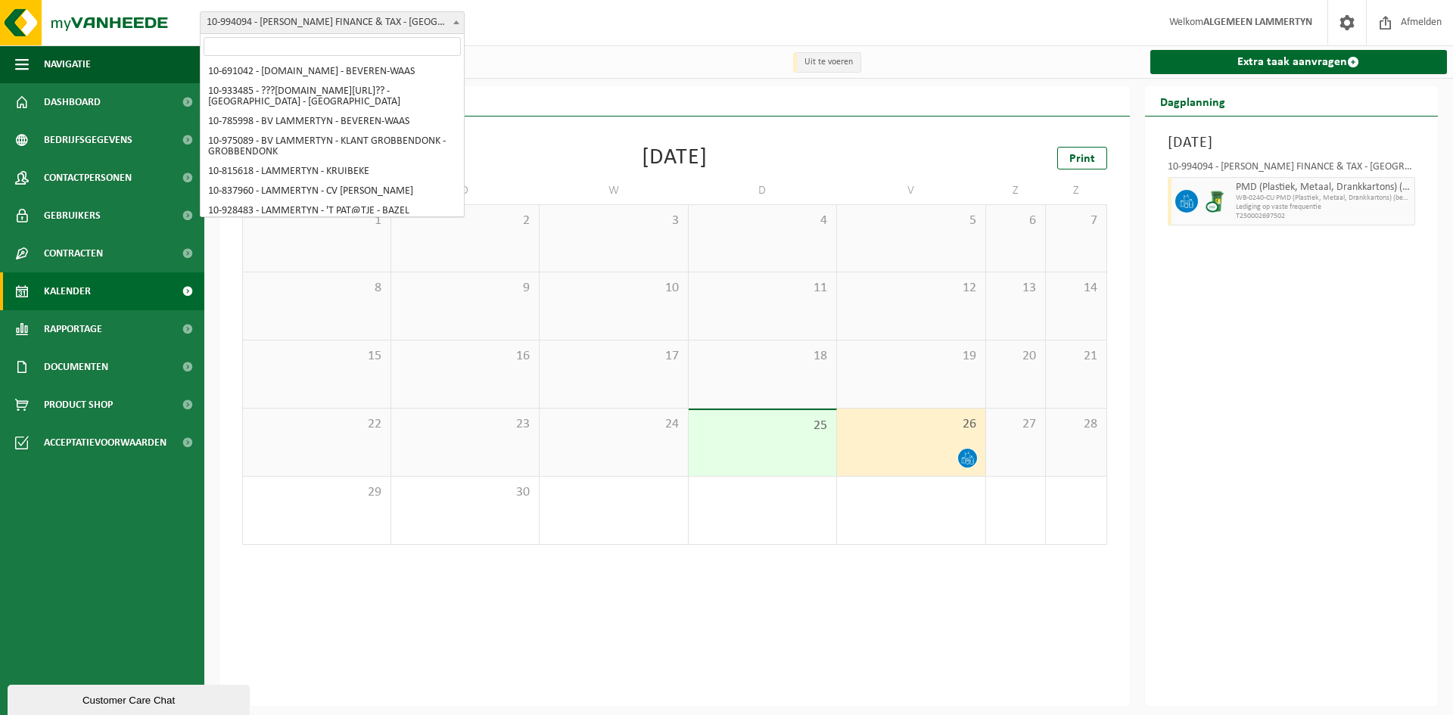
click at [372, 26] on span "10-994094 - [PERSON_NAME] FINANCE & TAX - [GEOGRAPHIC_DATA]" at bounding box center [332, 22] width 263 height 21
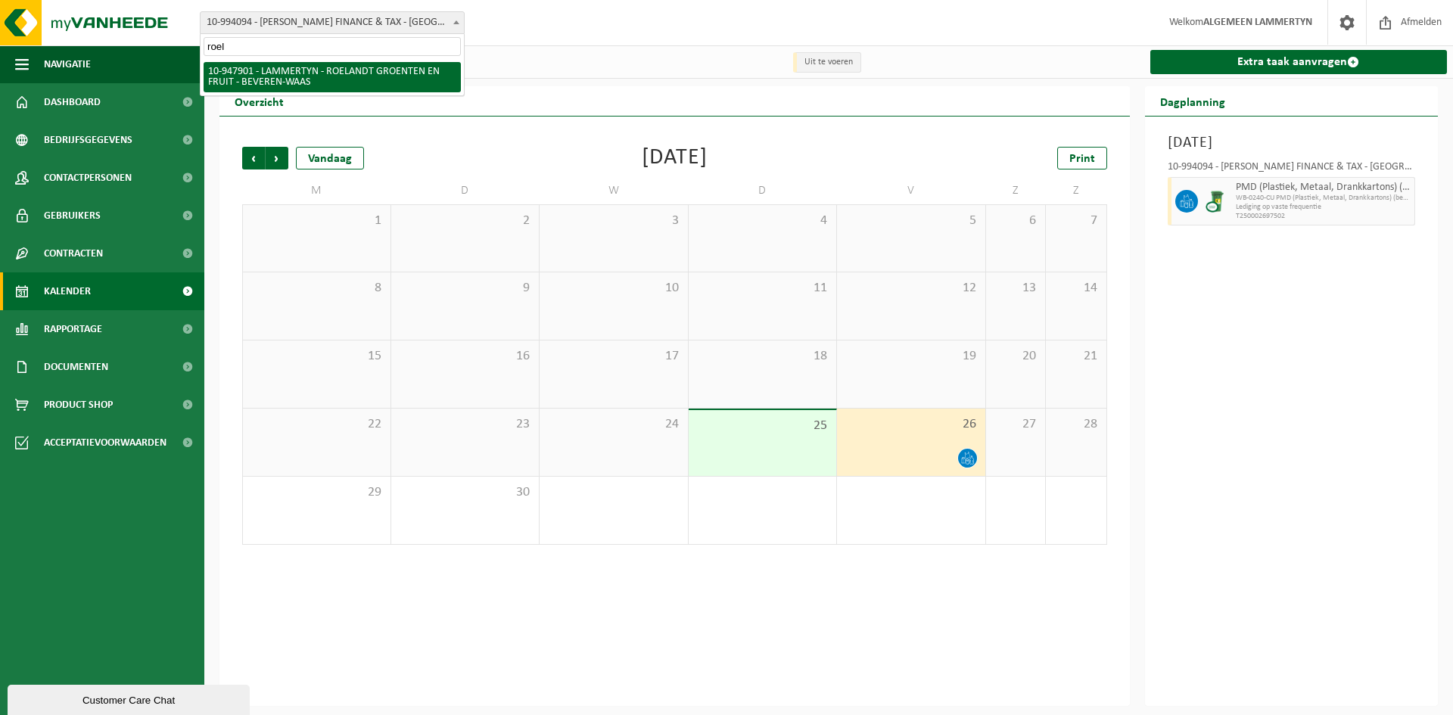
type input "roel"
select select "142409"
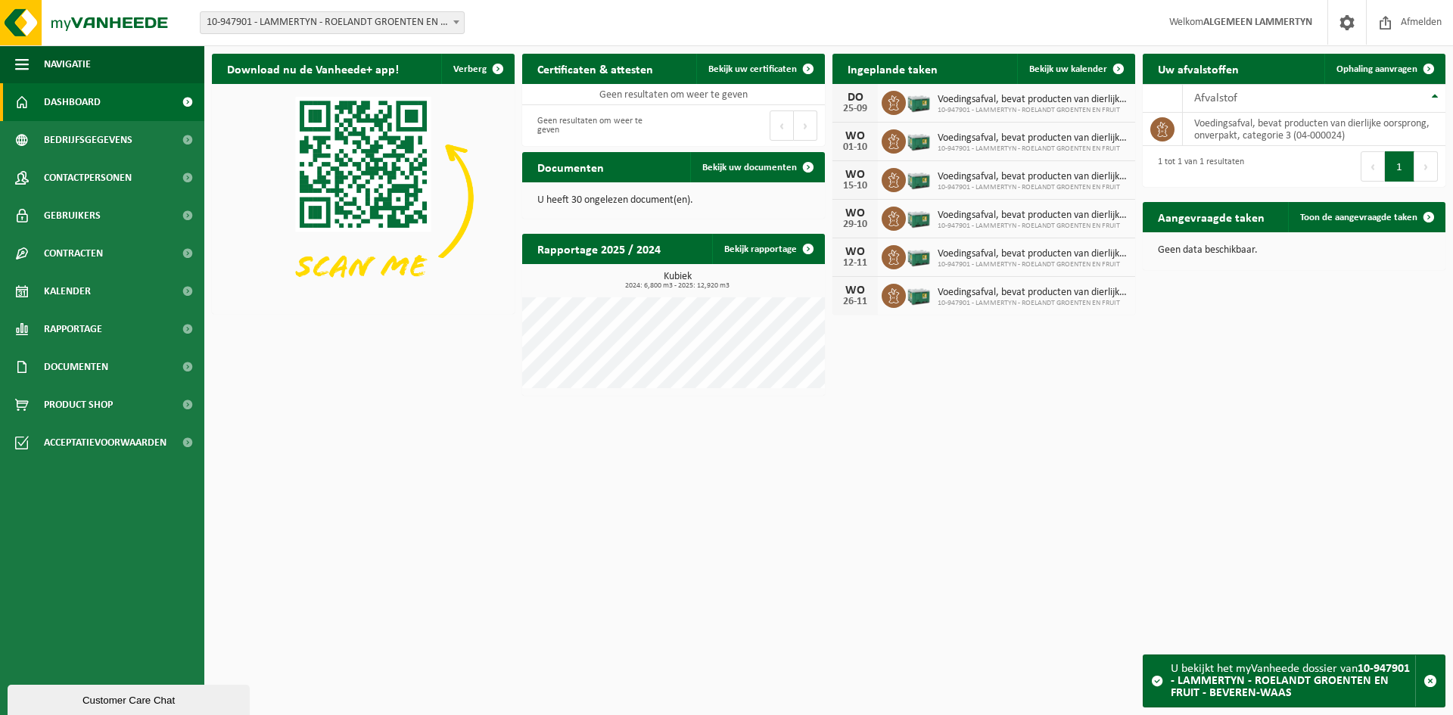
click at [1116, 466] on html "Vestiging: 10-691042 - [DOMAIN_NAME] - BEVEREN-WAAS 10-933485 - ???[DOMAIN_NAME…" at bounding box center [726, 357] width 1453 height 715
click at [953, 113] on span "10-947901 - LAMMERTYN - ROELANDT GROENTEN EN FRUIT" at bounding box center [1033, 110] width 190 height 9
click at [1061, 70] on span "Bekijk uw kalender" at bounding box center [1069, 69] width 78 height 10
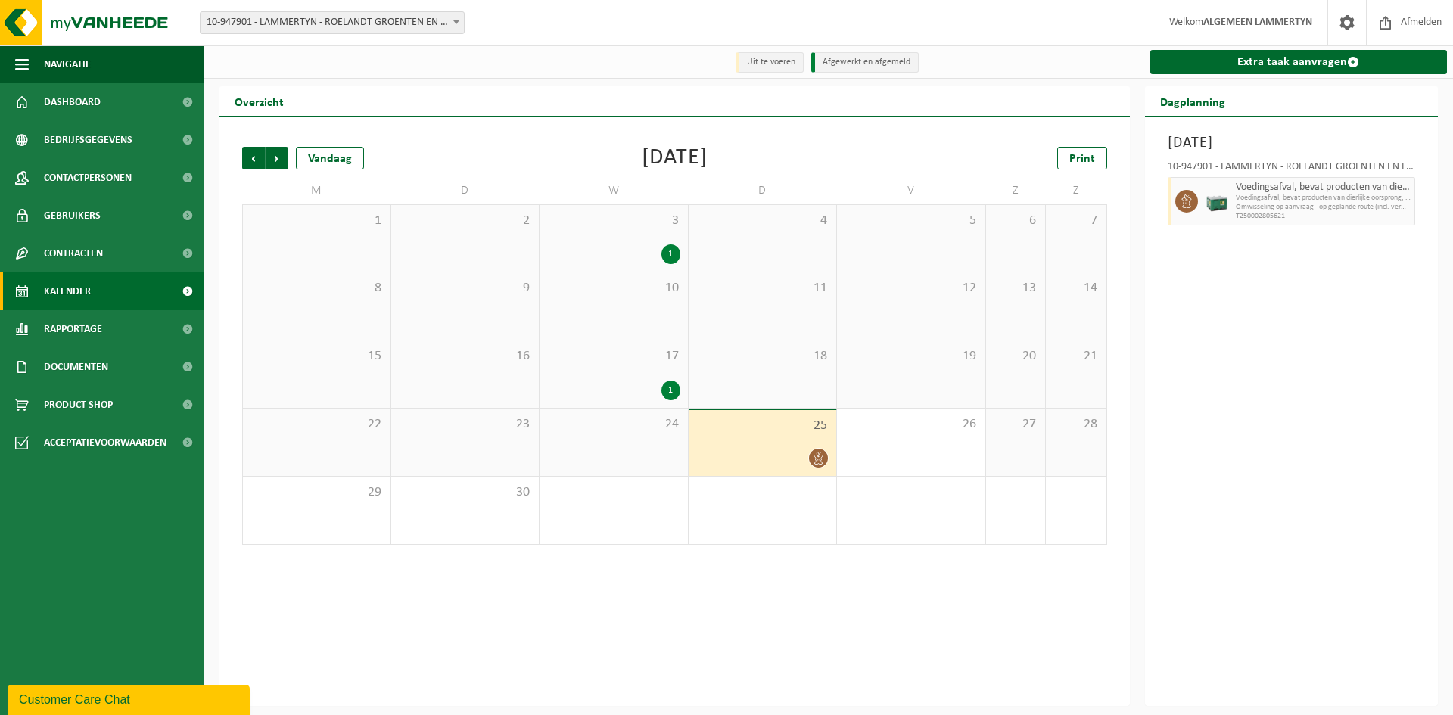
click at [754, 431] on span "25" at bounding box center [762, 426] width 133 height 17
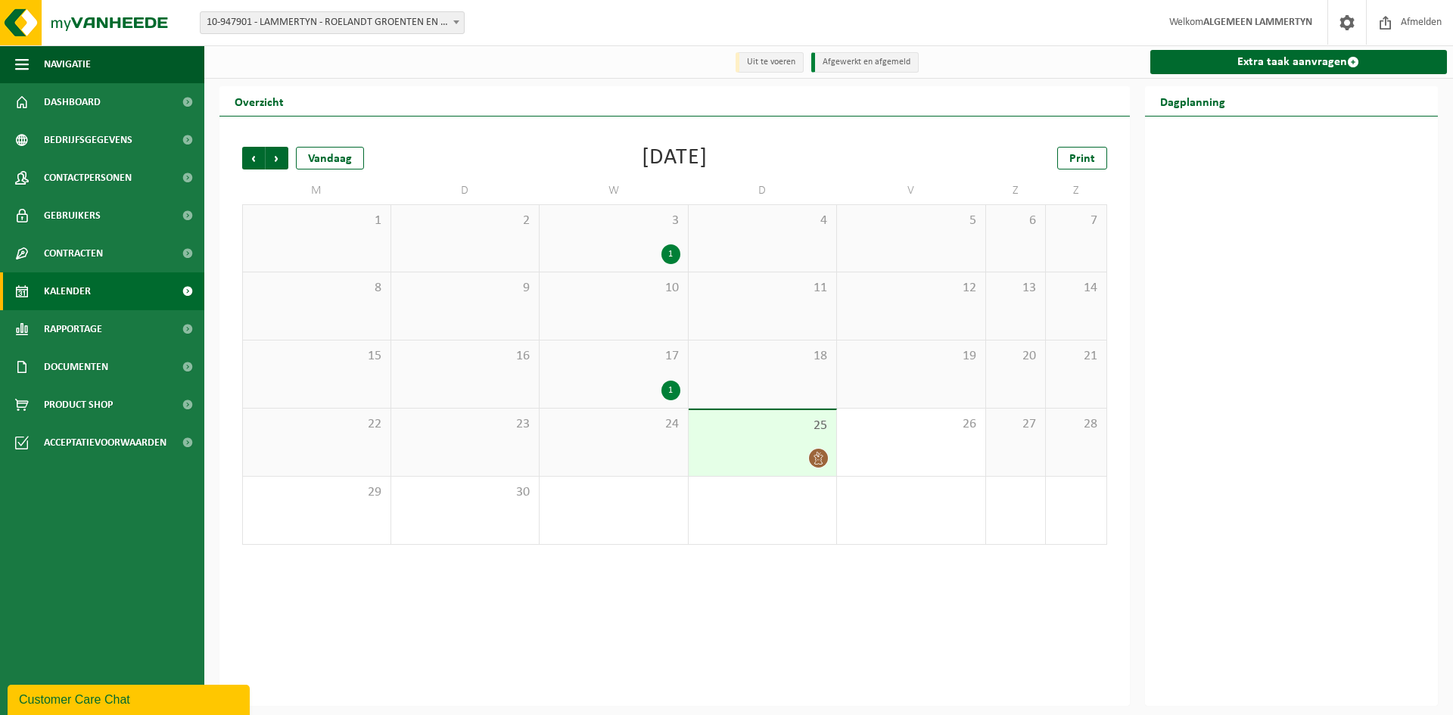
click at [754, 431] on span "25" at bounding box center [762, 426] width 133 height 17
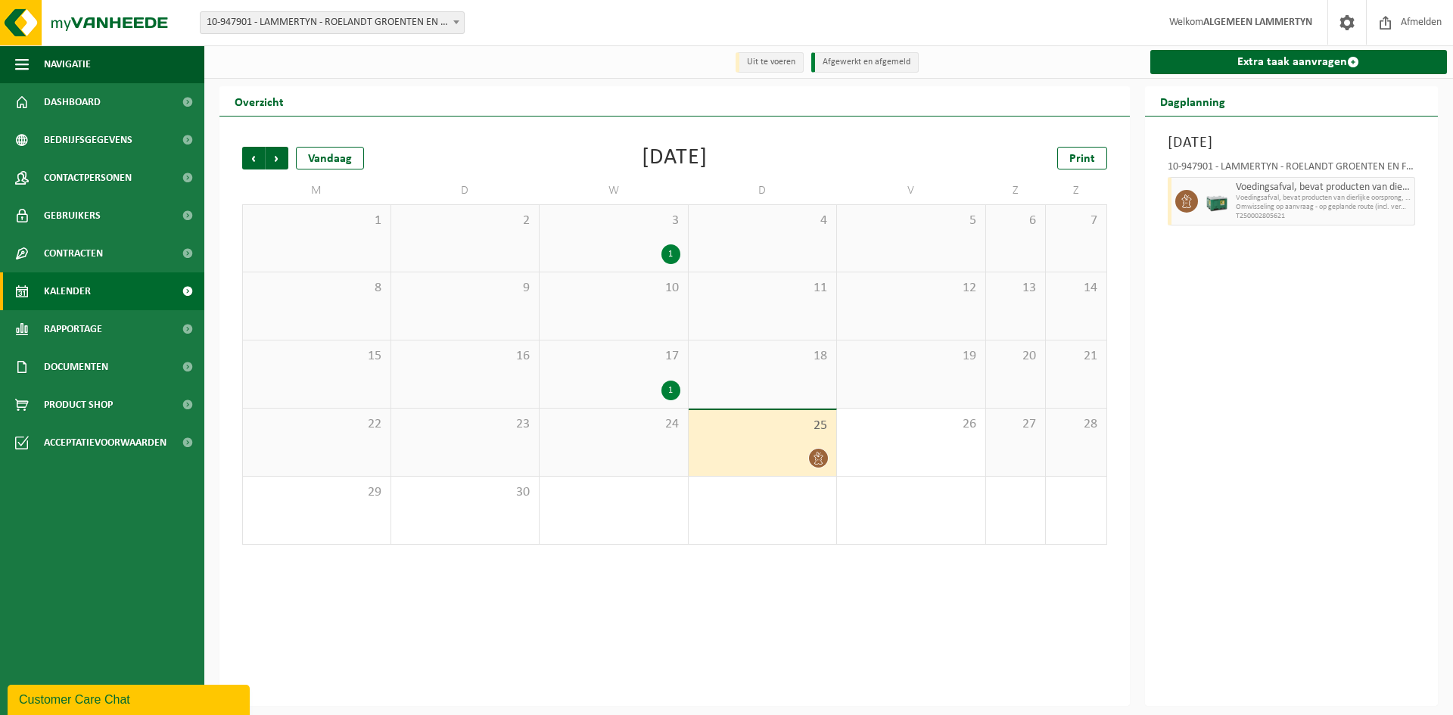
click at [1201, 210] on div "Voedingsafval, bevat producten van dierlijke oorsprong, onverpakt, categorie 3 …" at bounding box center [1292, 201] width 248 height 48
click at [1202, 210] on div at bounding box center [1217, 201] width 30 height 48
